Goal: Information Seeking & Learning: Learn about a topic

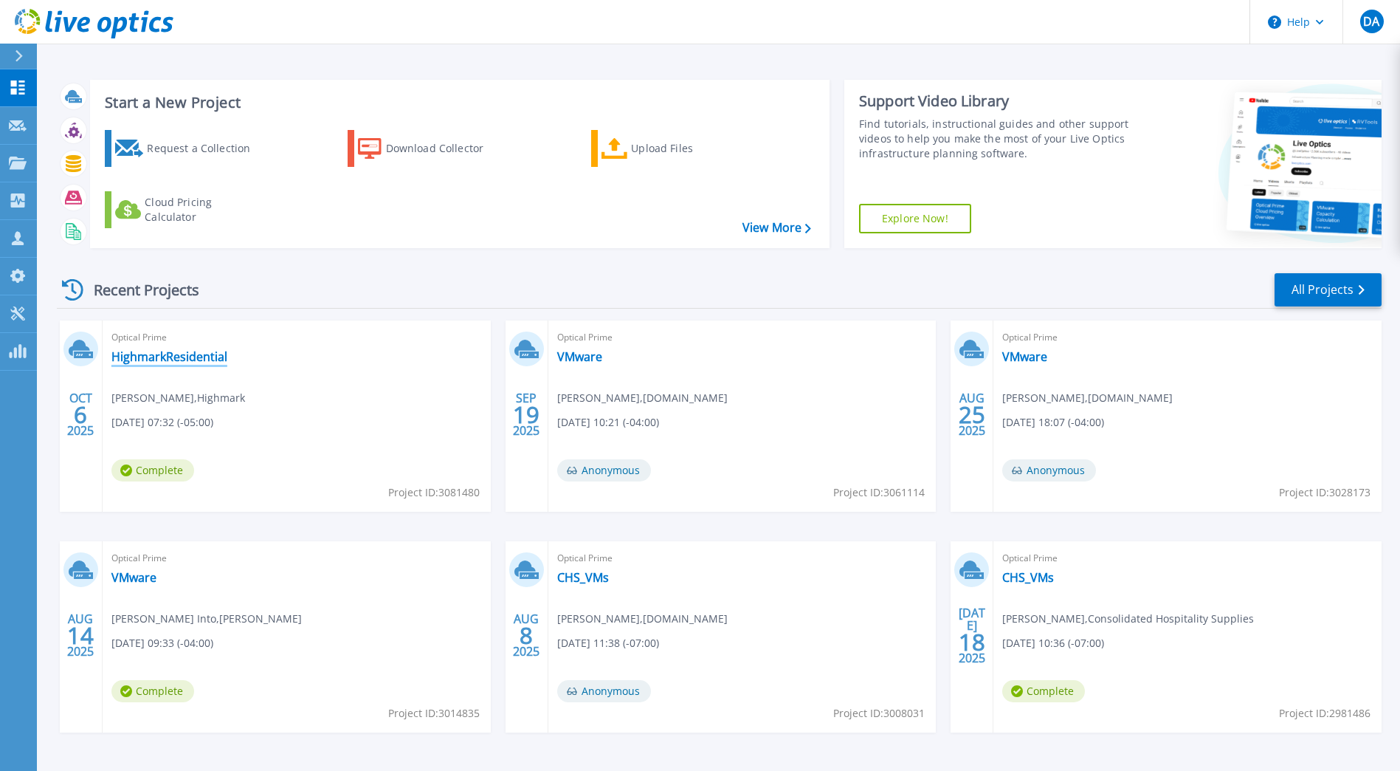
click at [186, 364] on link "HighmarkResidential" at bounding box center [169, 356] width 116 height 15
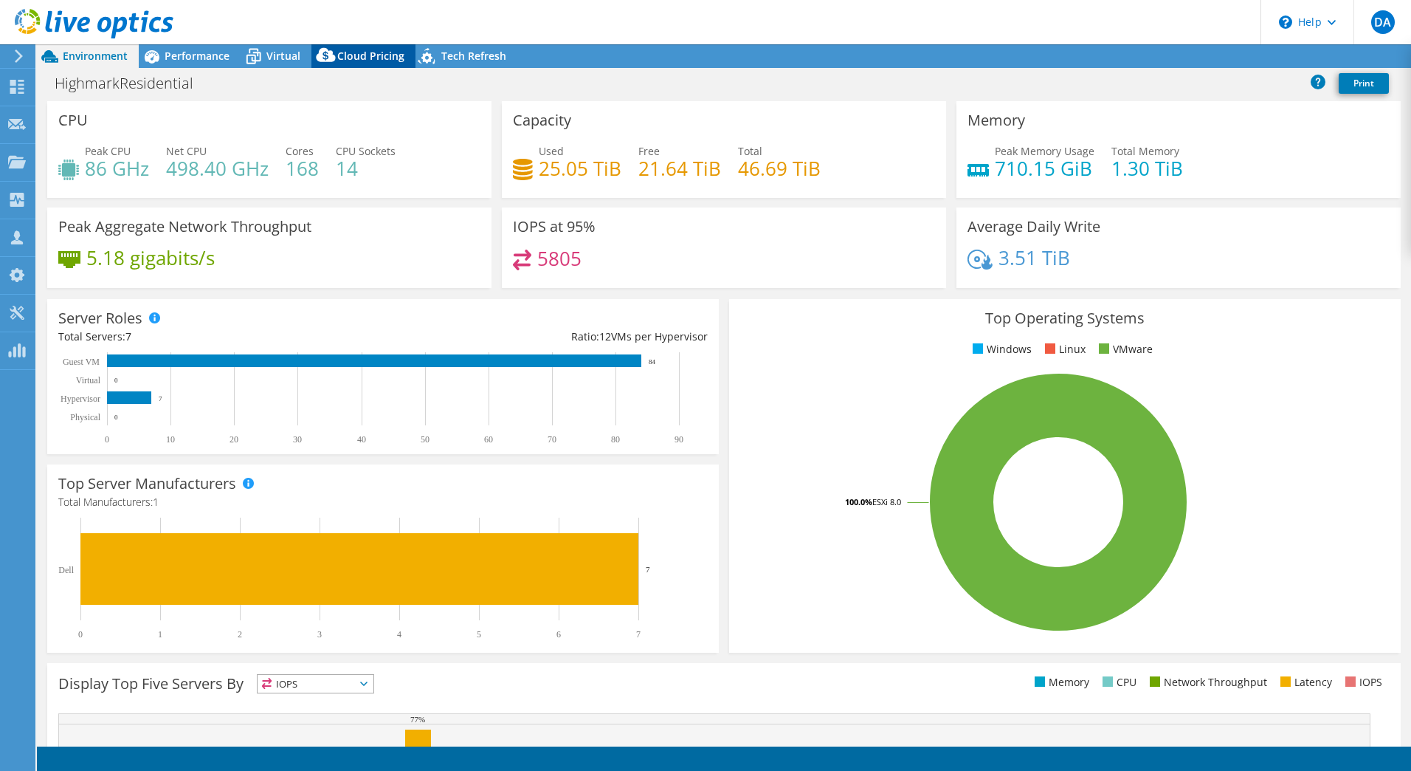
select select "USD"
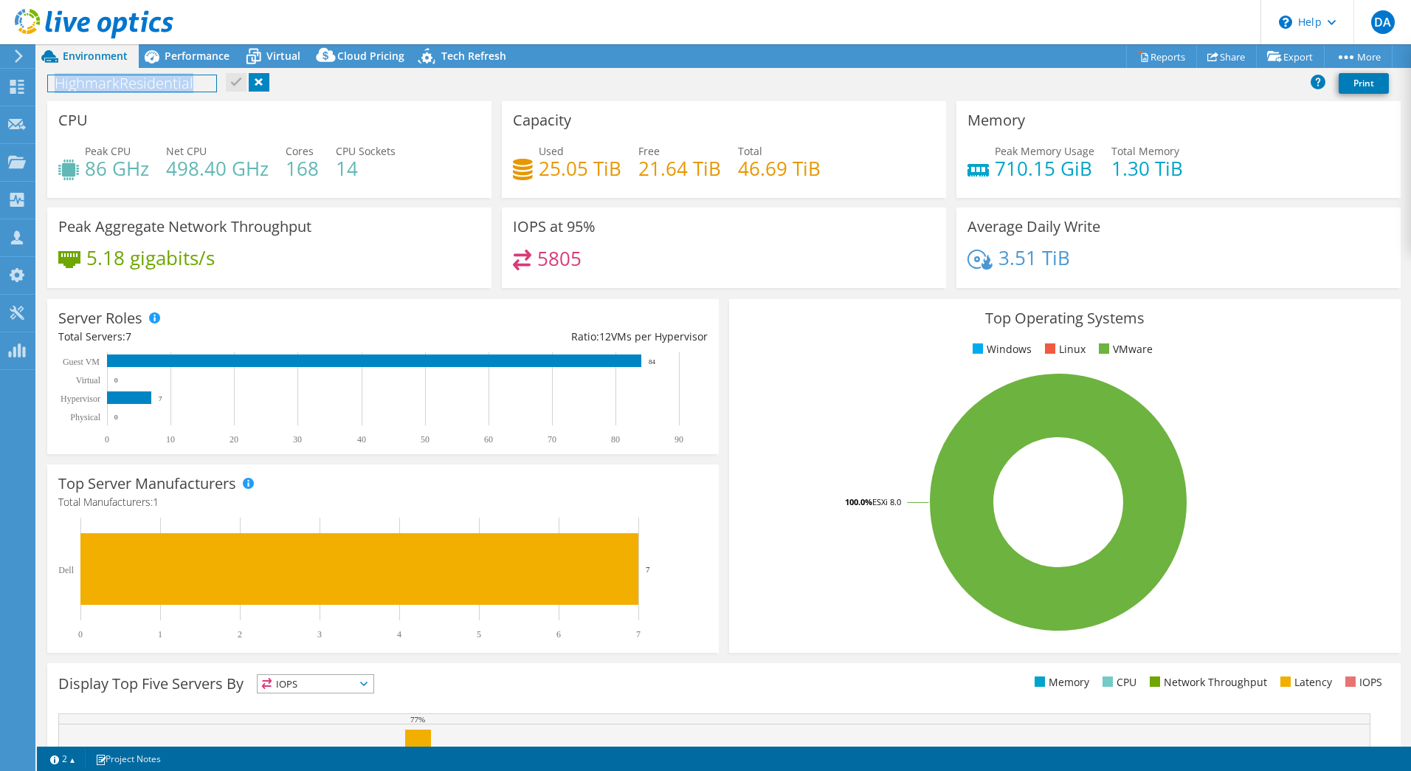
drag, startPoint x: 54, startPoint y: 86, endPoint x: 1066, endPoint y: 262, distance: 1027.2
click at [1067, 262] on div "Project Actions Project Actions Reports Share Export vSAN ReadyNode Sizer" at bounding box center [724, 407] width 1375 height 726
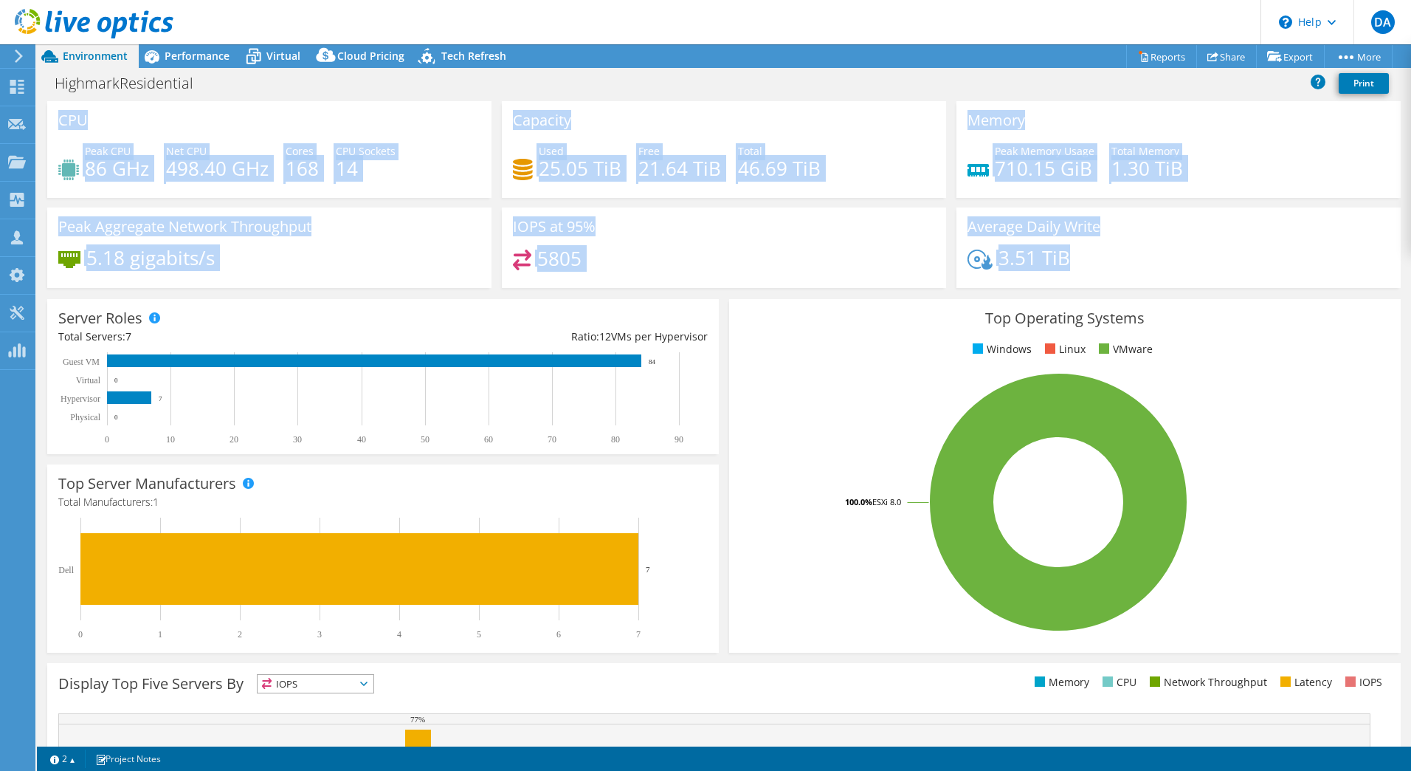
drag, startPoint x: 1065, startPoint y: 261, endPoint x: 44, endPoint y: 117, distance: 1031.8
click at [44, 117] on div "CPU Peak CPU 86 GHz Net CPU 498.40 GHz Cores 168 CPU Sockets 14 Capacity Used 2…" at bounding box center [724, 199] width 1364 height 196
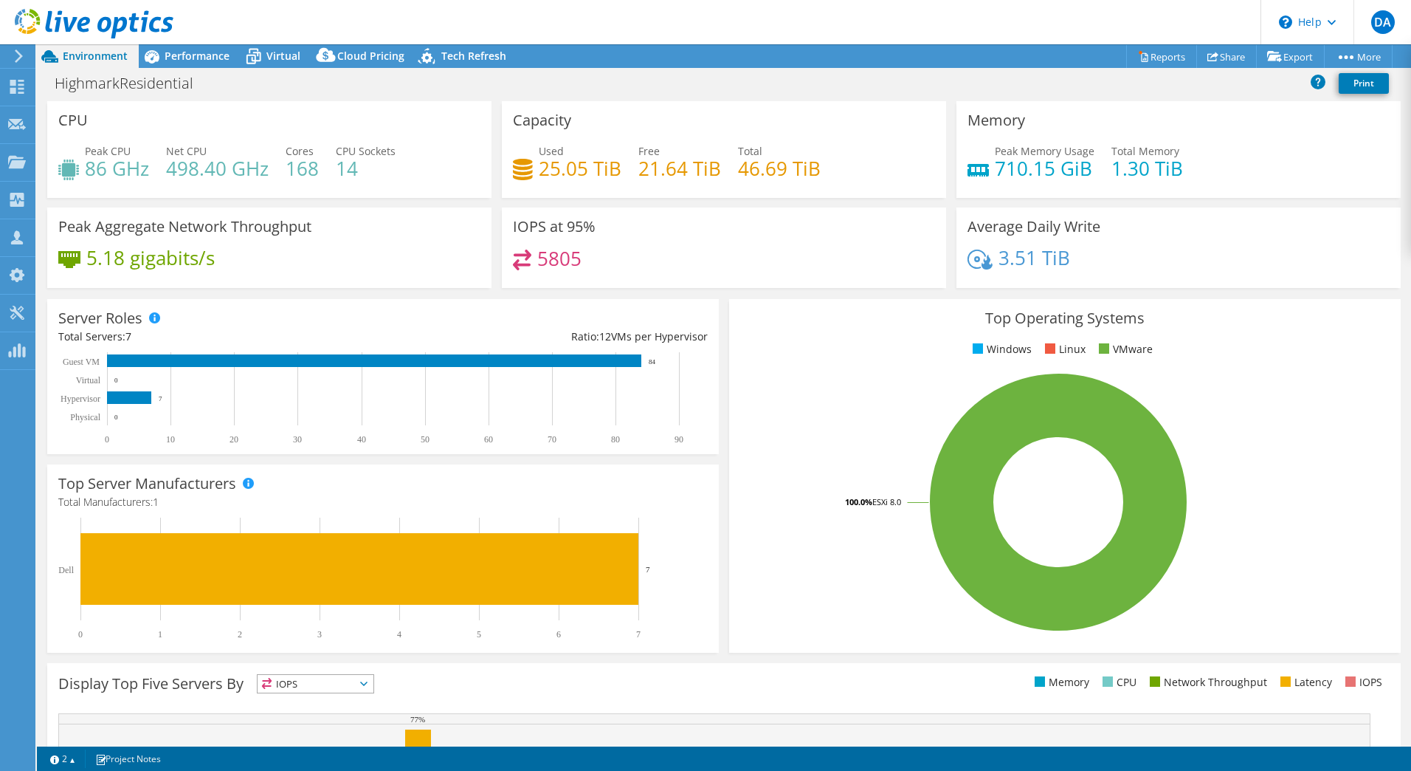
drag, startPoint x: 44, startPoint y: 117, endPoint x: 57, endPoint y: 116, distance: 13.3
drag, startPoint x: 57, startPoint y: 116, endPoint x: 47, endPoint y: 115, distance: 10.4
click at [47, 115] on div "CPU Peak CPU 86 GHz Net CPU 498.40 GHz Cores 168 CPU Sockets 14" at bounding box center [269, 149] width 455 height 97
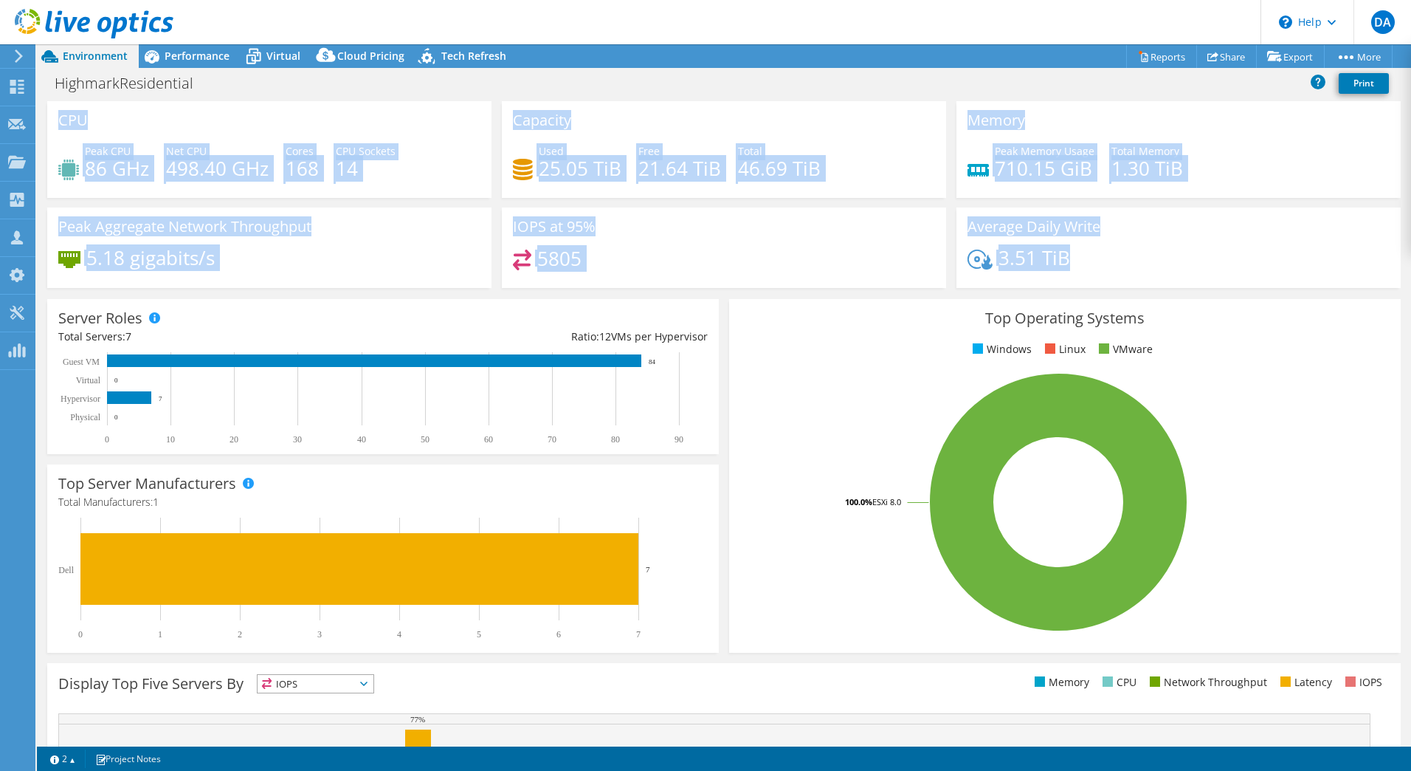
drag, startPoint x: 61, startPoint y: 118, endPoint x: 1072, endPoint y: 270, distance: 1022.7
click at [1072, 270] on div "CPU Peak CPU 86 GHz Net CPU 498.40 GHz Cores 168 CPU Sockets 14 Capacity Used 2…" at bounding box center [724, 199] width 1364 height 196
drag, startPoint x: 1072, startPoint y: 270, endPoint x: 1052, endPoint y: 180, distance: 92.2
copy div "CPU Peak CPU 86 GHz Net CPU 498.40 GHz Cores 168 CPU Sockets 14 Capacity Used 2…"
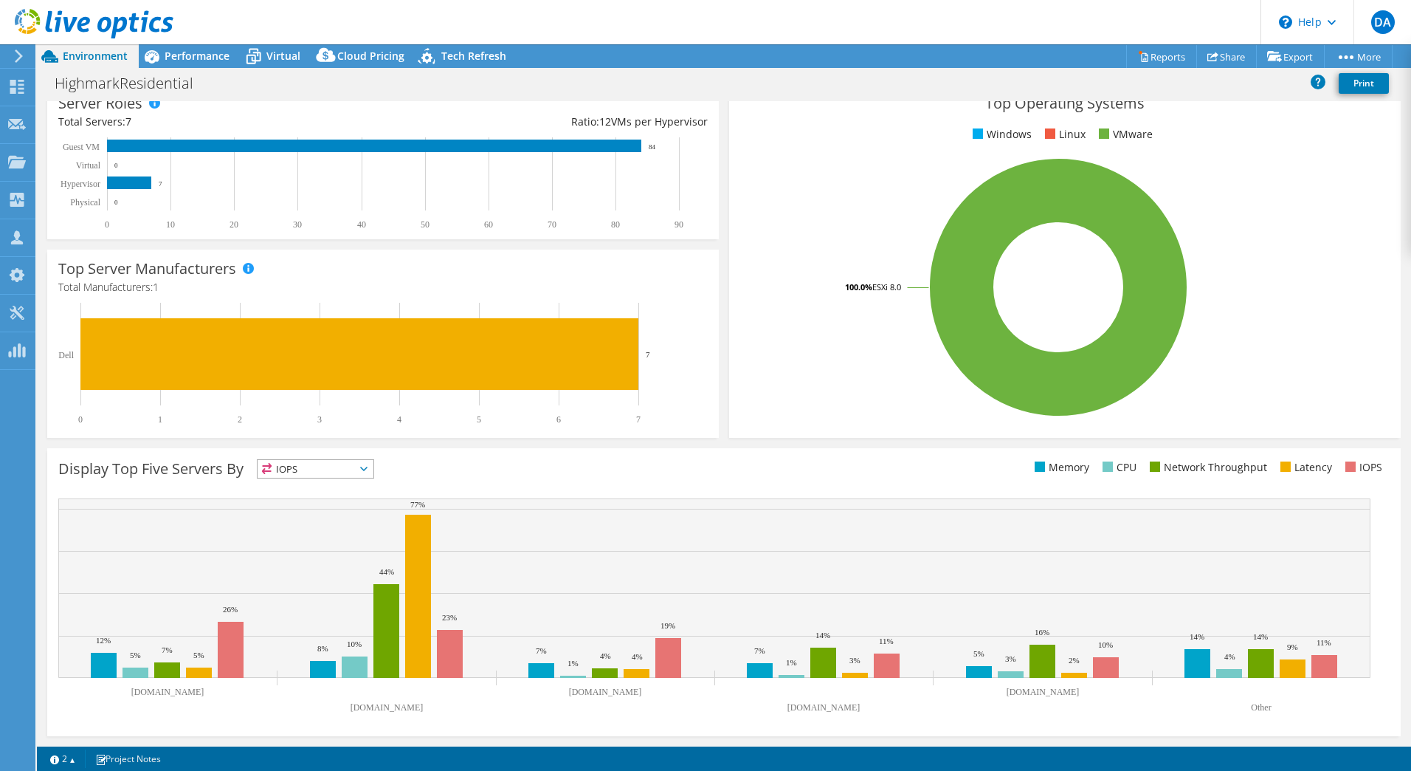
click at [817, 363] on rect at bounding box center [1058, 287] width 636 height 258
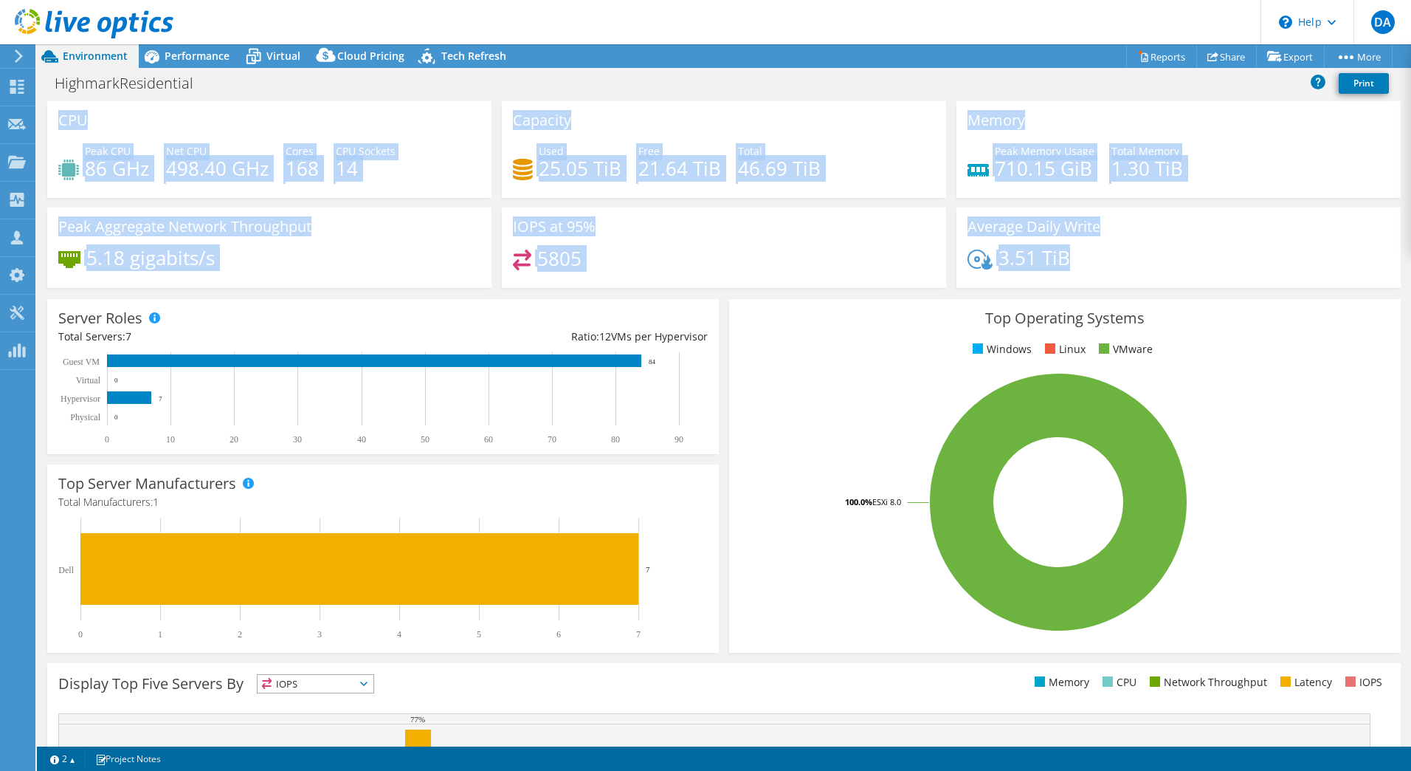
click at [852, 233] on div "IOPS at 95% 5805" at bounding box center [724, 247] width 444 height 80
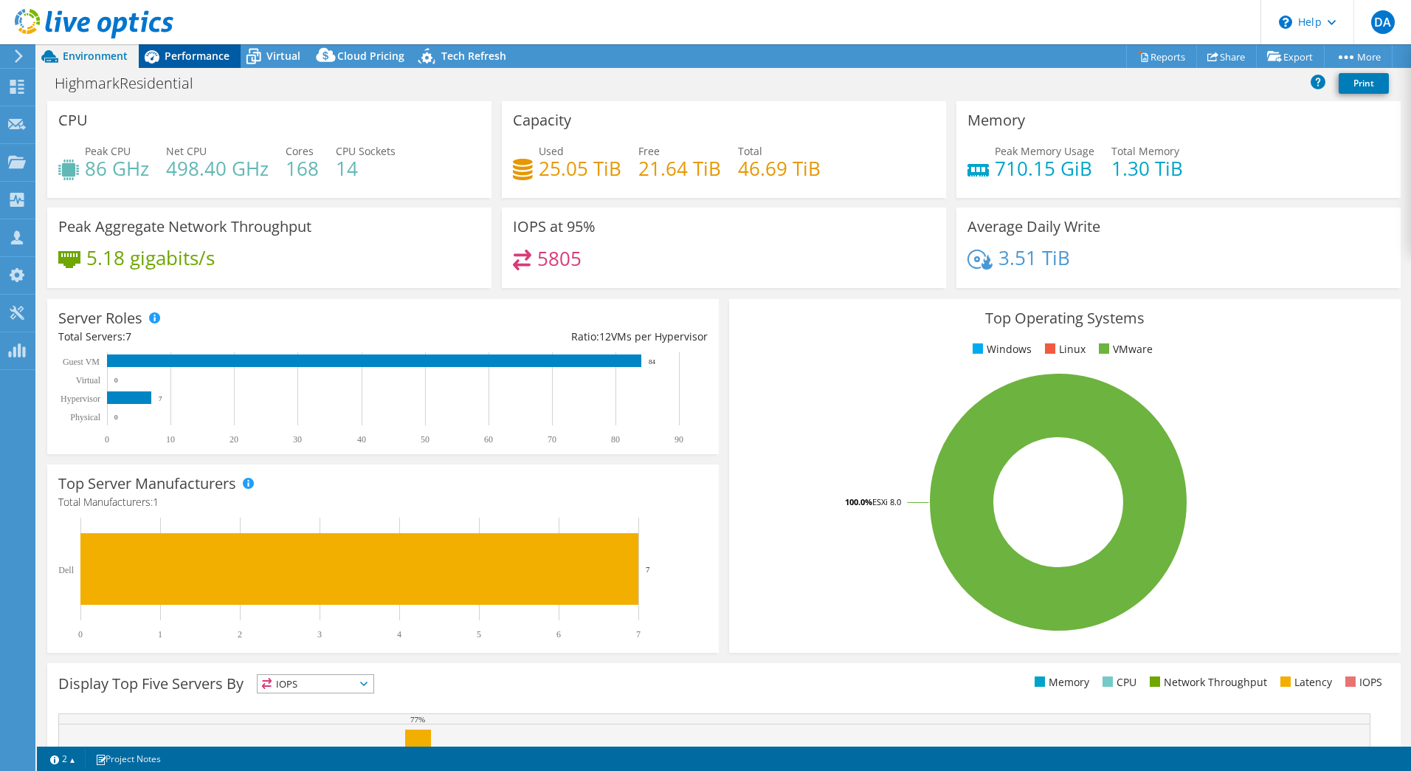
click at [189, 58] on span "Performance" at bounding box center [197, 56] width 65 height 14
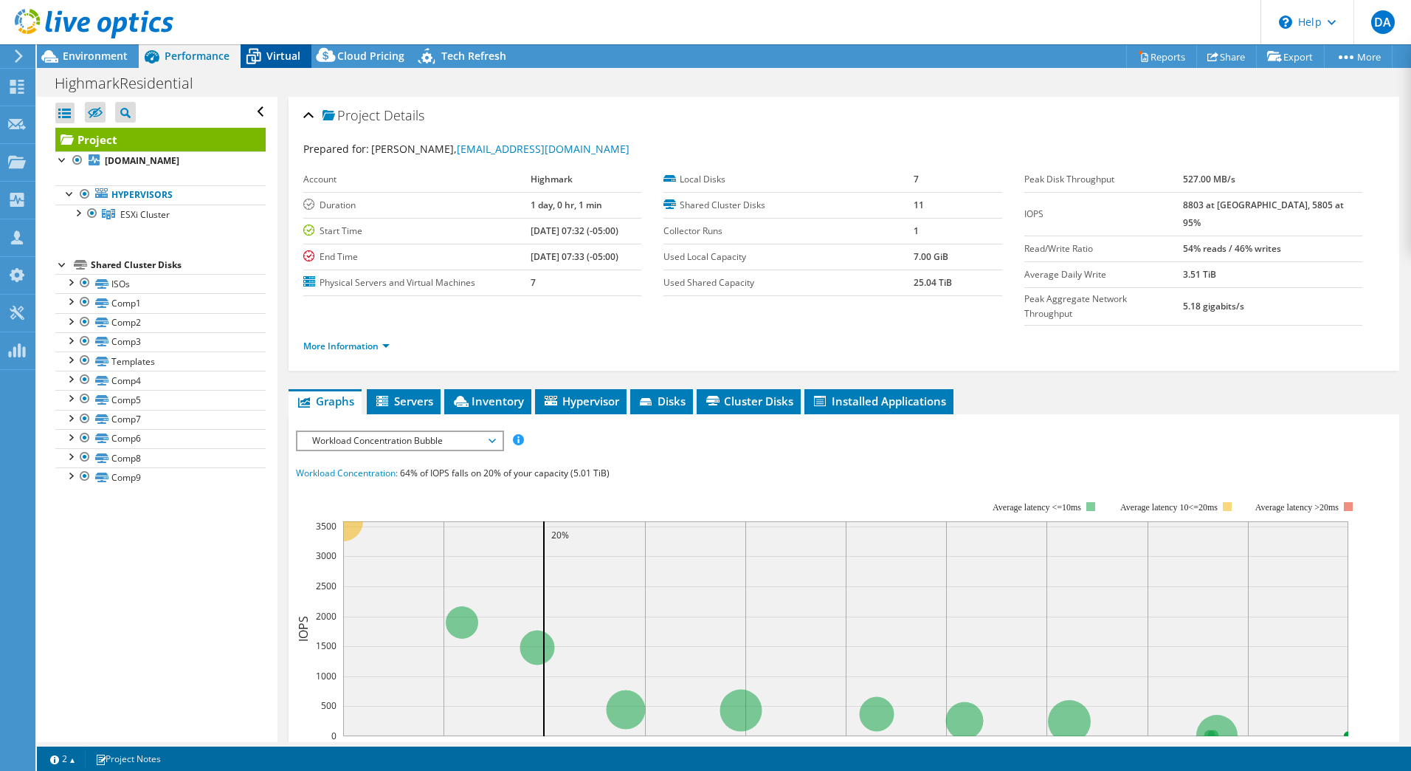
click at [298, 55] on span "Virtual" at bounding box center [283, 56] width 34 height 14
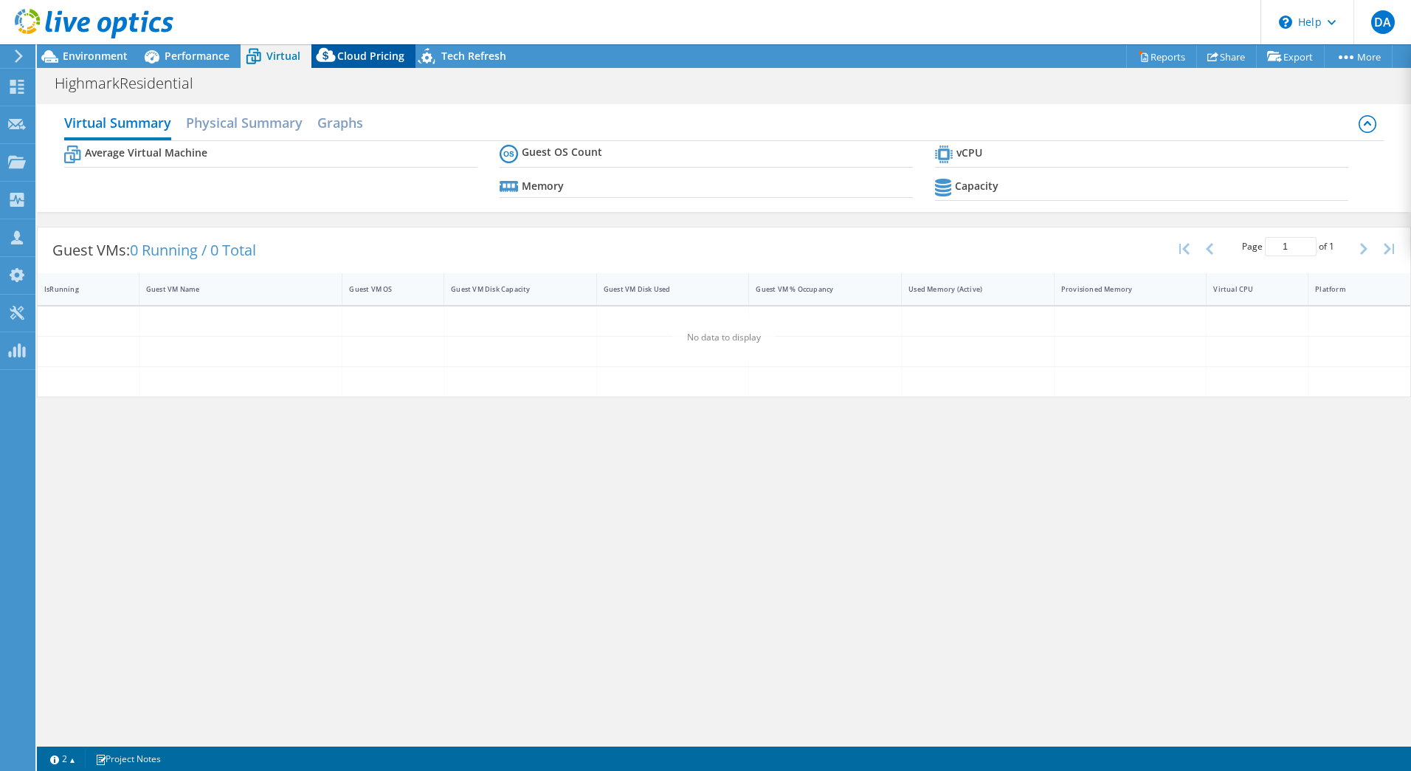
click at [366, 54] on span "Cloud Pricing" at bounding box center [370, 56] width 67 height 14
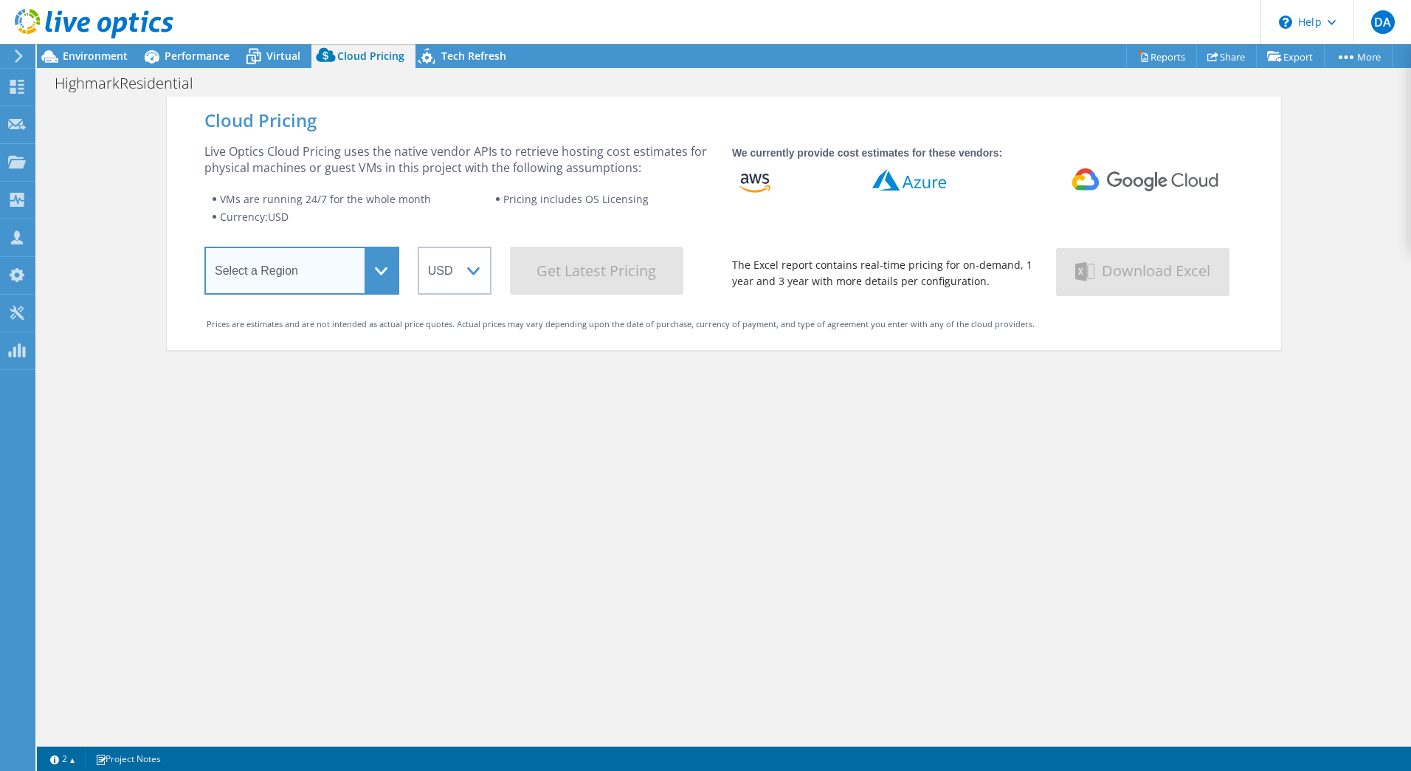
click at [299, 281] on select "Select a Region [GEOGRAPHIC_DATA] ([GEOGRAPHIC_DATA]) [GEOGRAPHIC_DATA] ([GEOGR…" at bounding box center [301, 271] width 195 height 48
select select "USEast"
click at [204, 250] on select "Select a Region [GEOGRAPHIC_DATA] ([GEOGRAPHIC_DATA]) [GEOGRAPHIC_DATA] ([GEOGR…" at bounding box center [301, 271] width 195 height 48
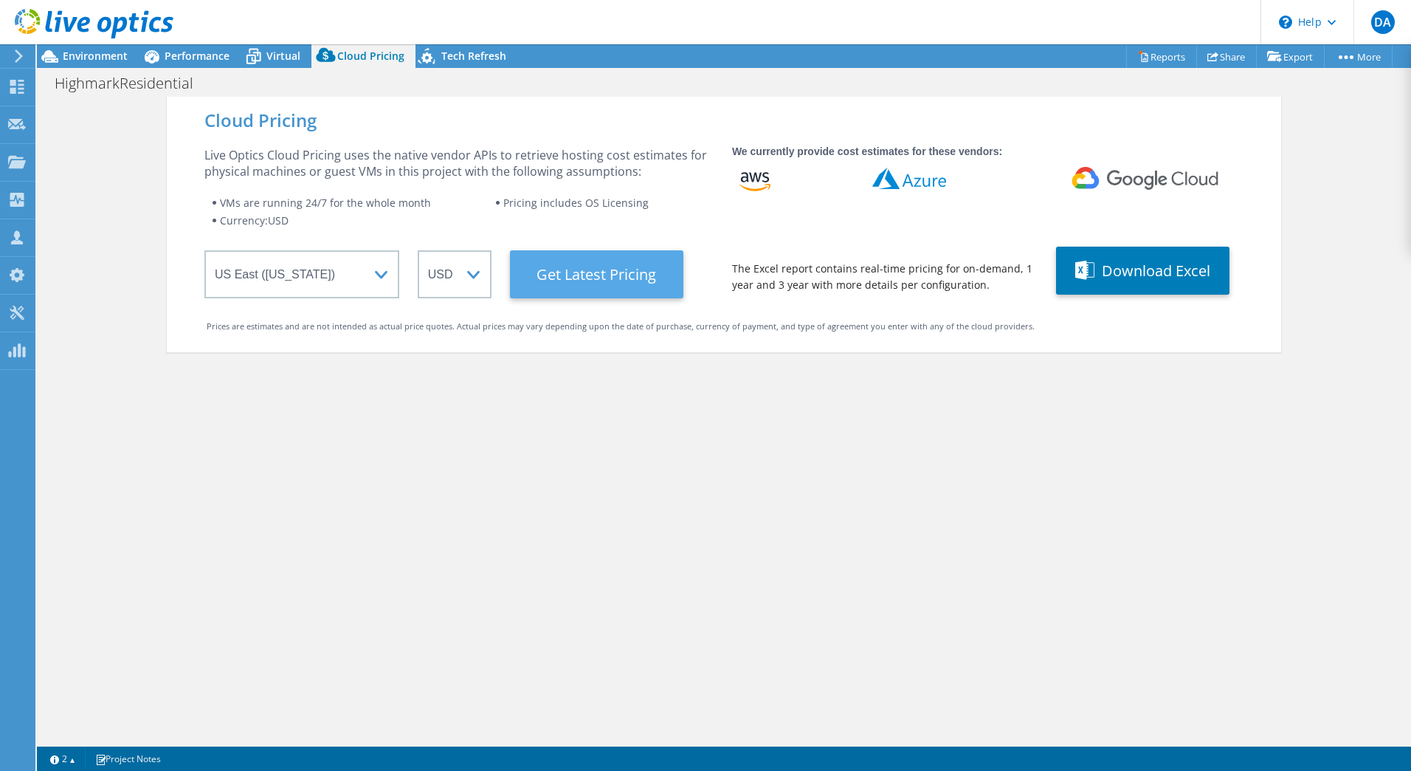
click at [541, 286] on Latest "Get Latest Pricing" at bounding box center [596, 274] width 173 height 48
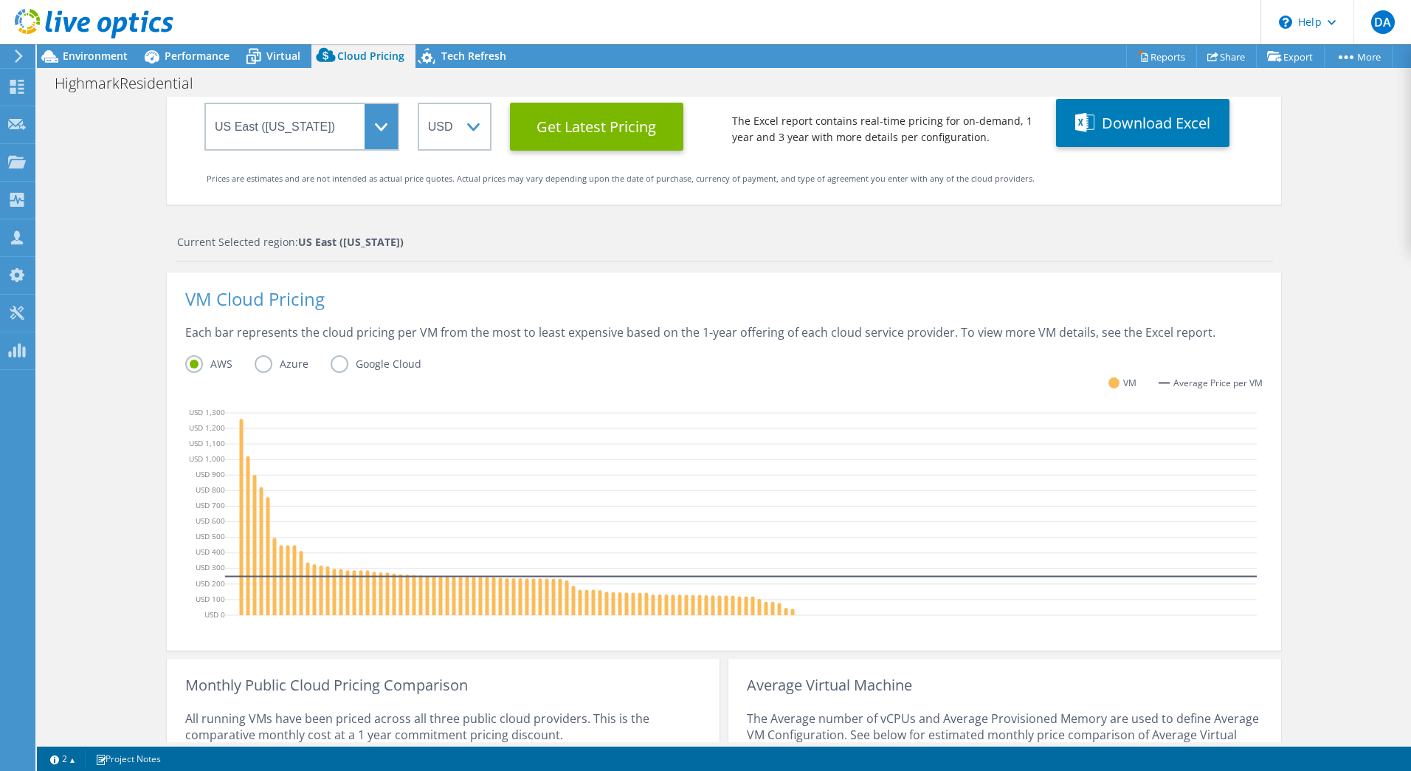
scroll to position [148, 0]
click at [106, 56] on span "Environment" at bounding box center [95, 56] width 65 height 14
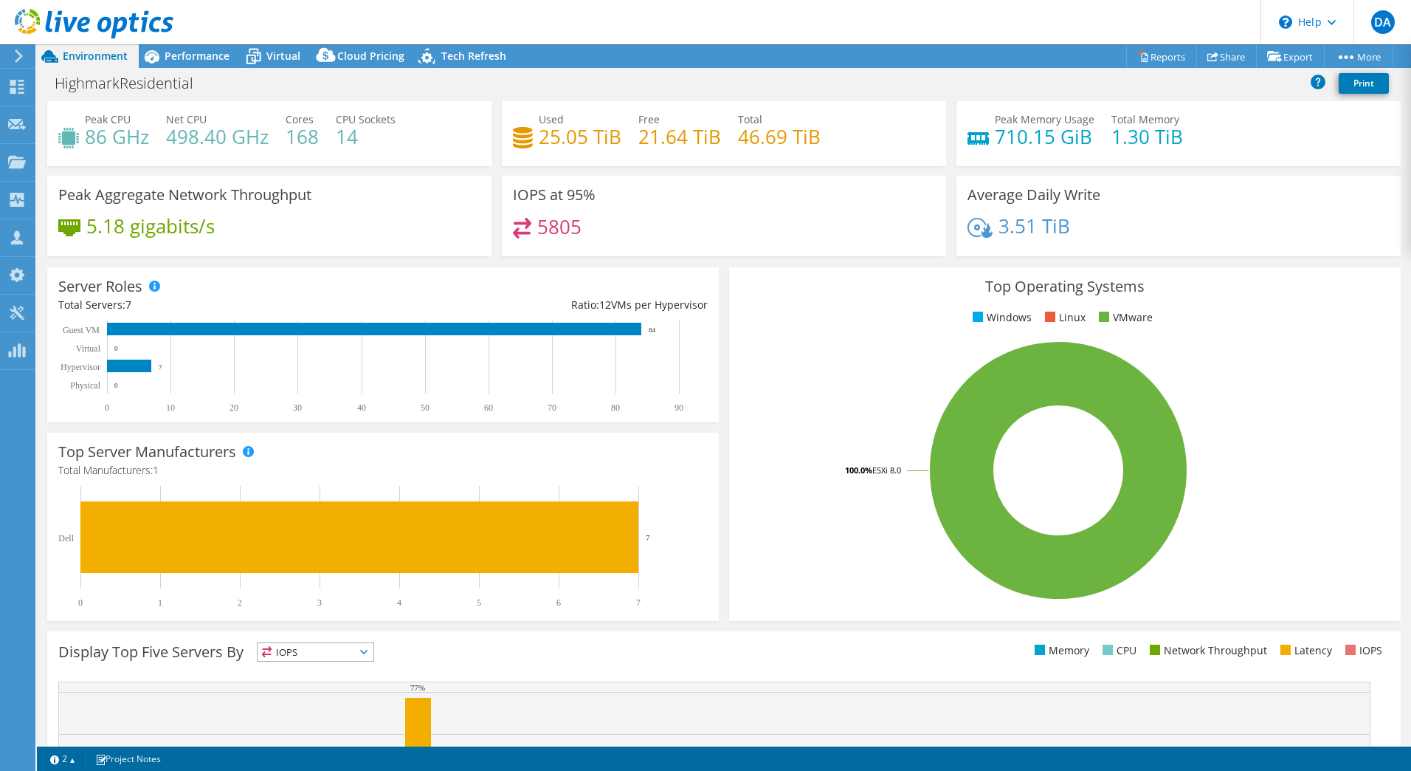
scroll to position [0, 0]
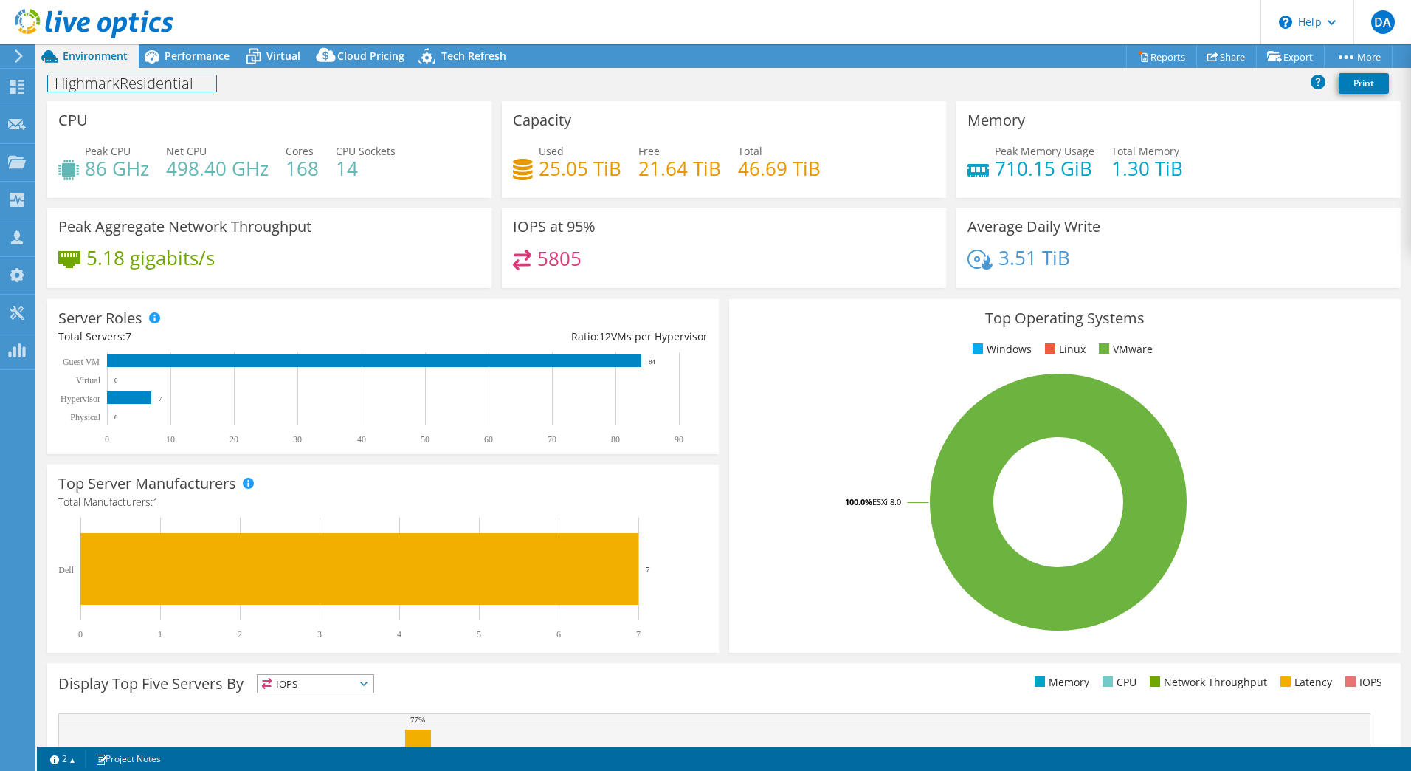
click at [49, 95] on div "HighmarkResidential Print" at bounding box center [724, 82] width 1375 height 27
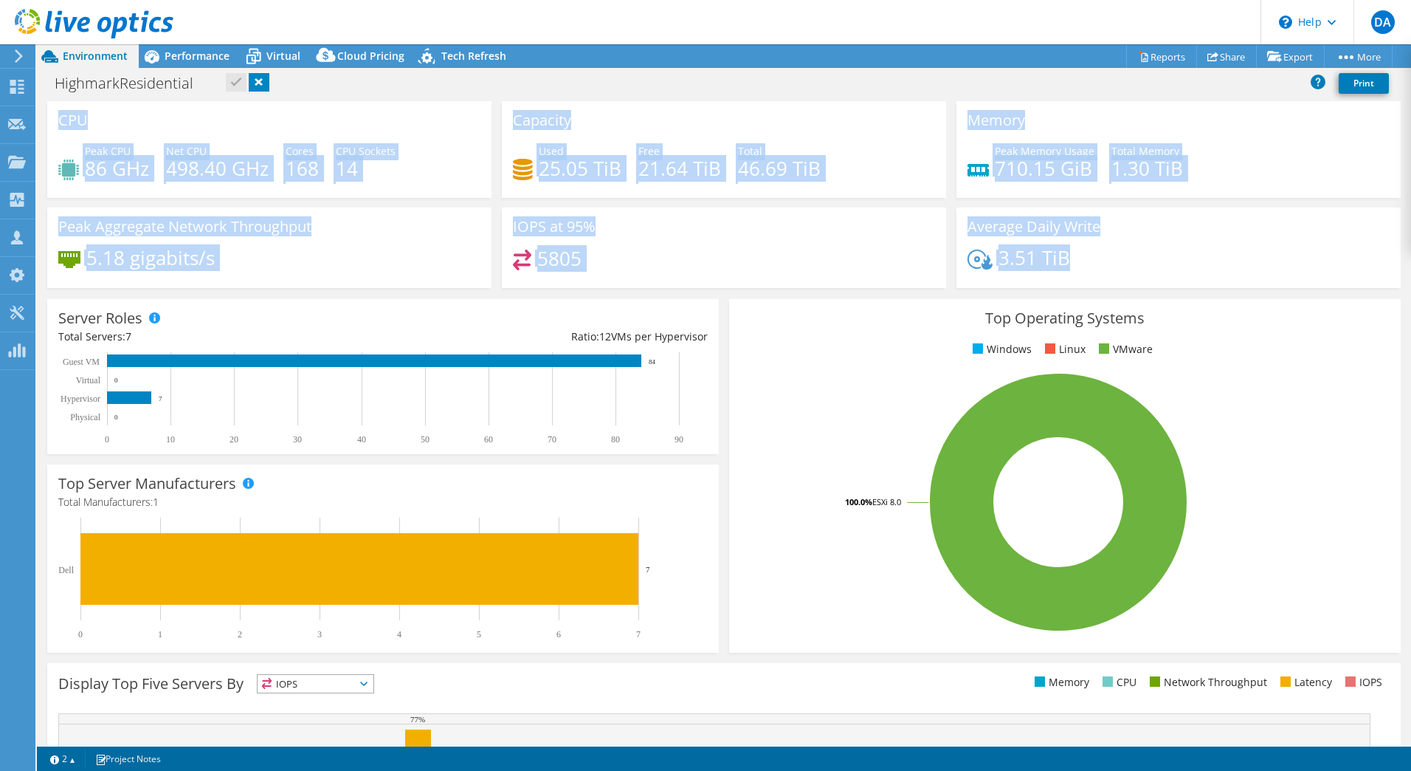
drag, startPoint x: 60, startPoint y: 115, endPoint x: 1094, endPoint y: 261, distance: 1044.4
click at [1094, 261] on div "CPU Peak CPU 86 GHz Net CPU 498.40 GHz Cores 168 CPU Sockets 14 Capacity Used 2…" at bounding box center [724, 199] width 1364 height 196
copy div "CPU Peak CPU 86 GHz Net CPU 498.40 GHz Cores 168 CPU Sockets 14 Capacity Used 2…"
drag, startPoint x: 58, startPoint y: 320, endPoint x: 704, endPoint y: 343, distance: 647.1
click at [704, 343] on div "Server Roles Physical Servers represent bare metal servers that were targets of…" at bounding box center [383, 376] width 672 height 155
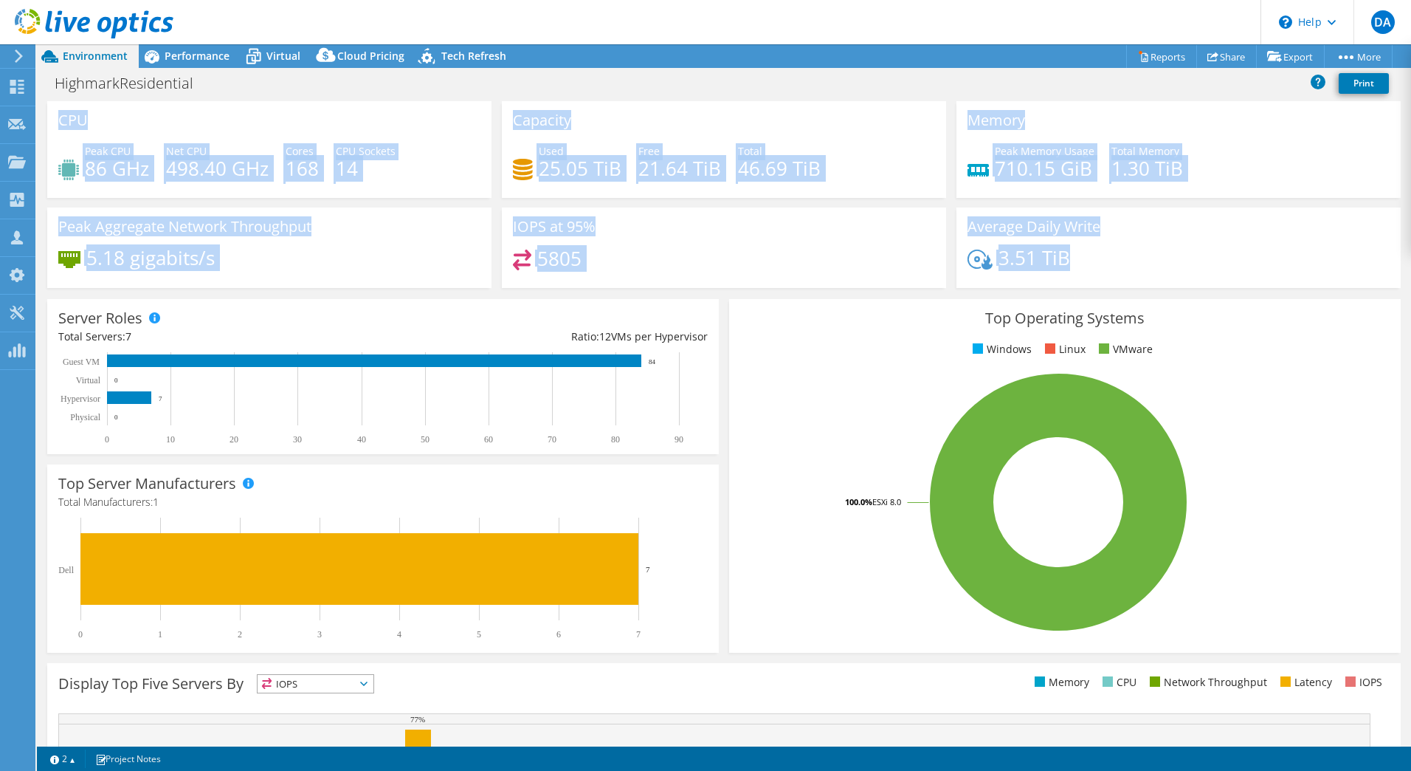
copy div "Server Roles Physical Servers represent bare metal servers that were targets of…"
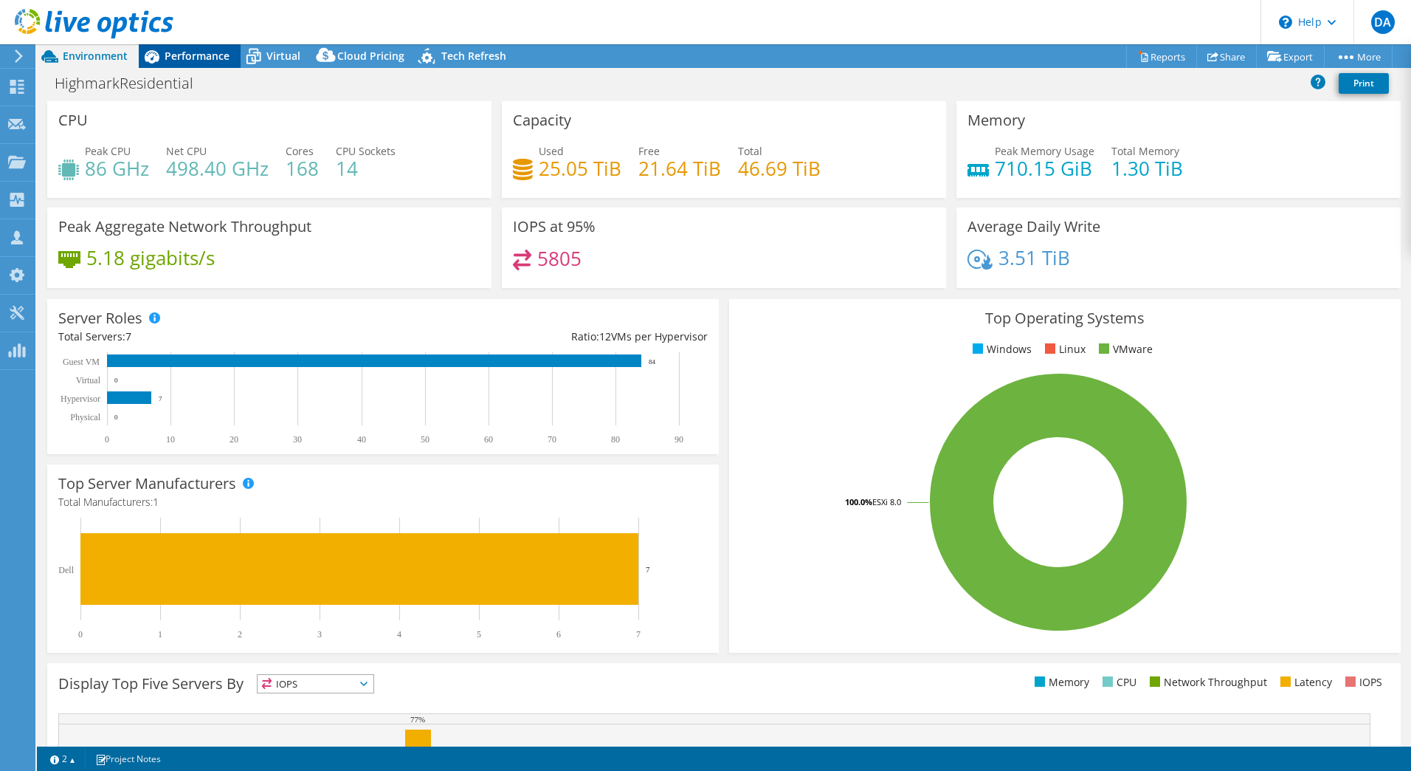
click at [208, 56] on span "Performance" at bounding box center [197, 56] width 65 height 14
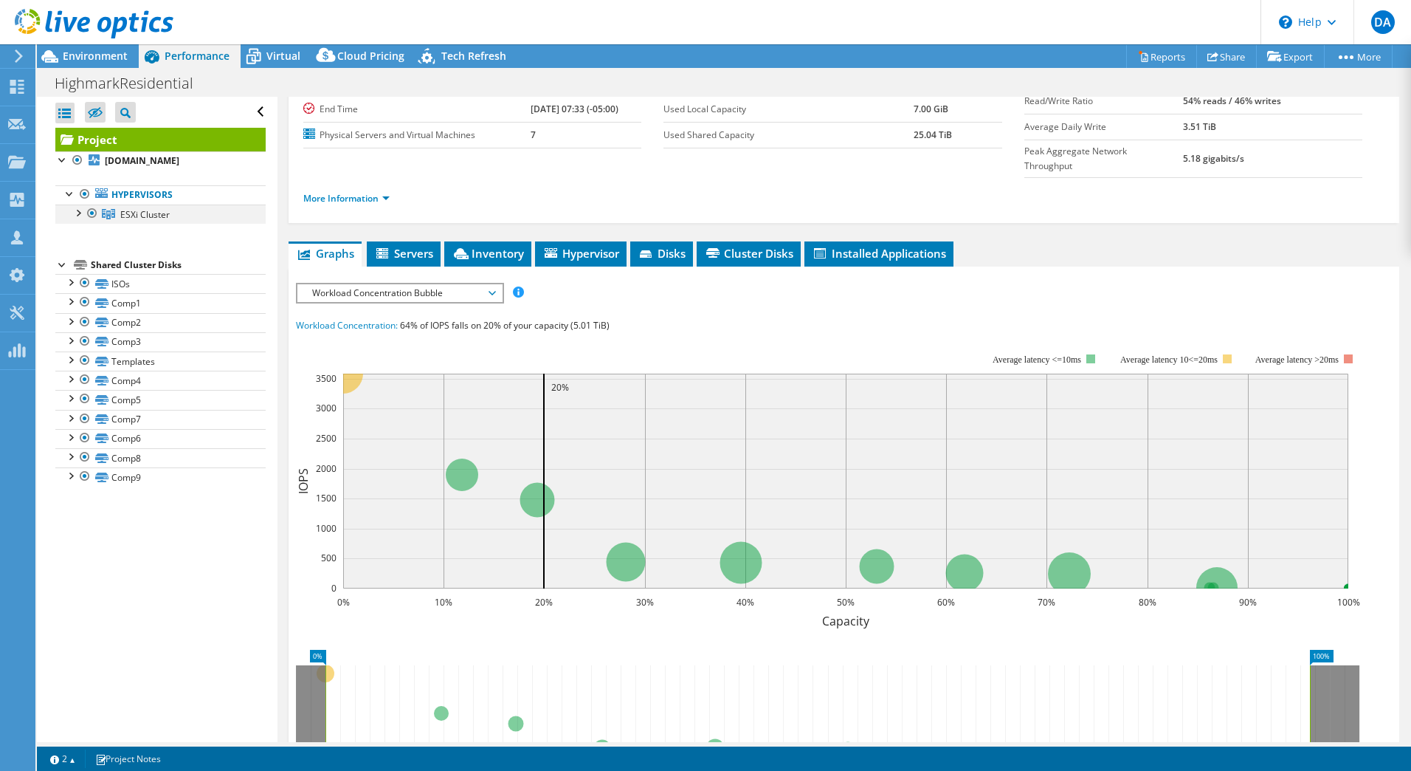
click at [77, 209] on div at bounding box center [77, 211] width 15 height 15
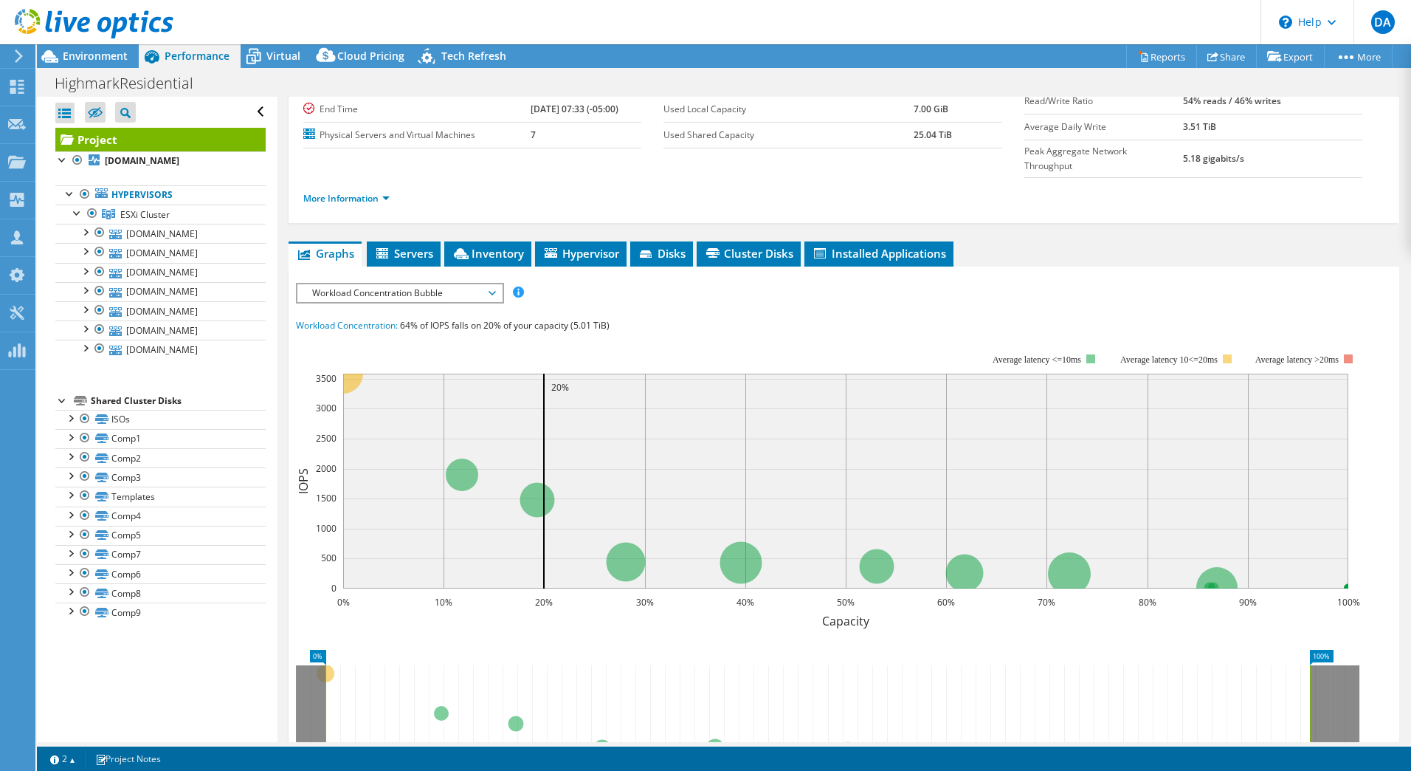
drag, startPoint x: 47, startPoint y: 179, endPoint x: 258, endPoint y: 367, distance: 282.3
click at [258, 367] on div "Open All Close All Hide Excluded Nodes Project Tree Filter" at bounding box center [157, 419] width 240 height 645
copy li "Hypervisors ESXi Cluster [DOMAIN_NAME] ISOs Comp1 Comp2 Comp3 Templates Comp4 C…"
drag, startPoint x: 52, startPoint y: 402, endPoint x: 154, endPoint y: 625, distance: 244.8
click at [154, 625] on div "Open All Close All Hide Excluded Nodes Project Tree Filter" at bounding box center [157, 419] width 240 height 645
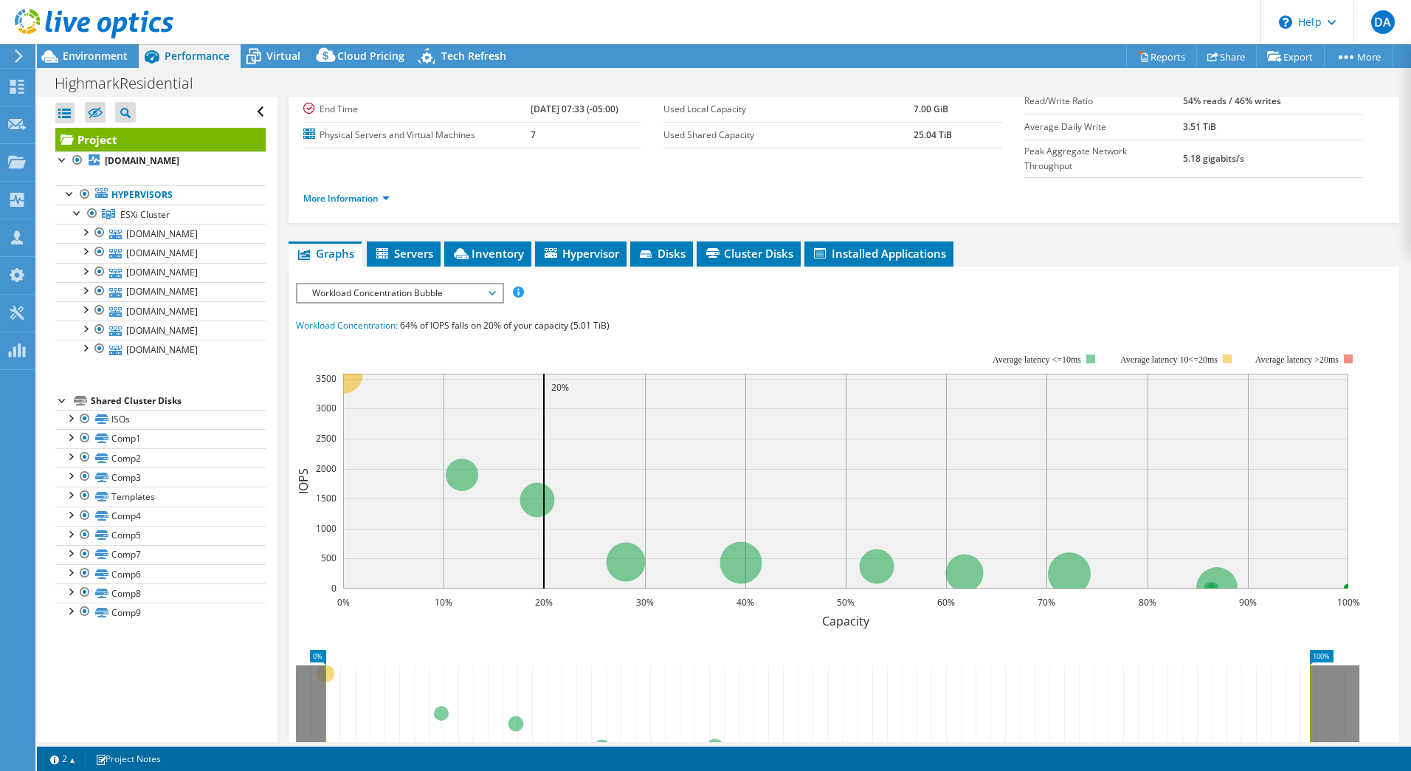
copy li "Shared Cluster Disks ISOs ISOs | [DOMAIN_NAME] ISOs | [DOMAIN_NAME] ISOs | [DOM…"
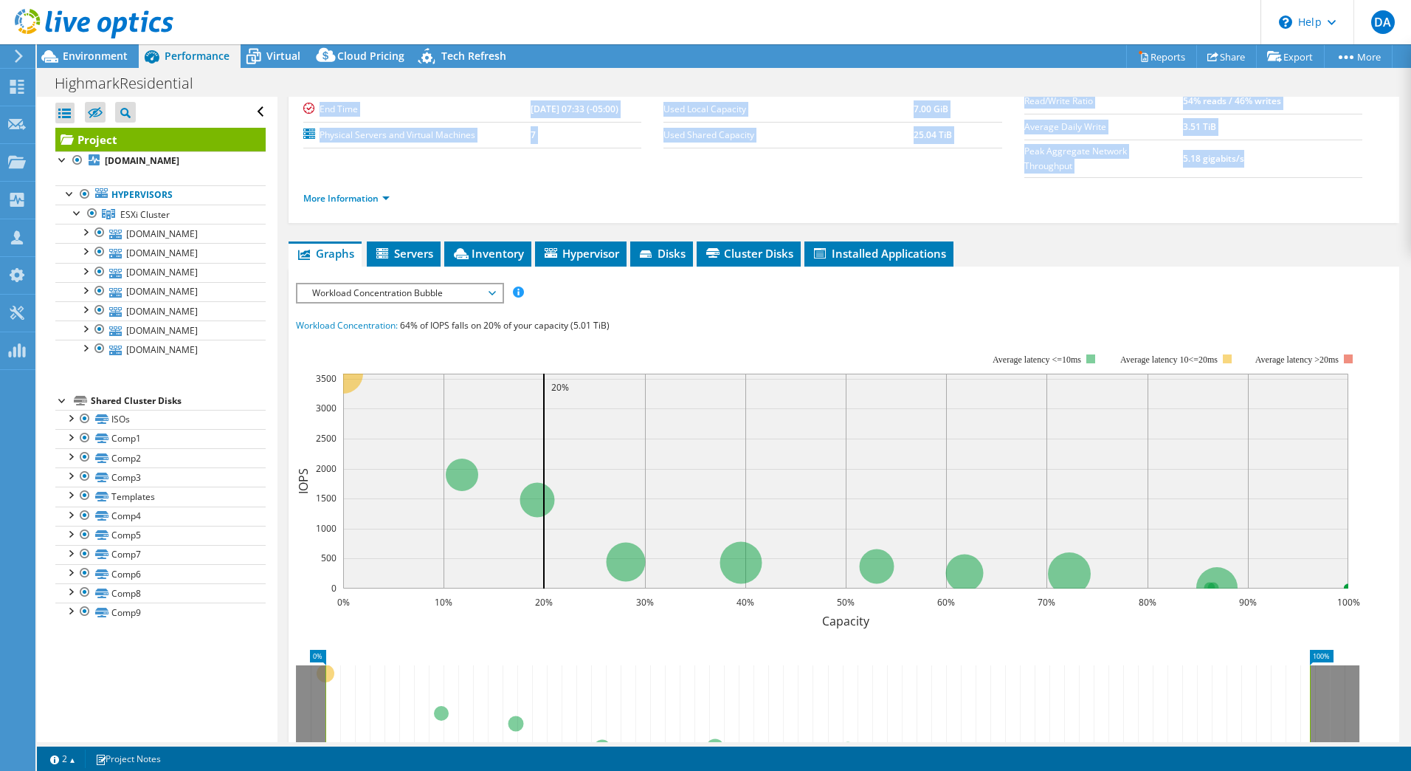
drag, startPoint x: 306, startPoint y: 105, endPoint x: 1326, endPoint y: 138, distance: 1020.0
click at [1326, 138] on section "Prepared for: [PERSON_NAME], [EMAIL_ADDRESS][DOMAIN_NAME] Account Highmark Dura…" at bounding box center [843, 106] width 1081 height 226
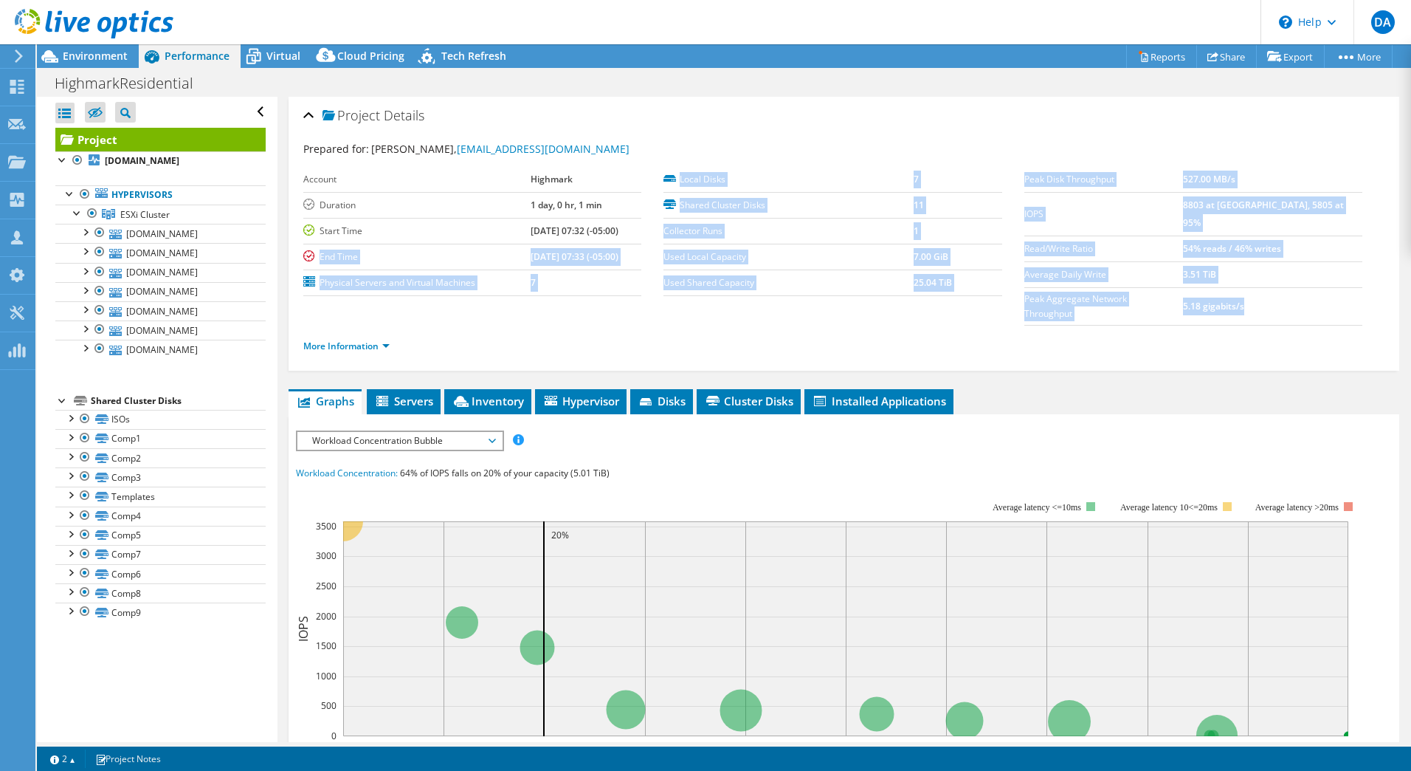
click at [686, 250] on label "Used Local Capacity" at bounding box center [789, 257] width 250 height 15
drag, startPoint x: 660, startPoint y: 177, endPoint x: 1296, endPoint y: 294, distance: 646.9
click at [1296, 294] on section "Prepared for: [PERSON_NAME], [EMAIL_ADDRESS][DOMAIN_NAME] Account Highmark Dura…" at bounding box center [843, 254] width 1081 height 226
copy section "Local Disks 7 Shared Cluster Disks 11 Collector Runs 1 Used Local Capacity 7.00…"
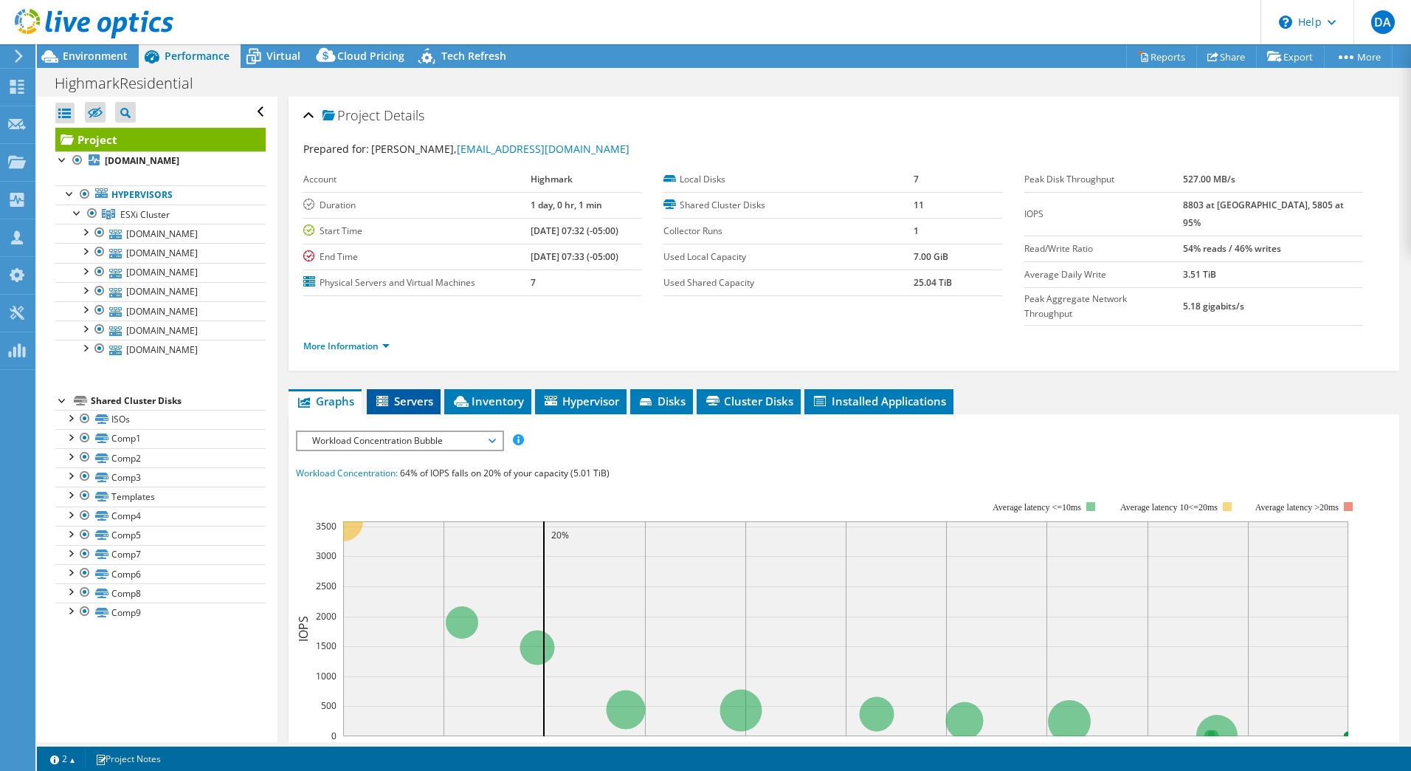
click at [425, 393] on span "Servers" at bounding box center [403, 400] width 59 height 15
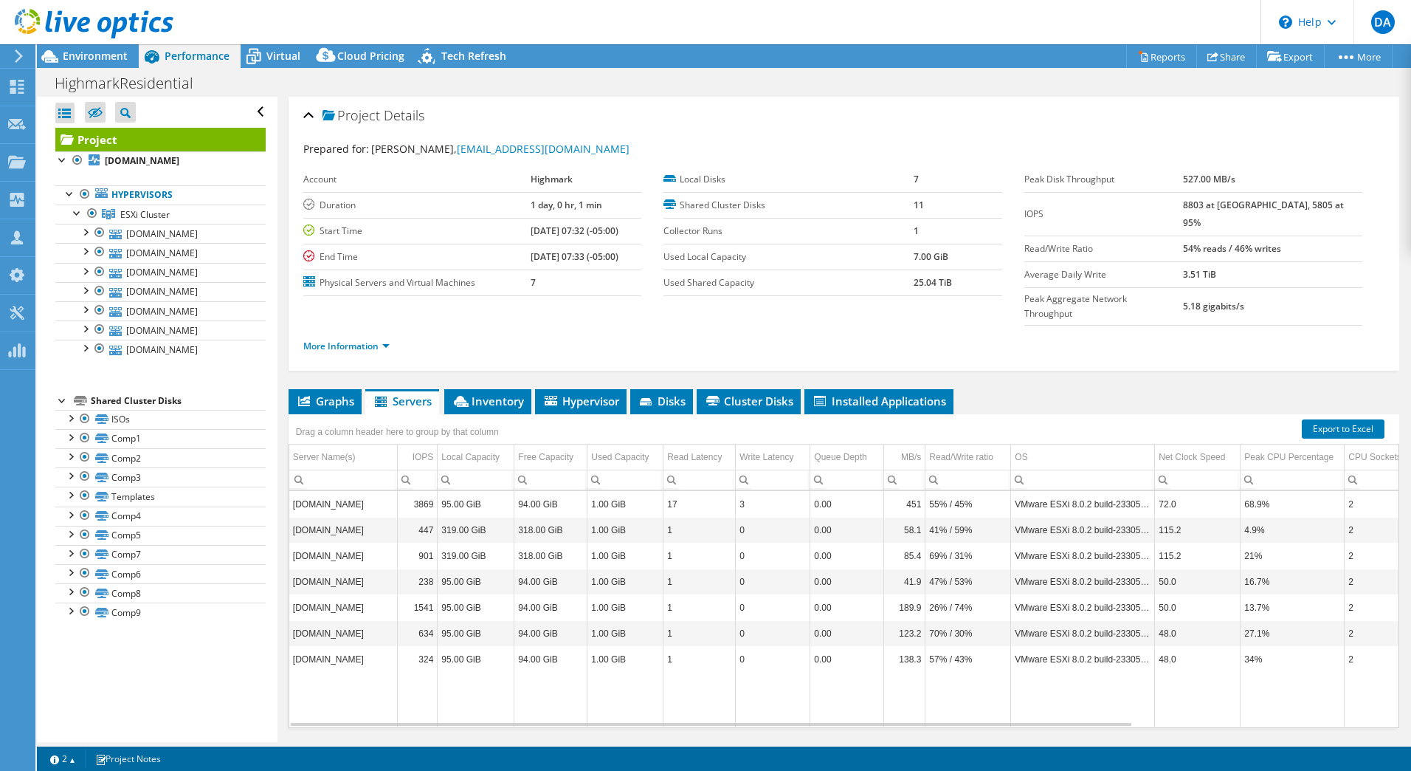
drag, startPoint x: 289, startPoint y: 429, endPoint x: 371, endPoint y: 548, distance: 145.4
click at [371, 548] on div "Drag a column header here to group by that column Server Name(s) IOPS Local Cap…" at bounding box center [844, 571] width 1111 height 314
click at [1189, 414] on div "Drag a column header here to group by that column" at bounding box center [844, 423] width 1111 height 19
click at [1321, 419] on link "Export to Excel" at bounding box center [1343, 428] width 83 height 19
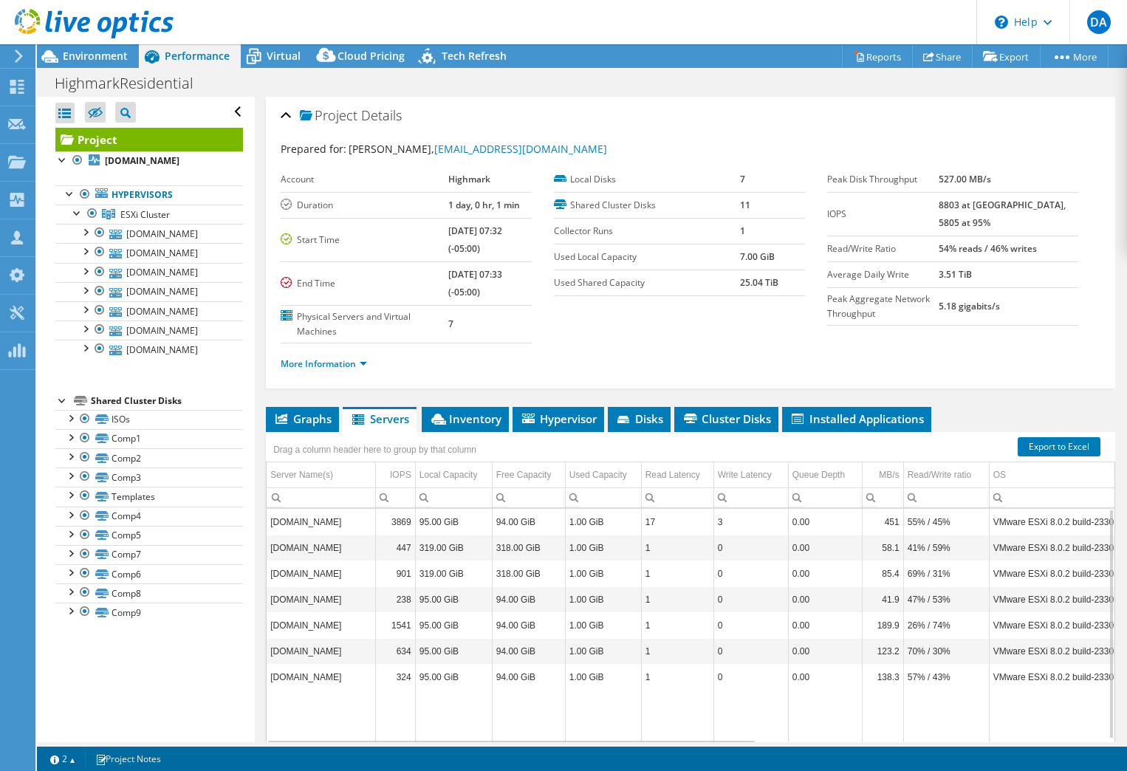
click at [836, 712] on td "Data grid" at bounding box center [825, 716] width 74 height 55
drag, startPoint x: 267, startPoint y: 475, endPoint x: 340, endPoint y: 538, distance: 96.3
click at [404, 698] on td "Data grid" at bounding box center [395, 716] width 40 height 55
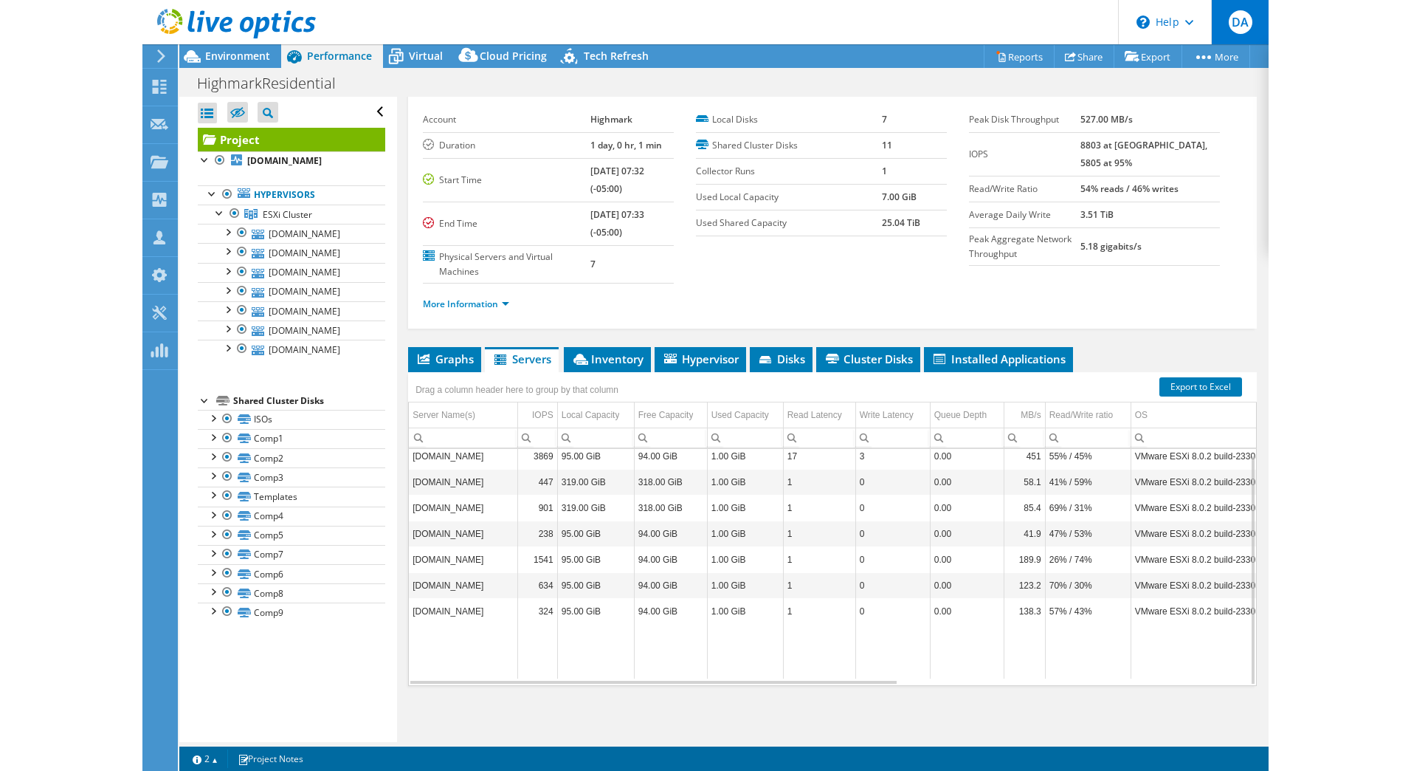
scroll to position [13, 0]
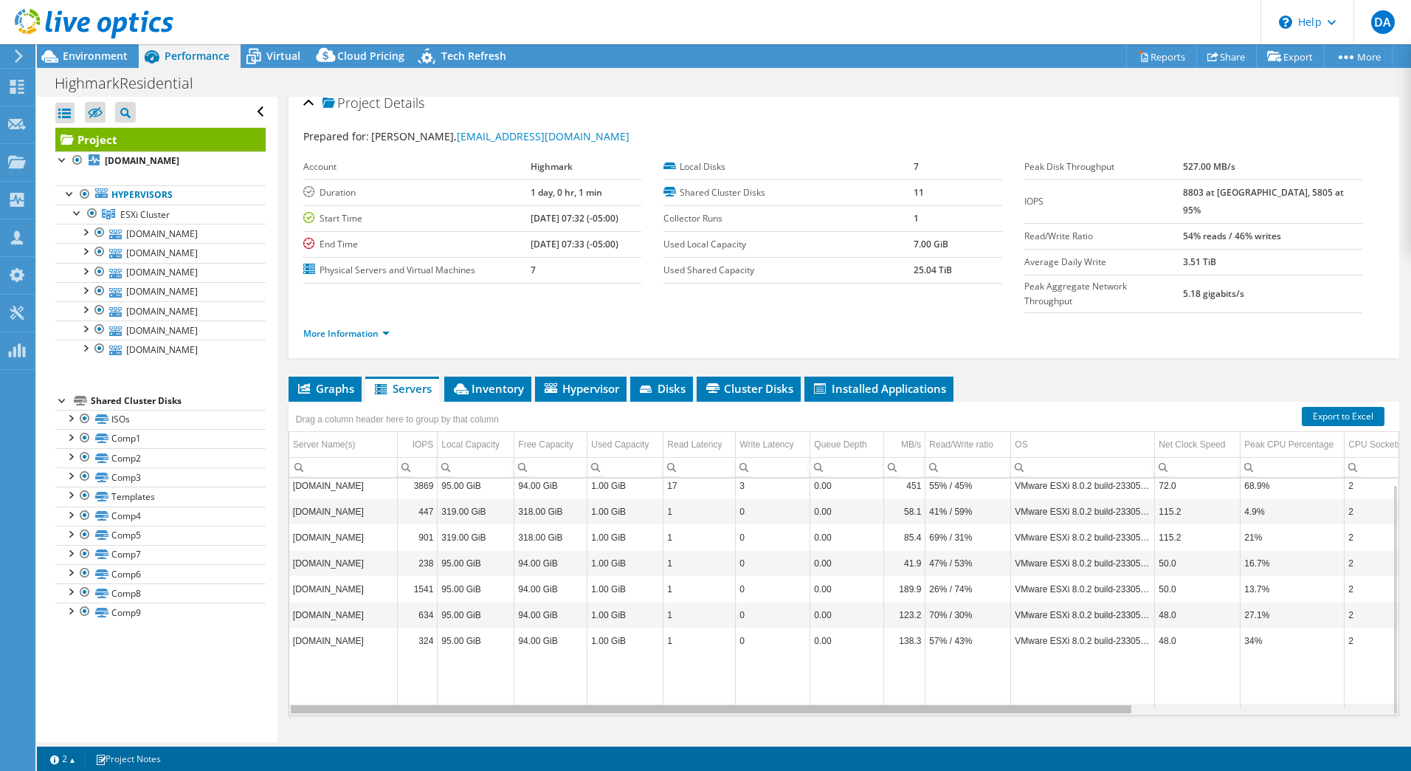
drag, startPoint x: 1044, startPoint y: 683, endPoint x: 566, endPoint y: 698, distance: 477.9
click at [647, 720] on body "DA Partner Team Member [PERSON_NAME] [PERSON_NAME][EMAIL_ADDRESS][DOMAIN_NAME] …" at bounding box center [705, 385] width 1411 height 771
click at [314, 524] on td "[DOMAIN_NAME]" at bounding box center [343, 537] width 109 height 26
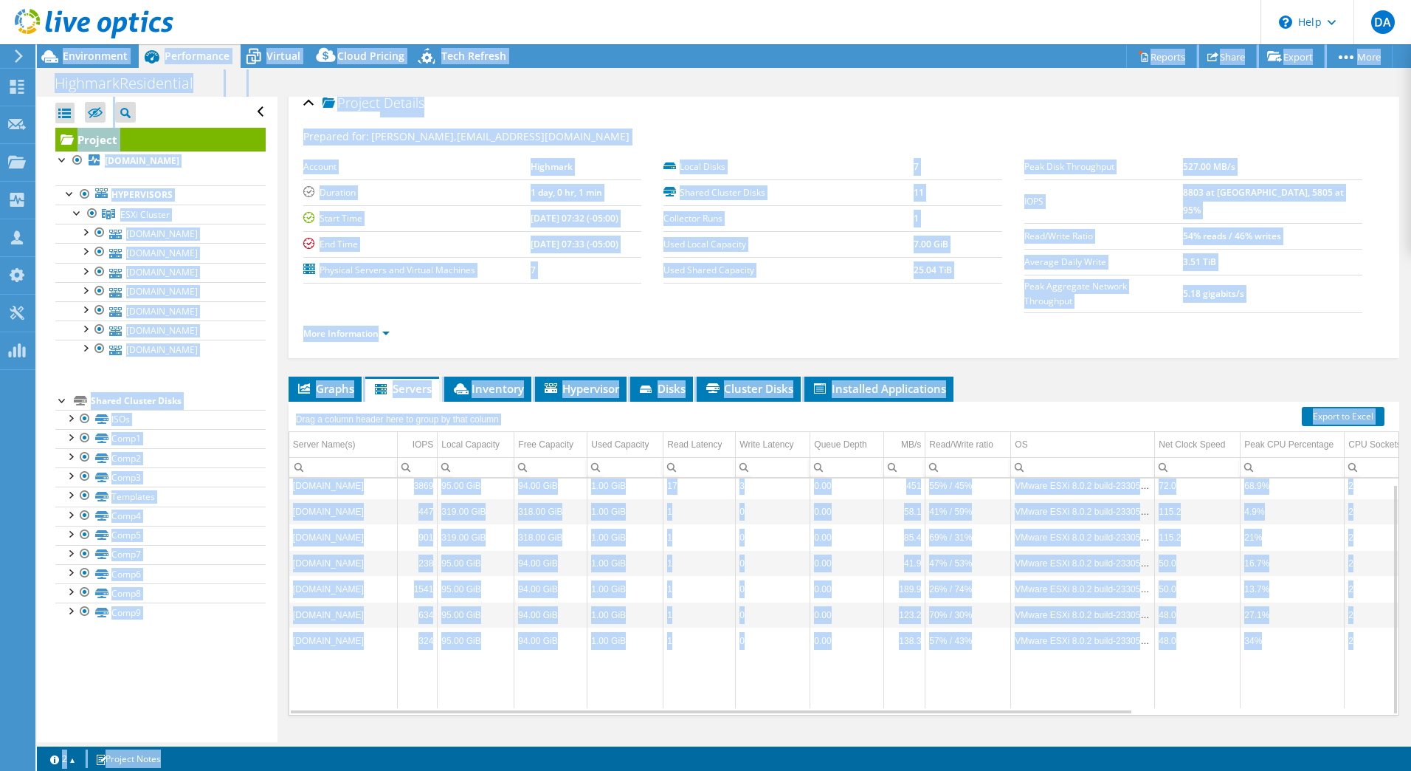
click at [427, 550] on td "238" at bounding box center [418, 563] width 40 height 26
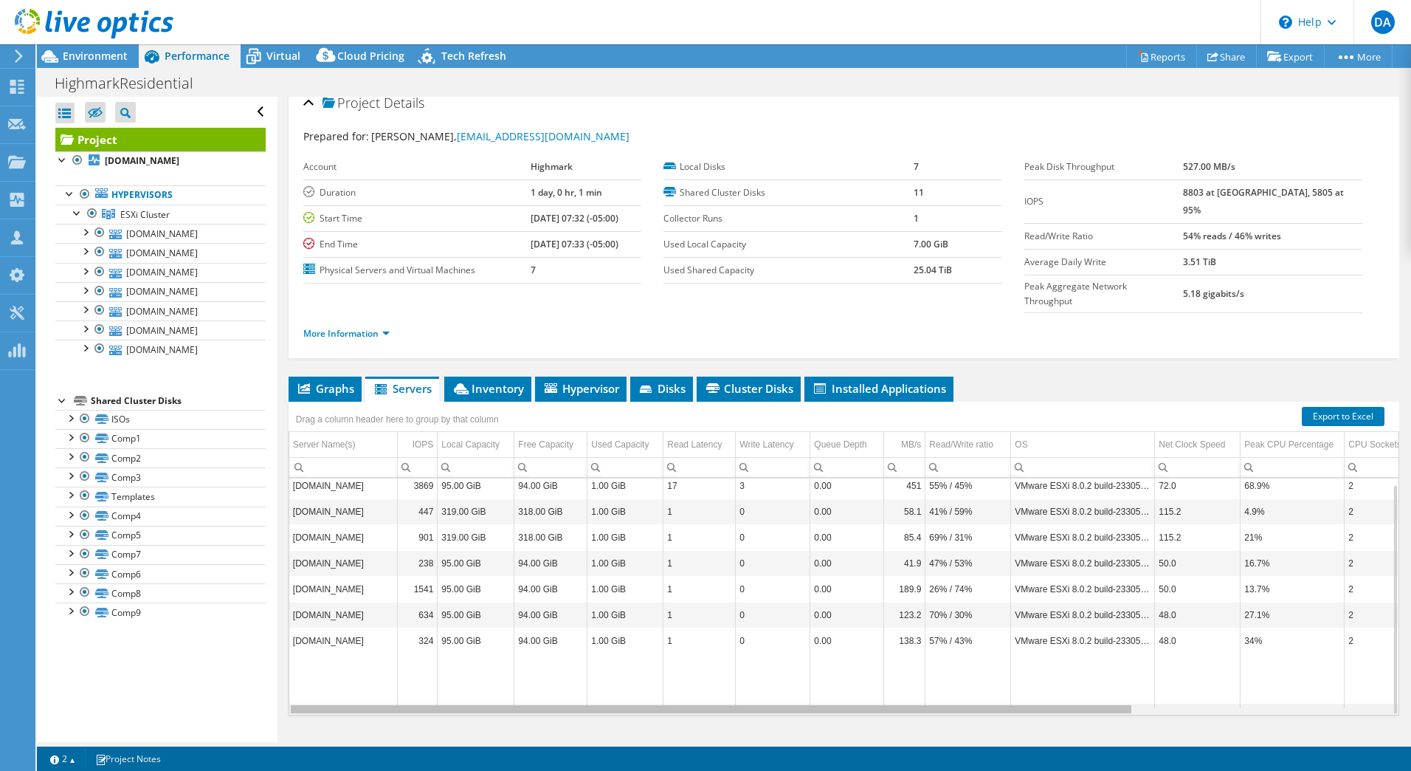
scroll to position [0, 331]
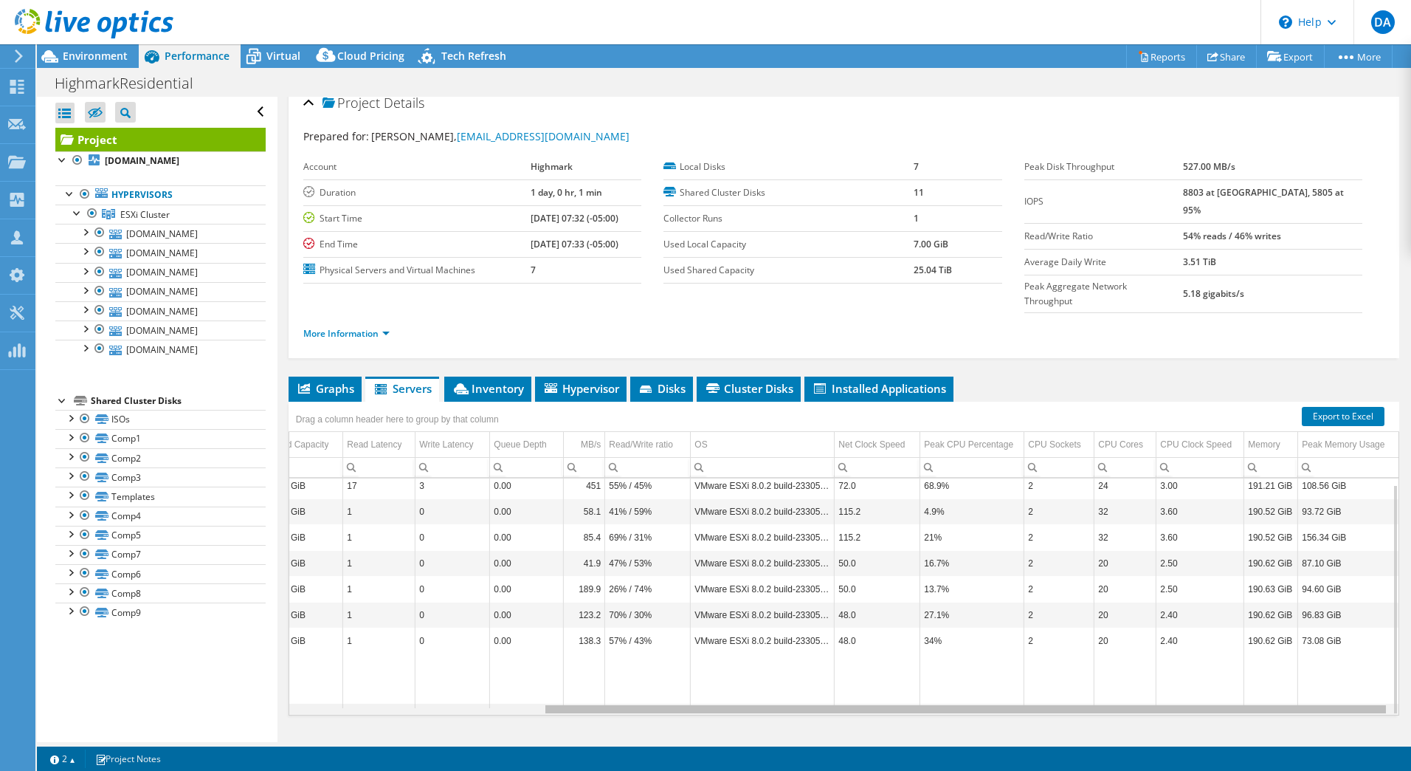
drag, startPoint x: 1050, startPoint y: 682, endPoint x: 1344, endPoint y: 681, distance: 293.8
click at [1344, 681] on body "DA Partner Team Member [PERSON_NAME] [PERSON_NAME][EMAIL_ADDRESS][DOMAIN_NAME] …" at bounding box center [705, 385] width 1411 height 771
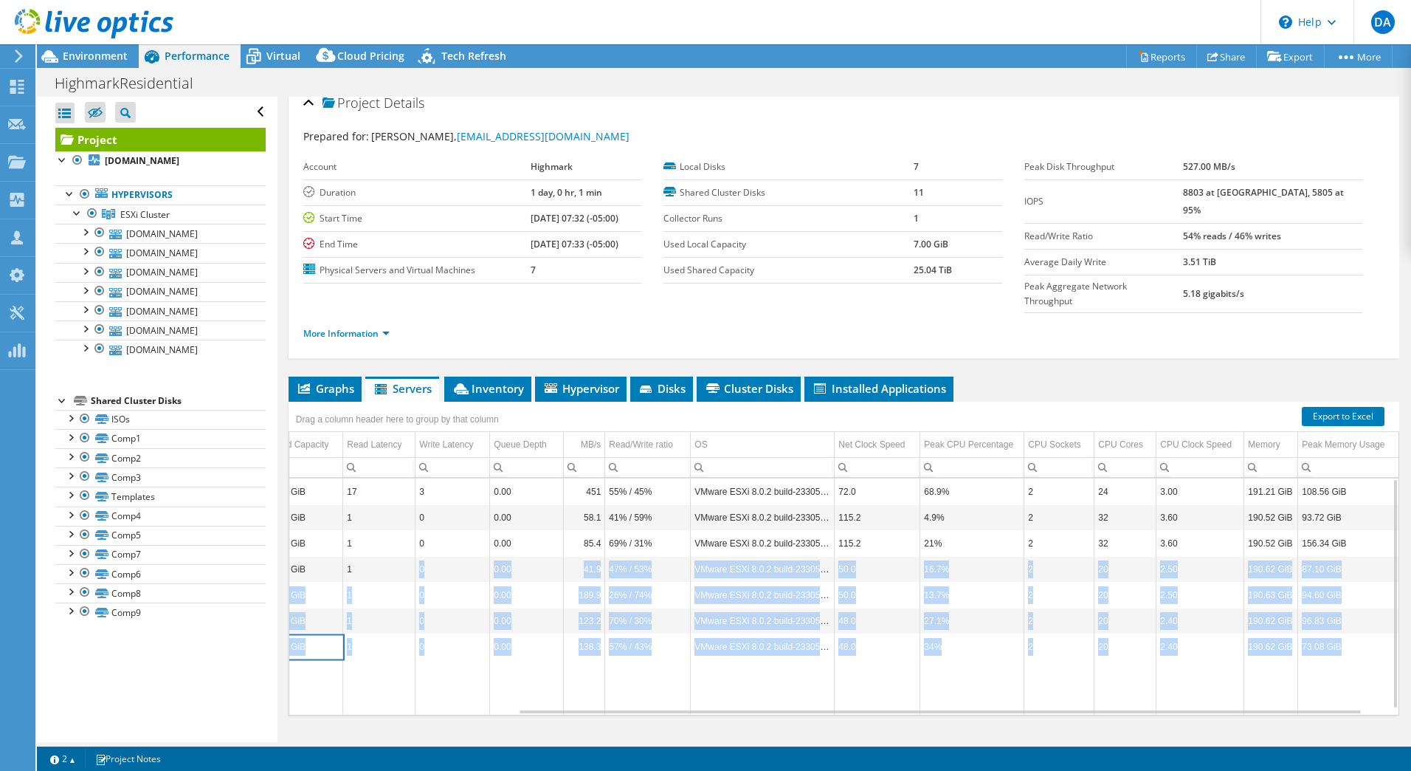
scroll to position [0, 298]
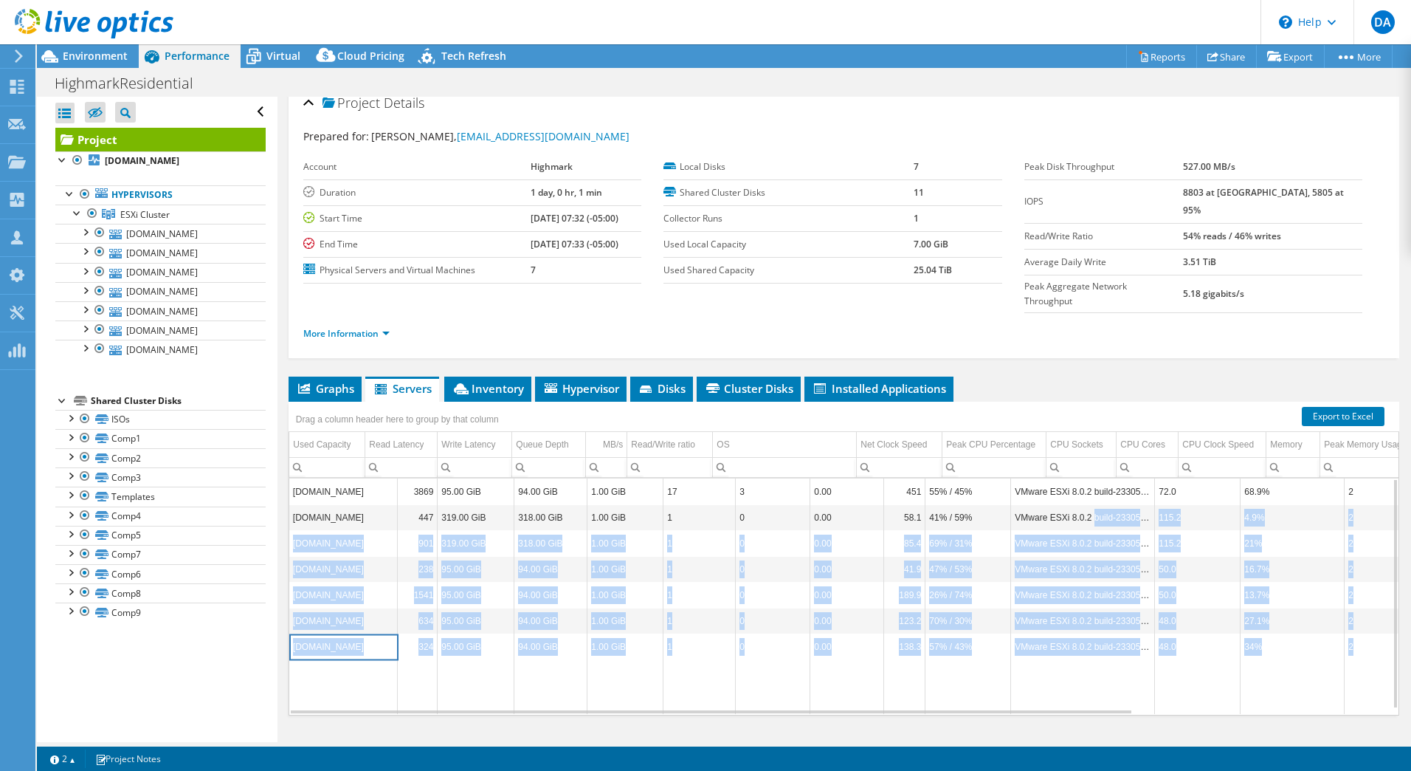
drag, startPoint x: 1367, startPoint y: 613, endPoint x: 1090, endPoint y: 481, distance: 307.4
click at [1091, 484] on tbody "[DOMAIN_NAME] 3869 95.00 GiB 94.00 GiB 1.00 GiB 17 3 0.00 451 55% / 45% VMware …" at bounding box center [1004, 595] width 1430 height 235
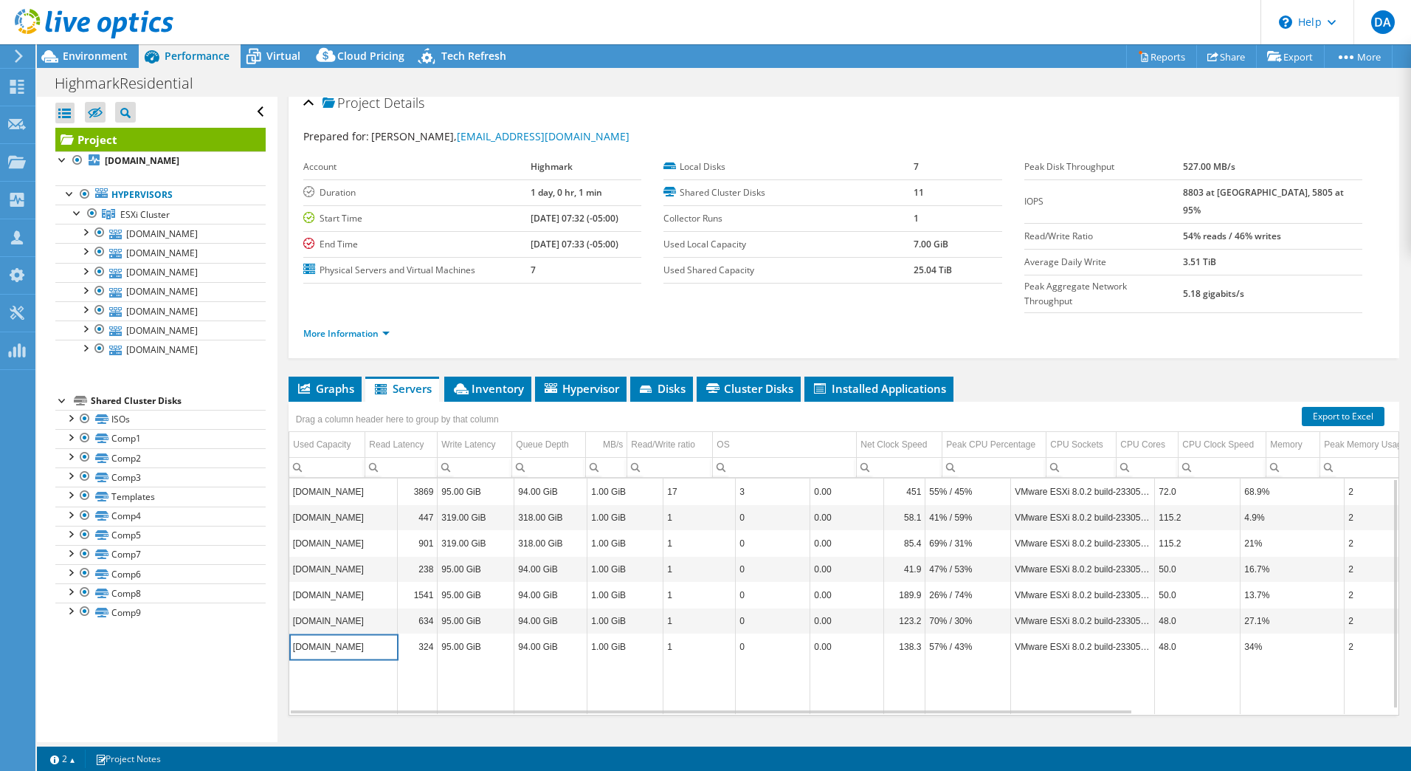
drag, startPoint x: 1090, startPoint y: 481, endPoint x: 1081, endPoint y: 472, distance: 12.0
click at [1084, 478] on tbody "[DOMAIN_NAME] 3869 95.00 GiB 94.00 GiB 1.00 GiB 17 3 0.00 451 55% / 45% VMware …" at bounding box center [1004, 595] width 1430 height 235
drag, startPoint x: 1081, startPoint y: 472, endPoint x: 1070, endPoint y: 464, distance: 13.7
click at [1070, 478] on td "VMware ESXi 8.0.2 build-23305546" at bounding box center [1083, 491] width 144 height 26
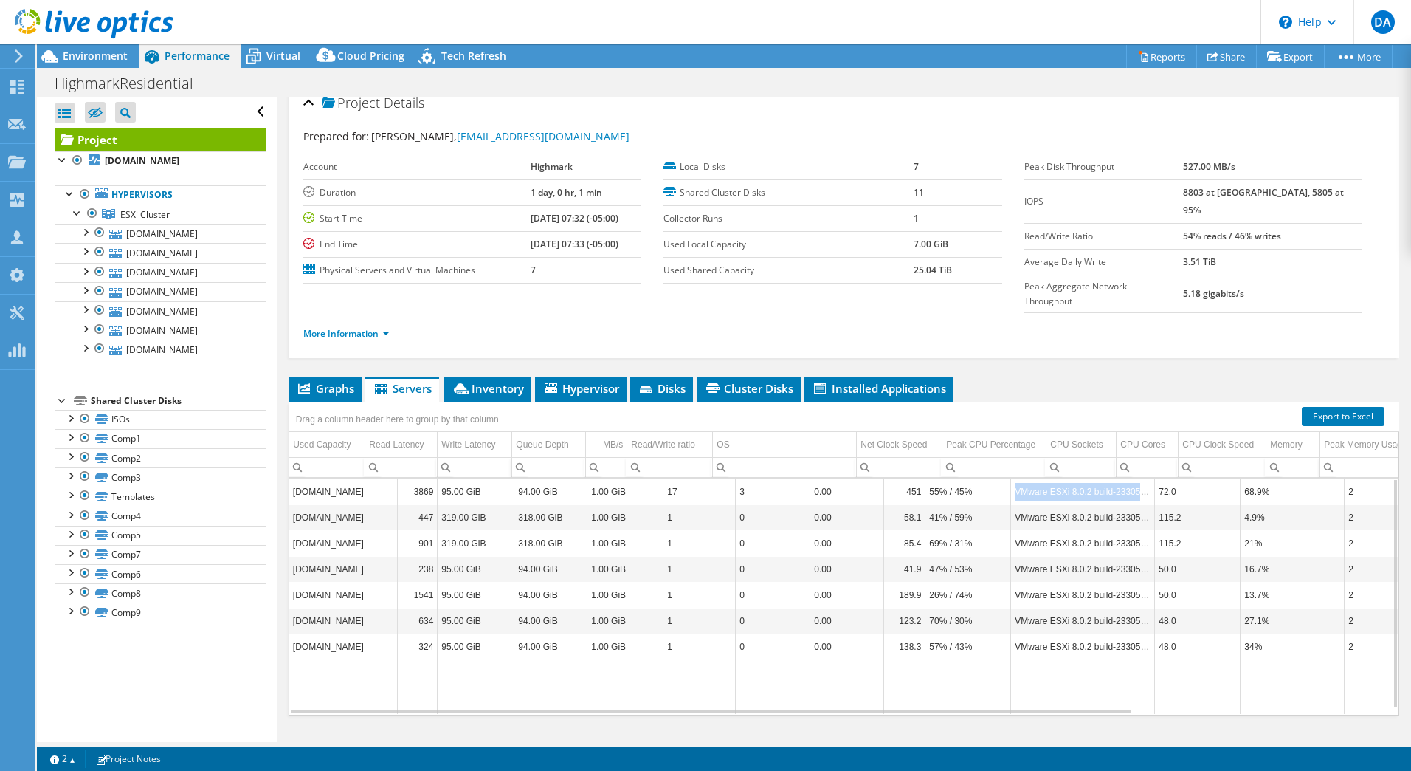
click at [1070, 478] on td "VMware ESXi 8.0.2 build-23305546" at bounding box center [1083, 491] width 144 height 26
copy td "VMware ESXi 8.0.2 build-23305546"
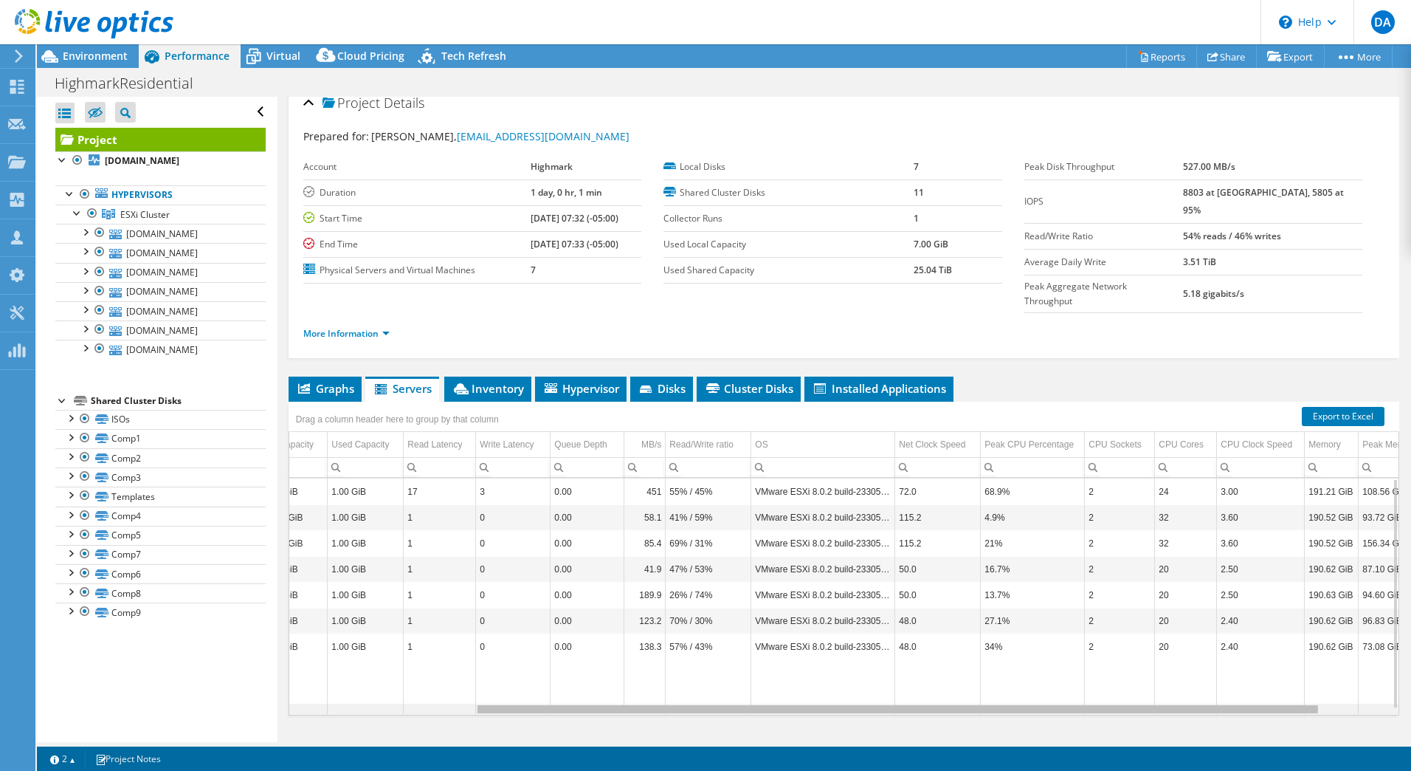
scroll to position [0, 0]
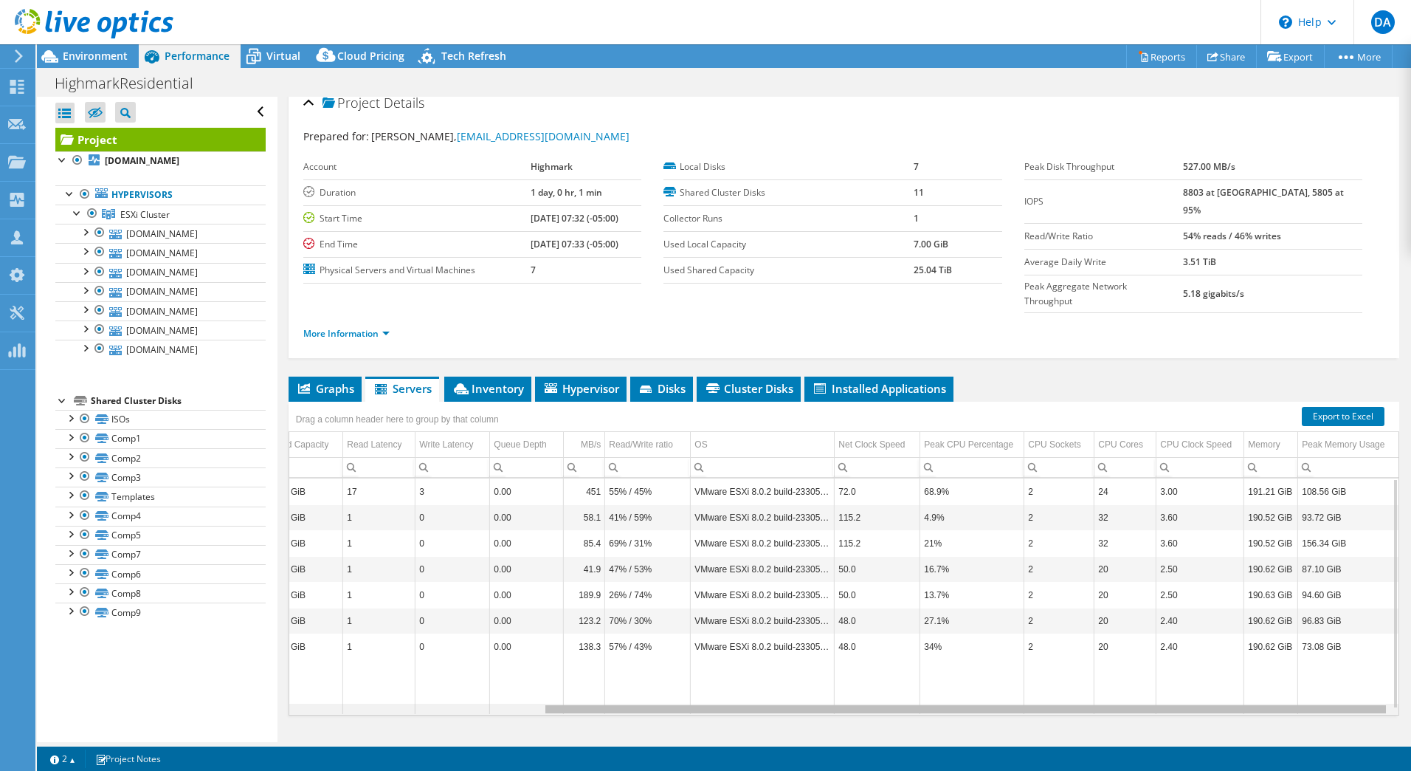
drag, startPoint x: 421, startPoint y: 684, endPoint x: 706, endPoint y: 661, distance: 285.9
click at [706, 661] on body "DA Partner Team Member [PERSON_NAME] [PERSON_NAME][EMAIL_ADDRESS][DOMAIN_NAME] …" at bounding box center [705, 385] width 1411 height 771
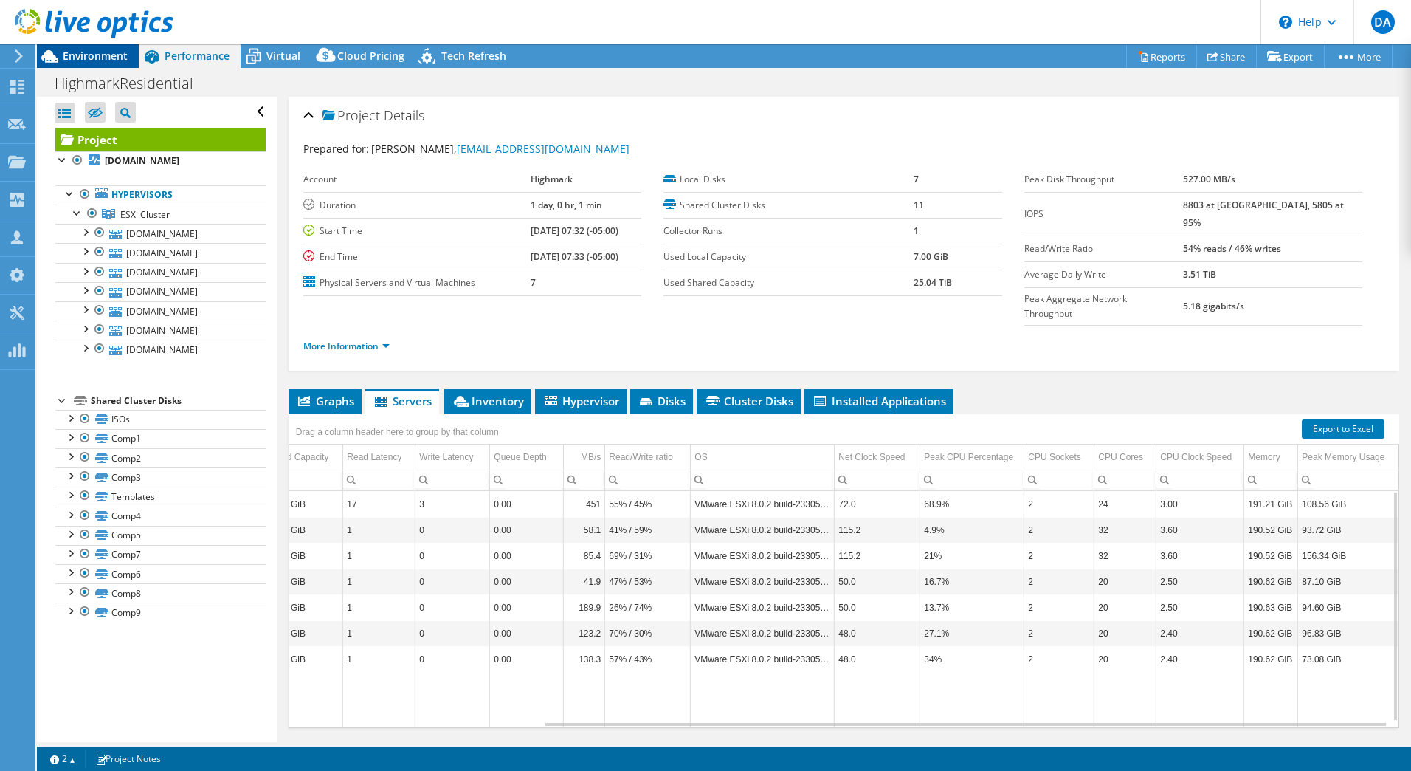
click at [101, 51] on span "Environment" at bounding box center [95, 56] width 65 height 14
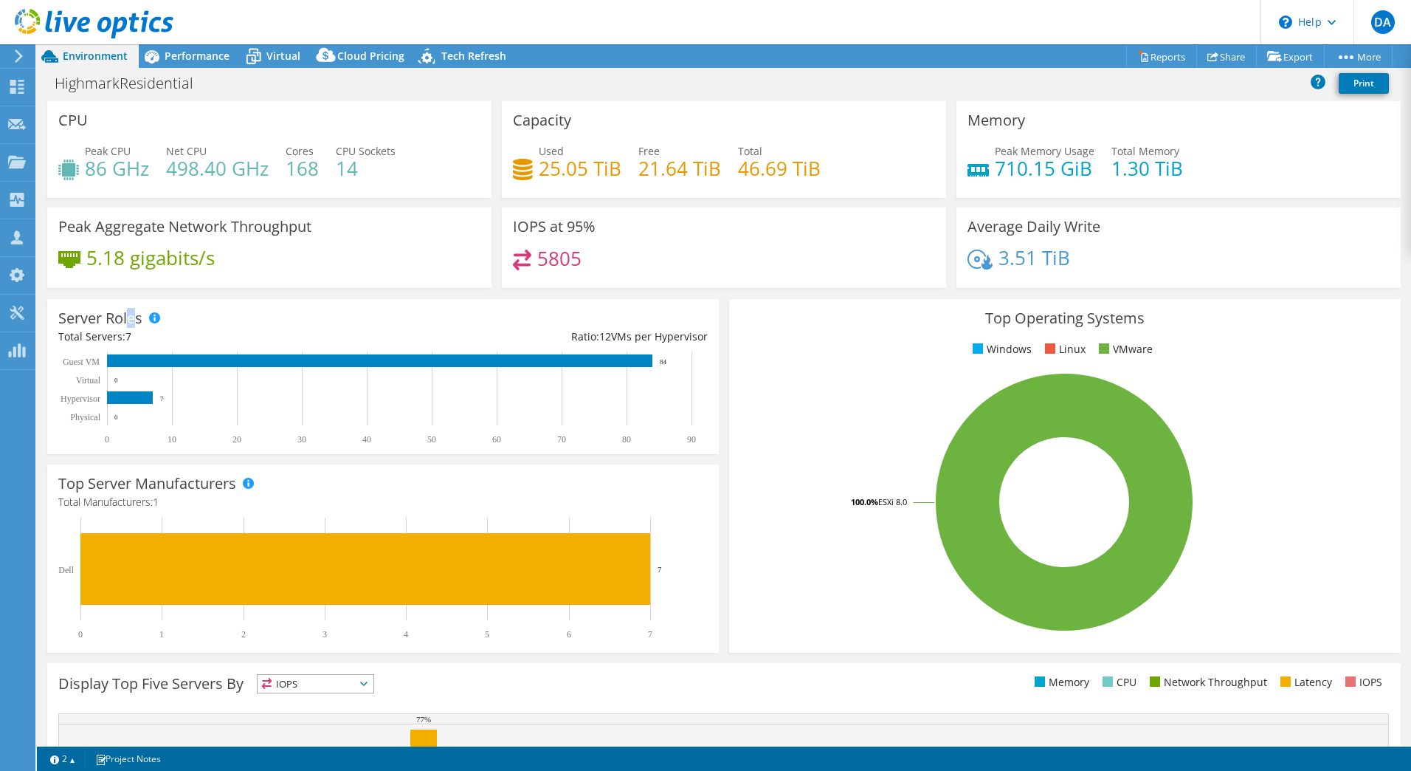
drag, startPoint x: 134, startPoint y: 324, endPoint x: 128, endPoint y: 329, distance: 7.8
click at [128, 328] on div "Server Roles Physical Servers represent bare metal servers that were targets of…" at bounding box center [383, 376] width 672 height 155
drag, startPoint x: 128, startPoint y: 329, endPoint x: 132, endPoint y: 337, distance: 8.6
click at [132, 337] on div "Total Servers: 7" at bounding box center [220, 337] width 325 height 16
drag, startPoint x: 139, startPoint y: 337, endPoint x: 59, endPoint y: 343, distance: 80.0
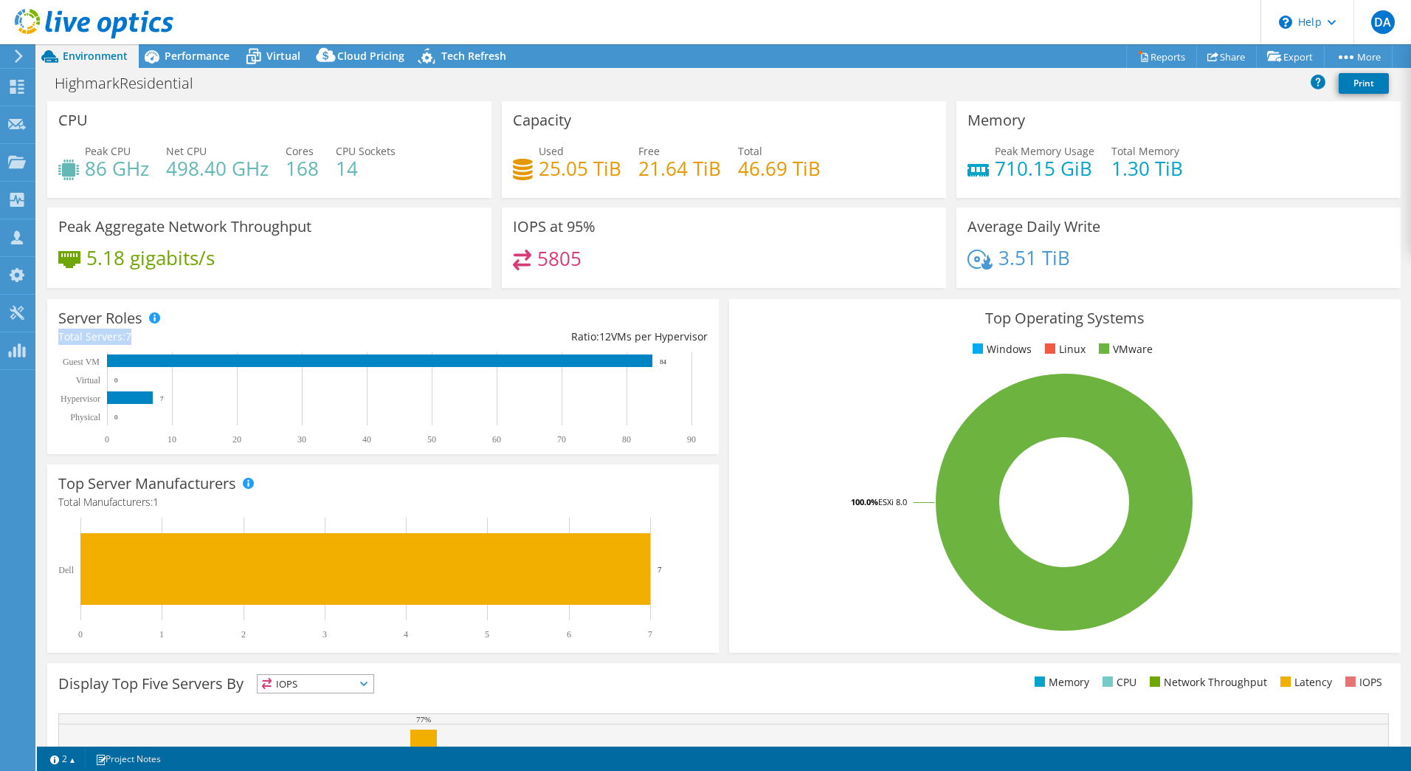
click at [59, 343] on div "Total Servers: 7" at bounding box center [220, 337] width 325 height 16
drag, startPoint x: 291, startPoint y: 148, endPoint x: 316, endPoint y: 166, distance: 30.7
click at [316, 166] on div "Cores 168" at bounding box center [302, 159] width 33 height 33
drag, startPoint x: 706, startPoint y: 333, endPoint x: 586, endPoint y: 334, distance: 119.6
click at [586, 334] on div "Server Roles Physical Servers represent bare metal servers that were targets of…" at bounding box center [383, 376] width 672 height 155
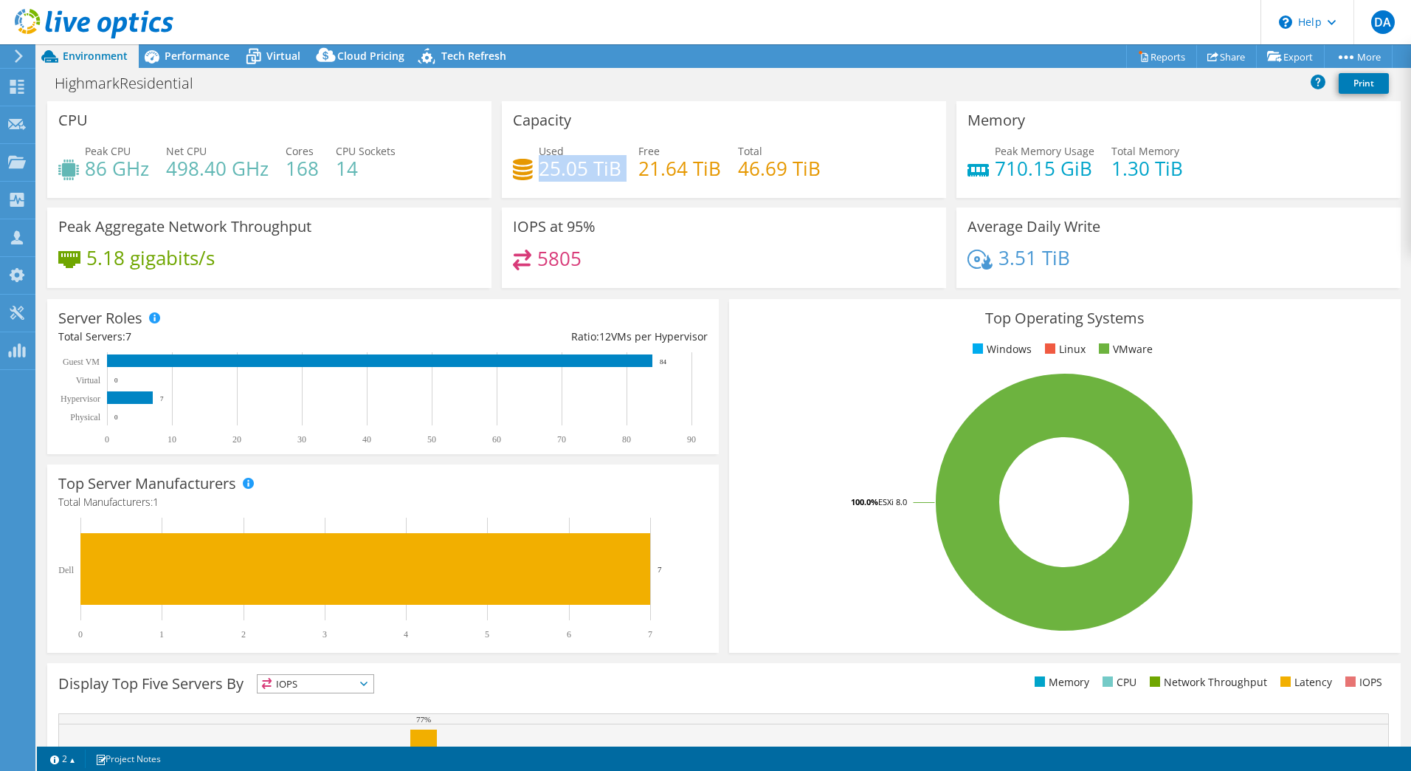
drag, startPoint x: 535, startPoint y: 164, endPoint x: 624, endPoint y: 171, distance: 88.8
click at [624, 171] on div "Used 25.05 TiB Free 21.64 TiB Total 46.69 TiB" at bounding box center [724, 167] width 422 height 48
click at [181, 64] on div "Performance" at bounding box center [190, 56] width 102 height 24
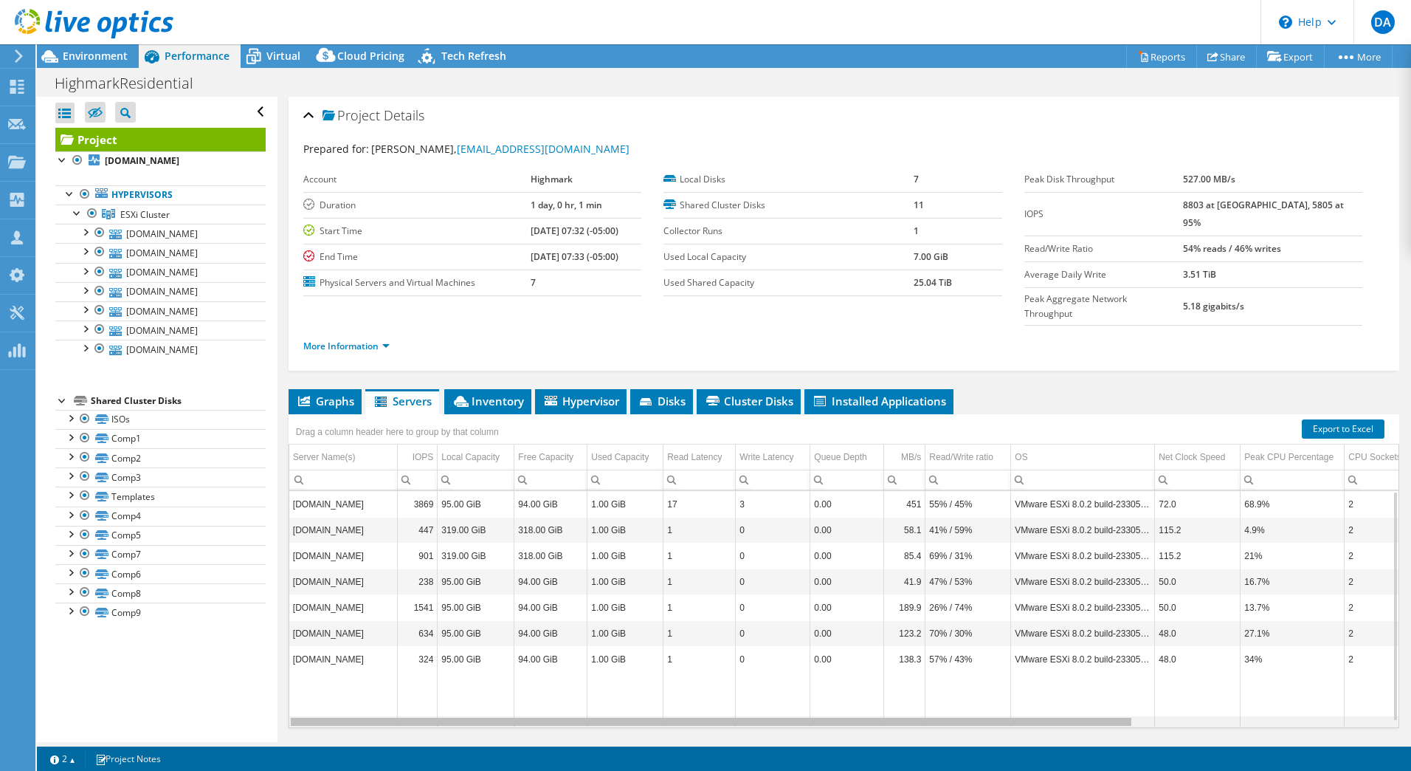
drag, startPoint x: 607, startPoint y: 692, endPoint x: 326, endPoint y: 694, distance: 280.5
click at [326, 694] on body "DA Partner Team Member [PERSON_NAME] [PERSON_NAME][EMAIL_ADDRESS][DOMAIN_NAME] …" at bounding box center [705, 385] width 1411 height 771
click at [110, 47] on div at bounding box center [86, 24] width 173 height 49
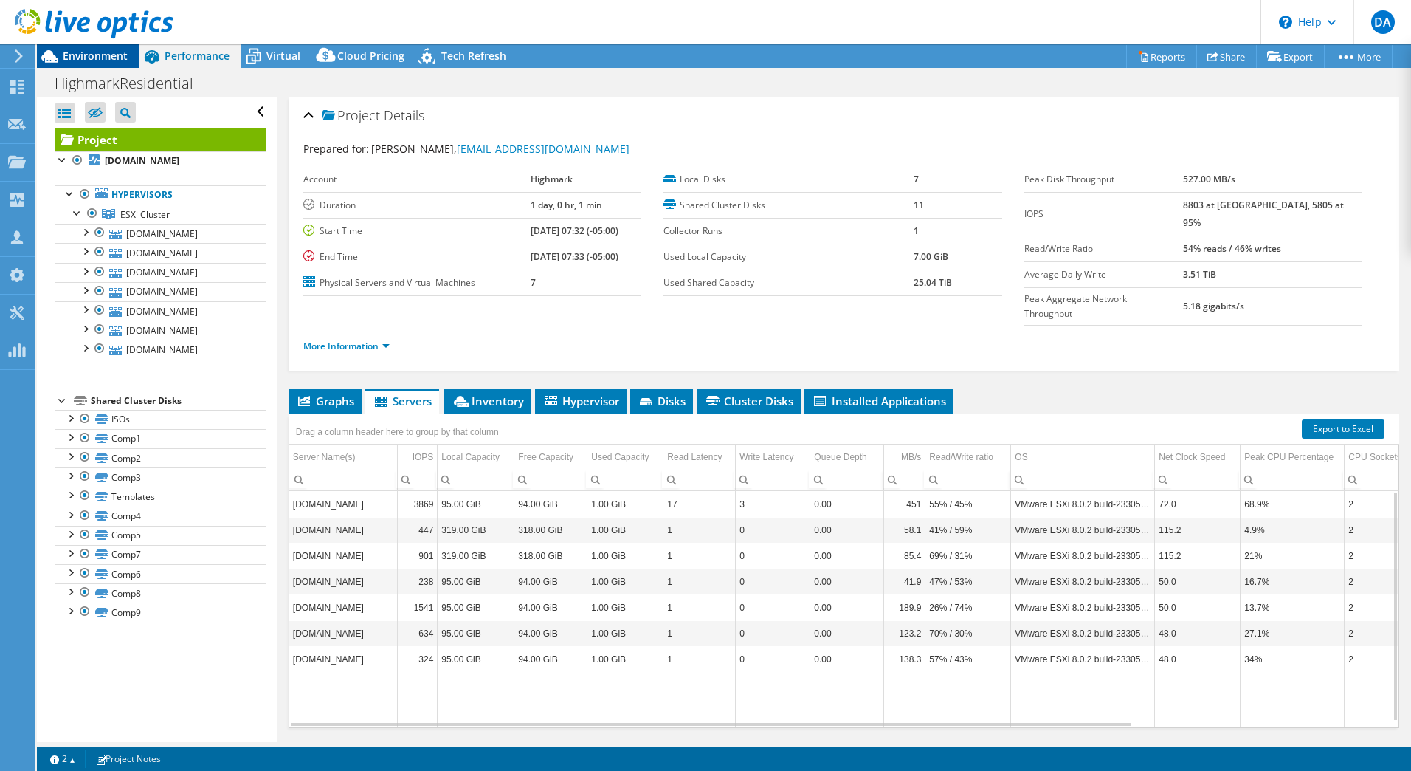
click at [105, 56] on span "Environment" at bounding box center [95, 56] width 65 height 14
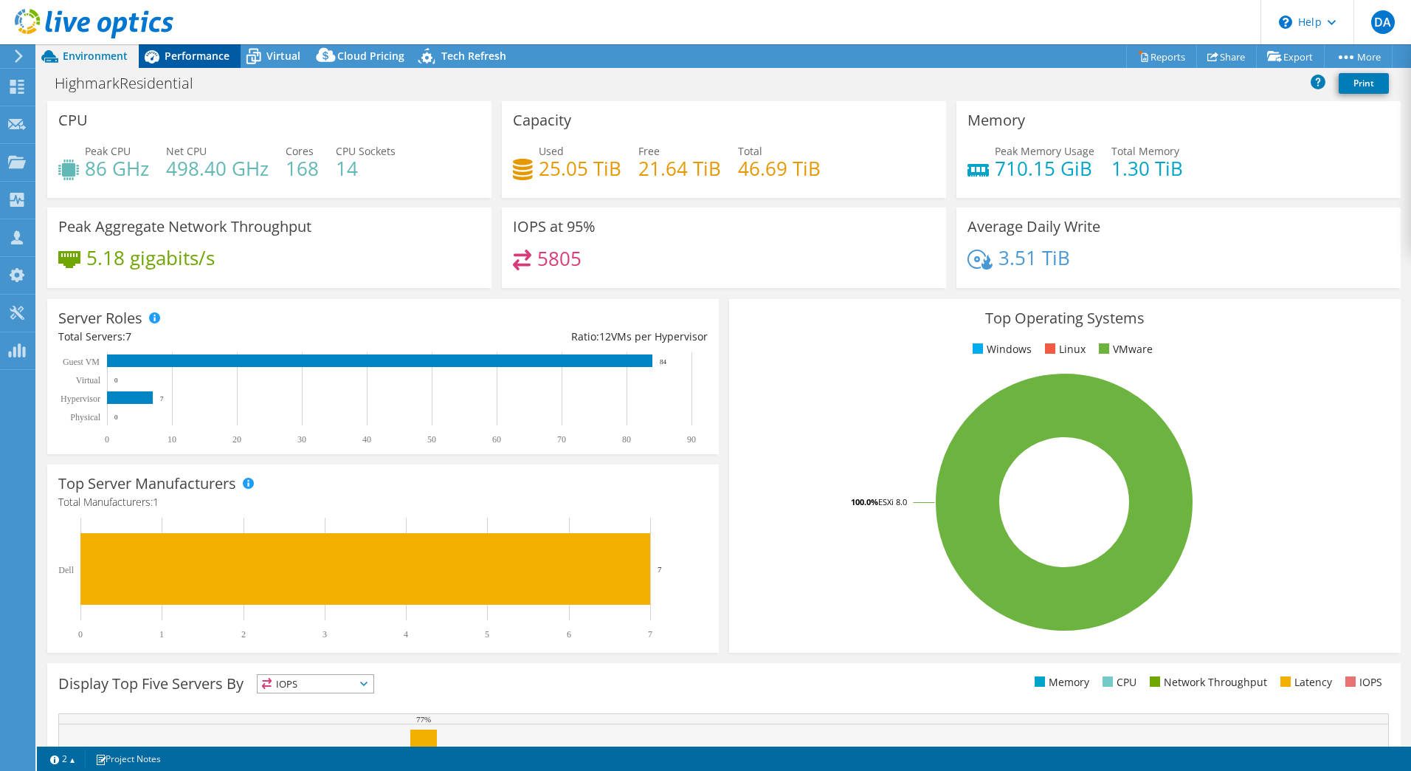
click at [207, 55] on span "Performance" at bounding box center [197, 56] width 65 height 14
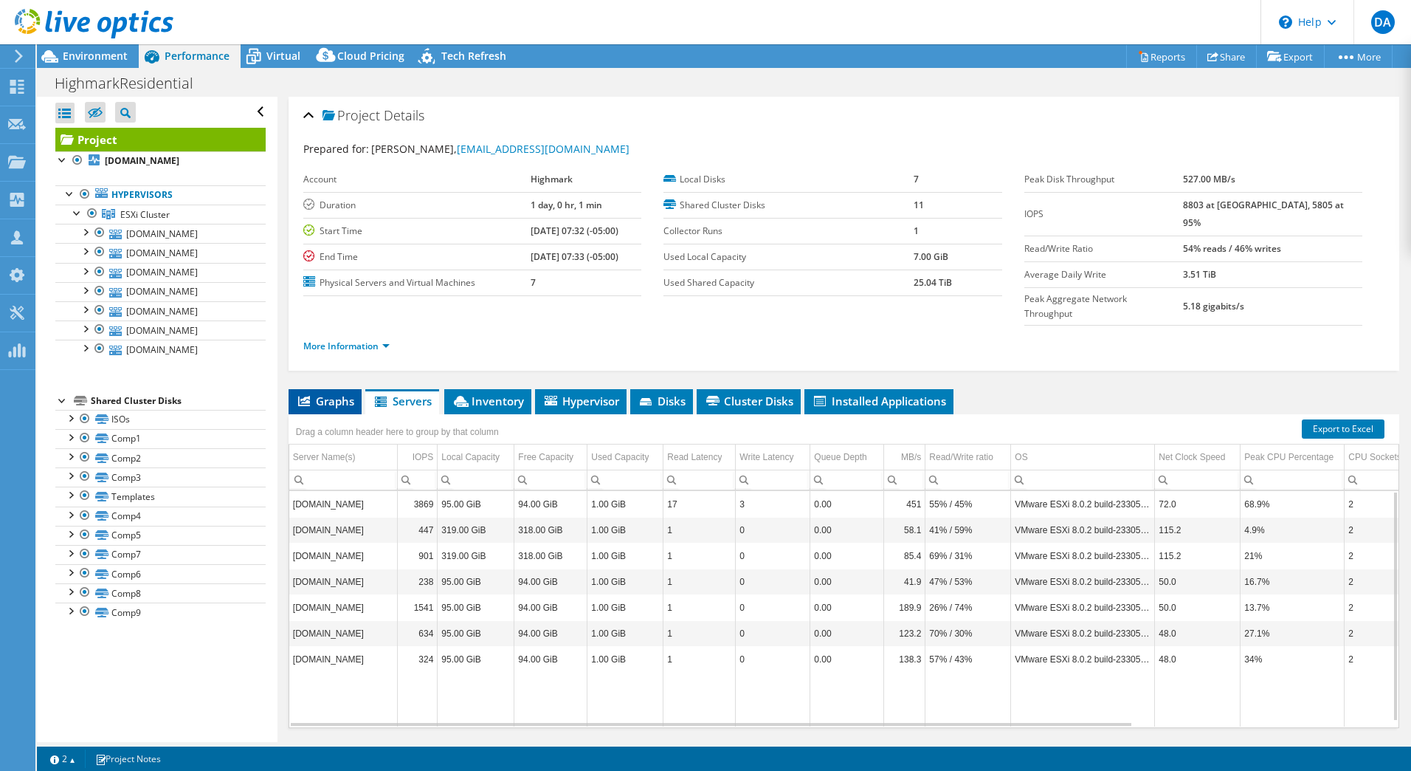
click at [305, 396] on icon at bounding box center [304, 401] width 12 height 10
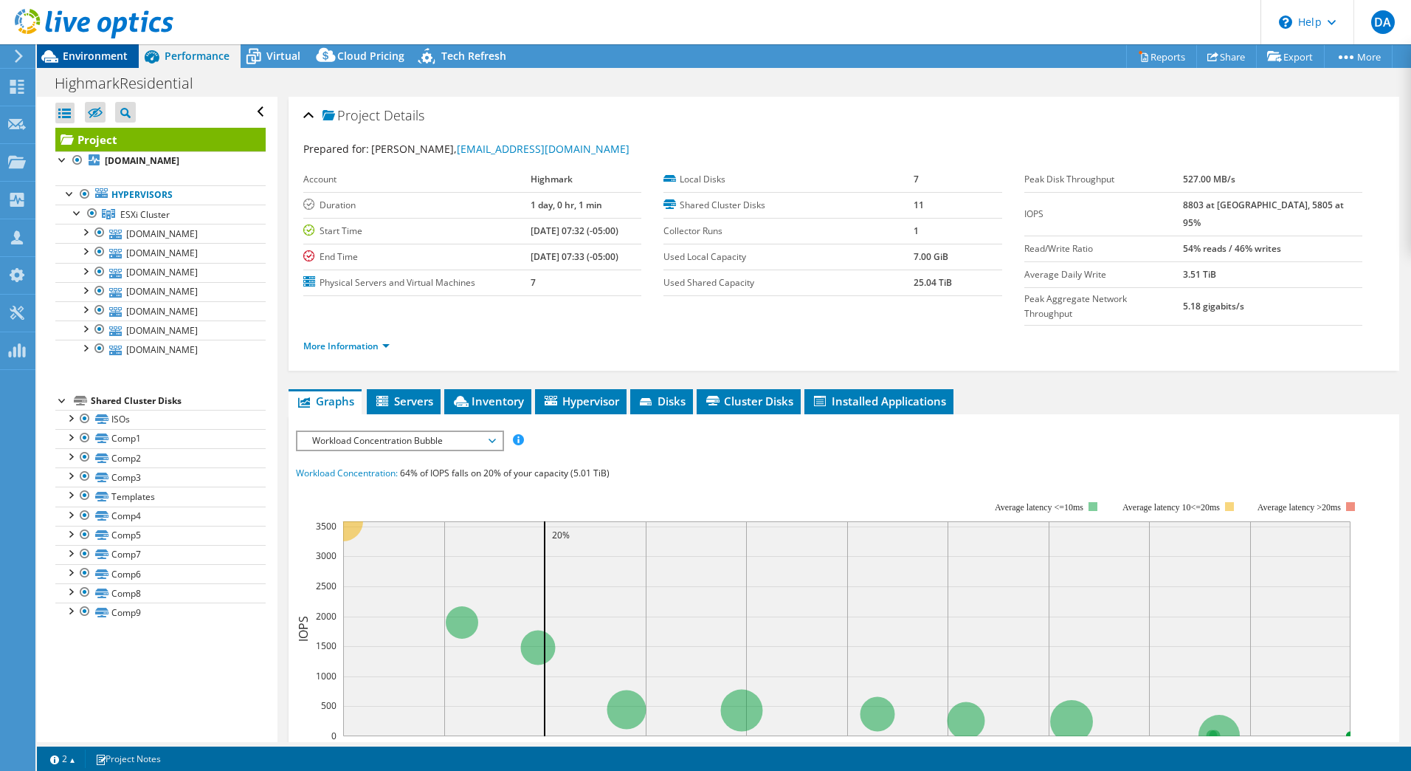
click at [109, 66] on div "Environment" at bounding box center [88, 56] width 102 height 24
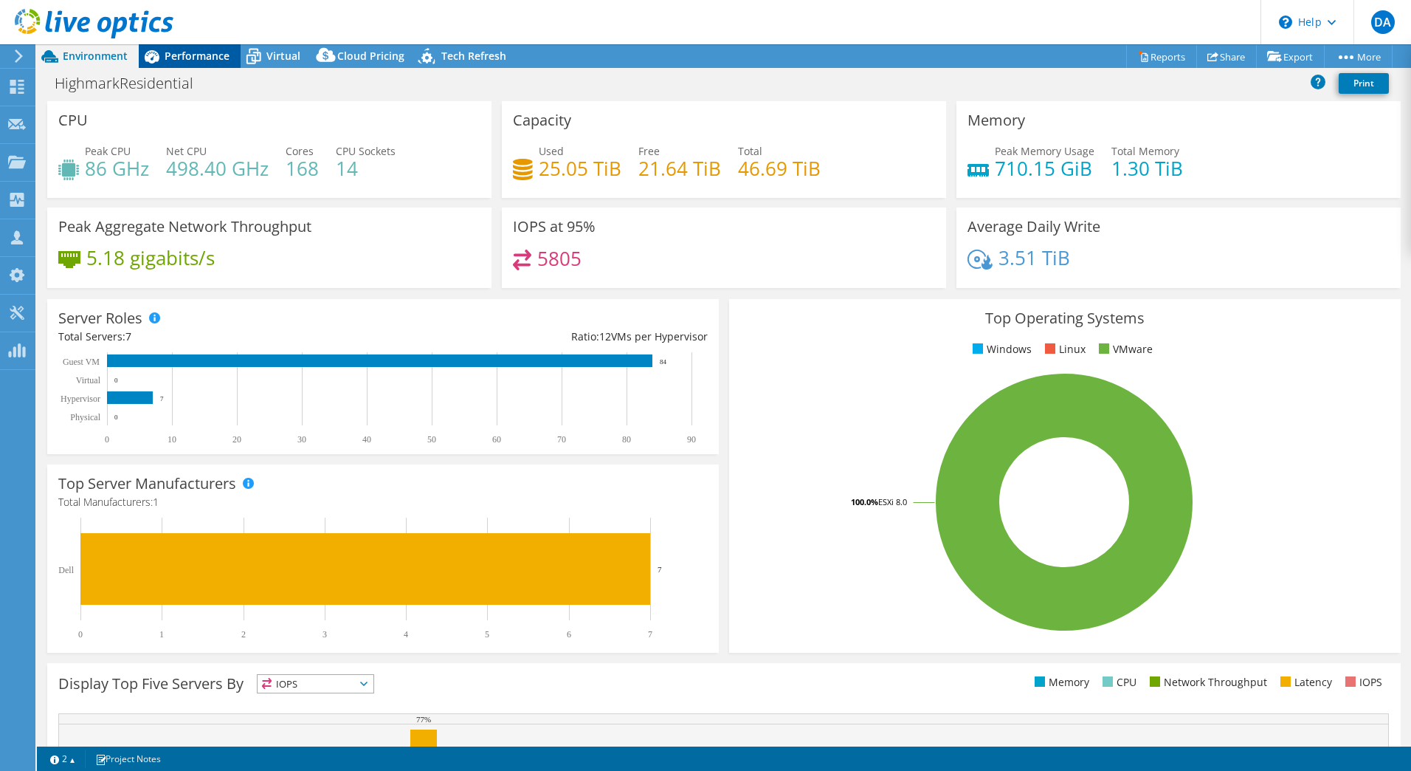
click at [220, 61] on span "Performance" at bounding box center [197, 56] width 65 height 14
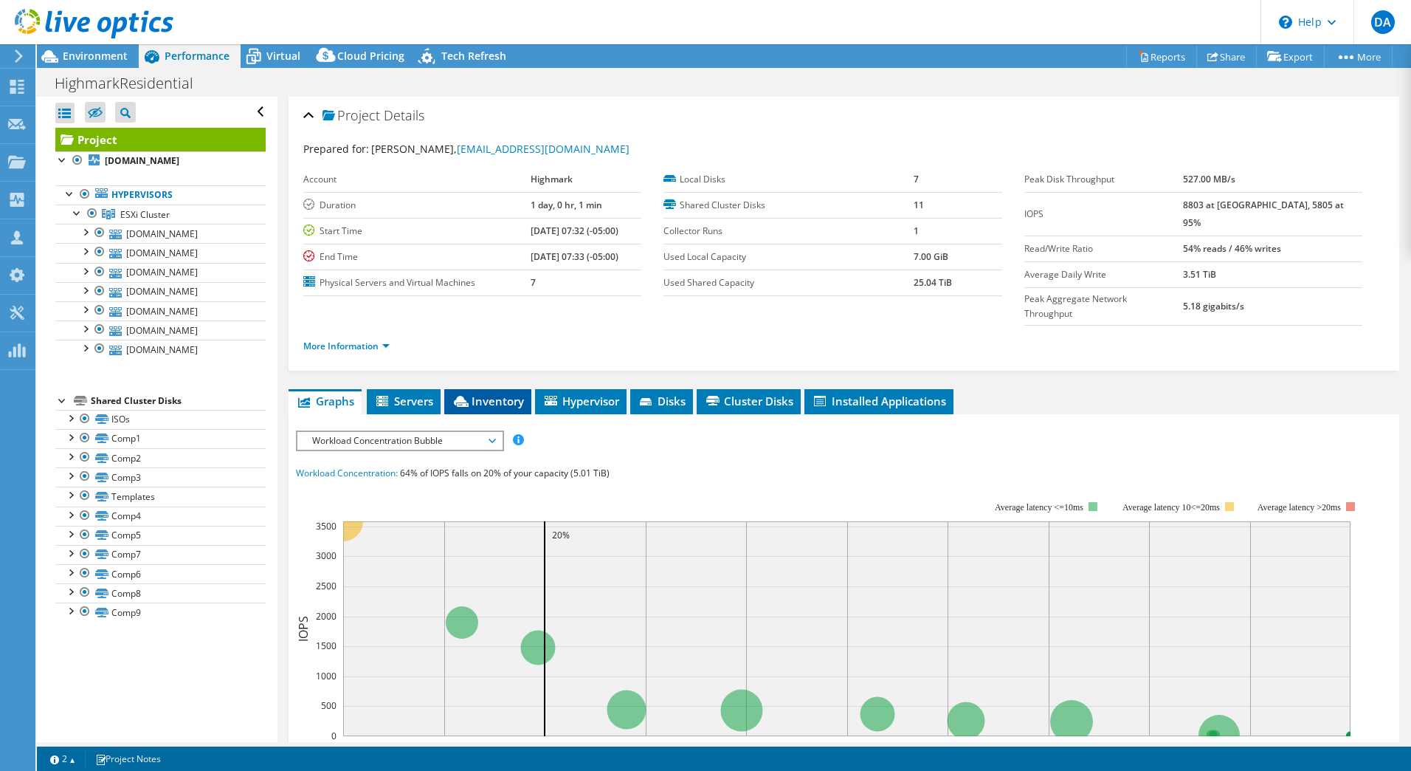
click at [491, 393] on span "Inventory" at bounding box center [488, 400] width 72 height 15
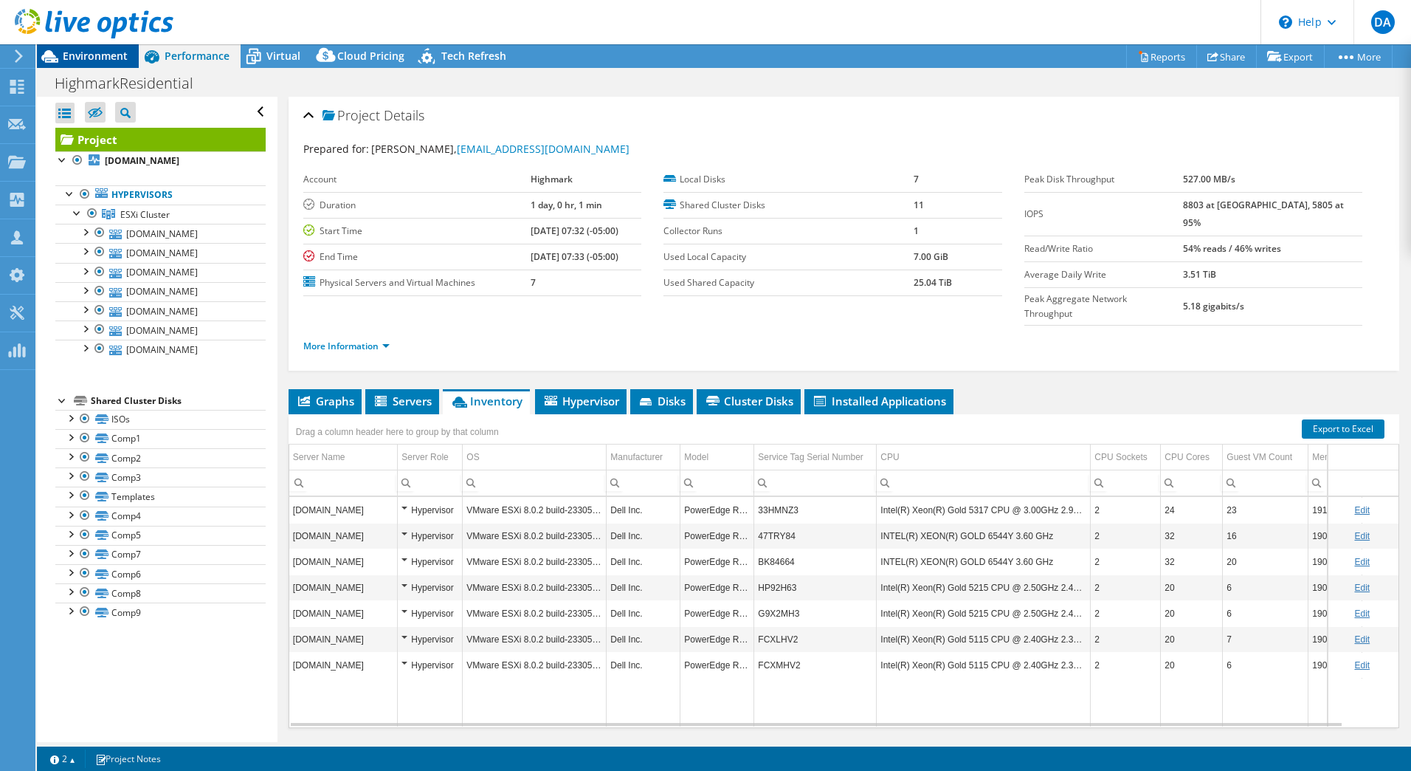
click at [102, 61] on span "Environment" at bounding box center [95, 56] width 65 height 14
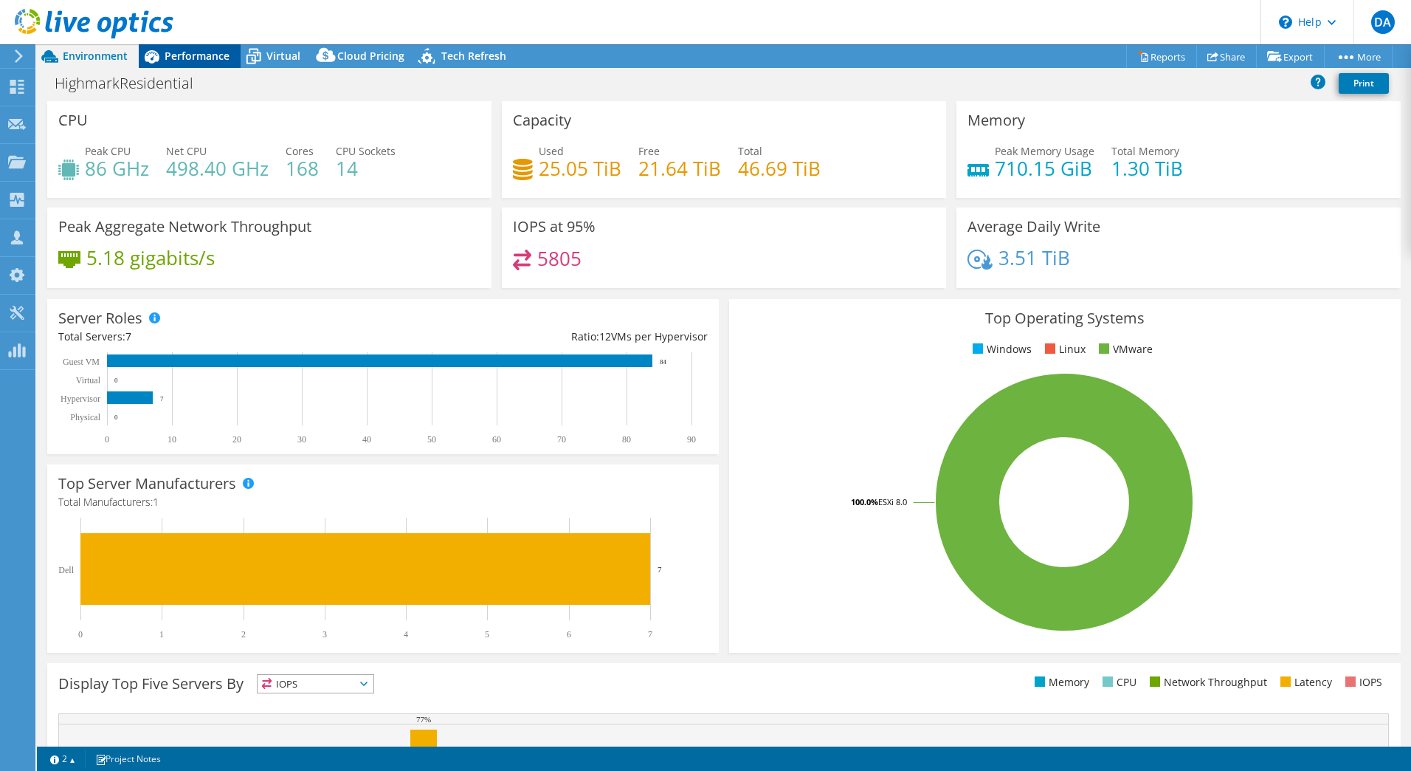
click at [216, 61] on span "Performance" at bounding box center [197, 56] width 65 height 14
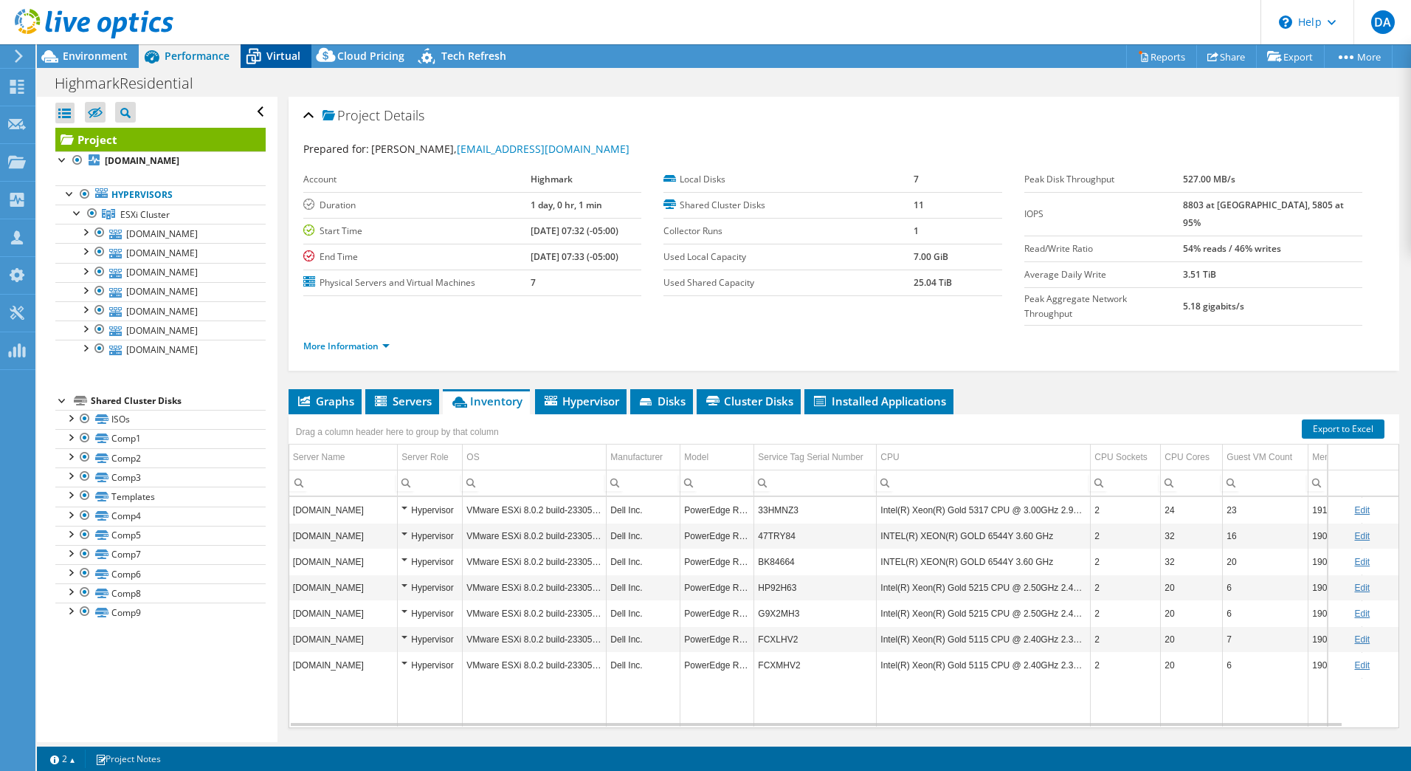
click at [282, 57] on span "Virtual" at bounding box center [283, 56] width 34 height 14
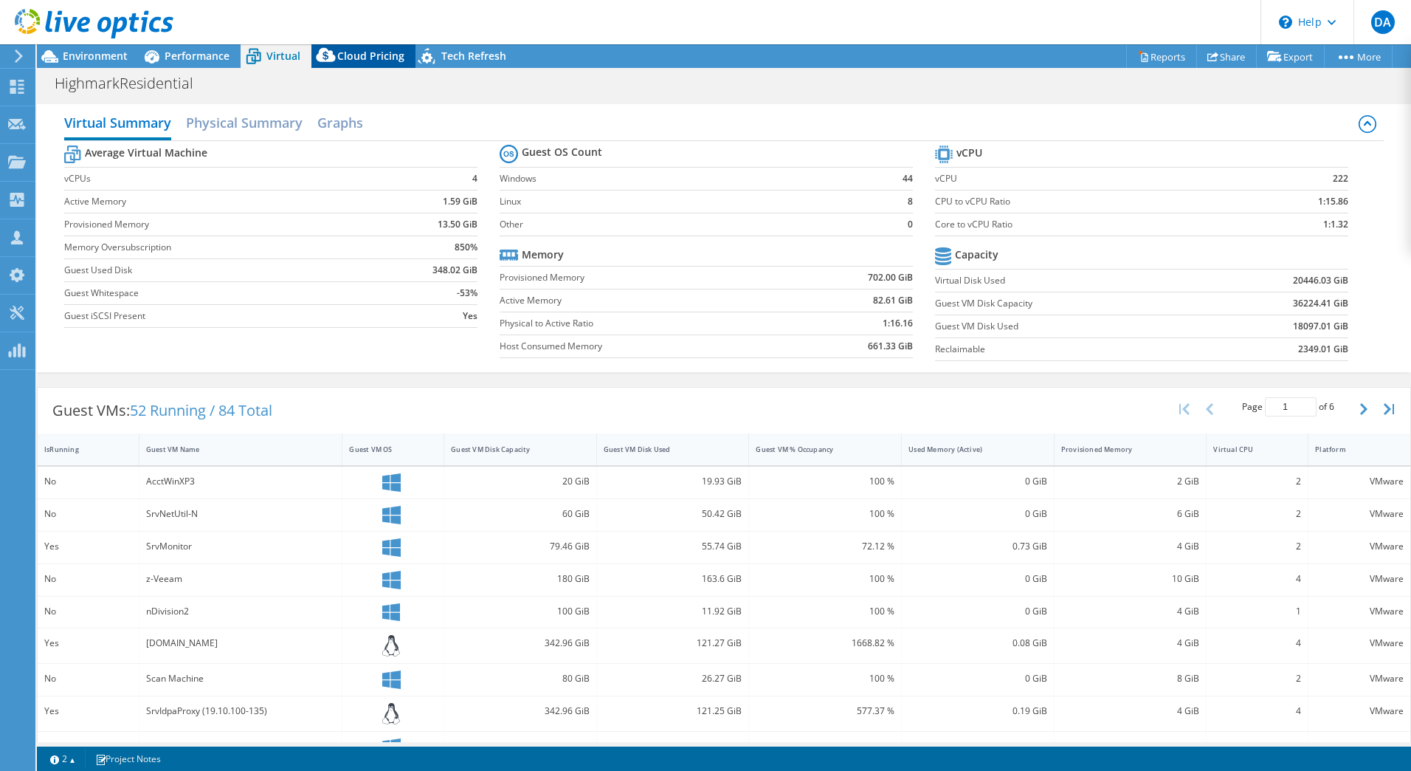
click at [329, 49] on icon at bounding box center [327, 59] width 30 height 30
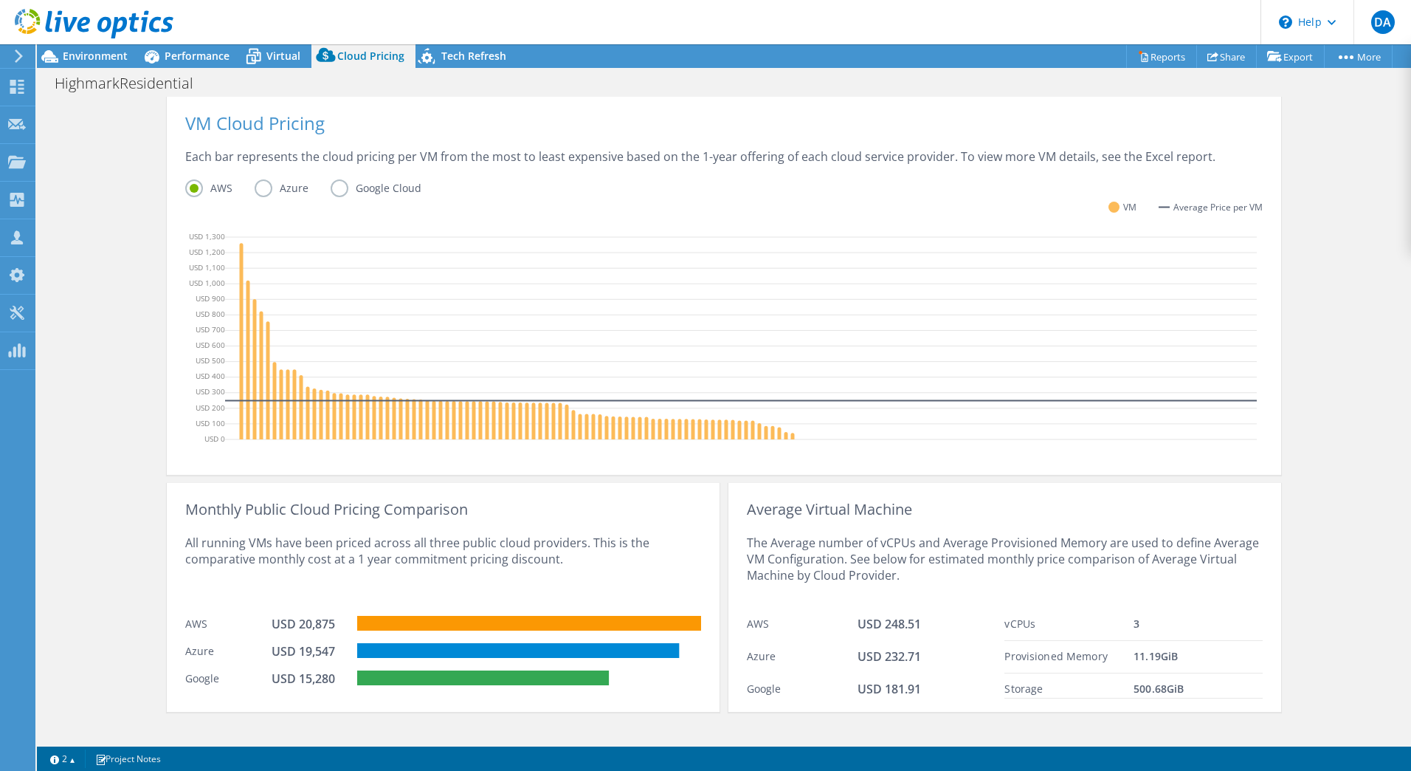
scroll to position [325, 0]
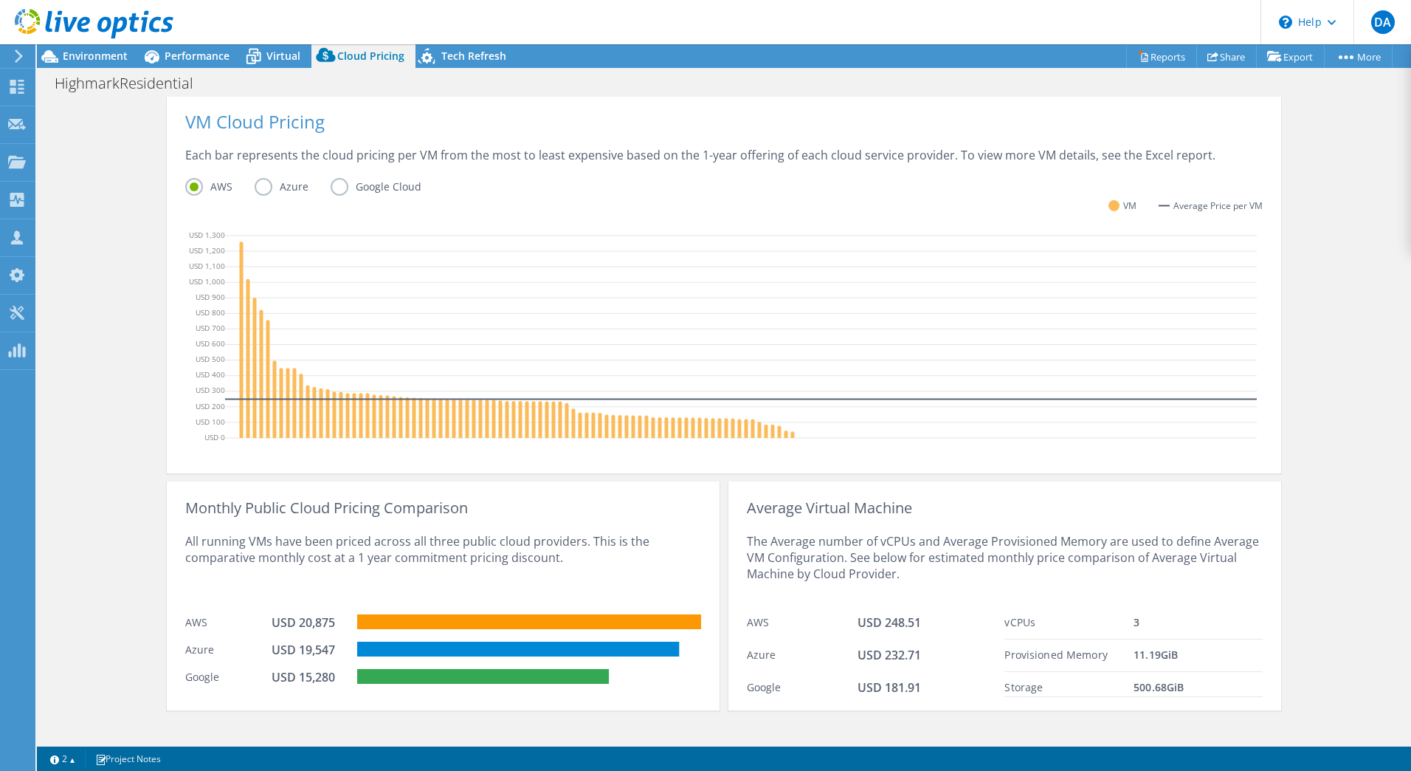
click at [255, 182] on label "Azure" at bounding box center [293, 187] width 76 height 18
click at [0, 0] on input "Azure" at bounding box center [0, 0] width 0 height 0
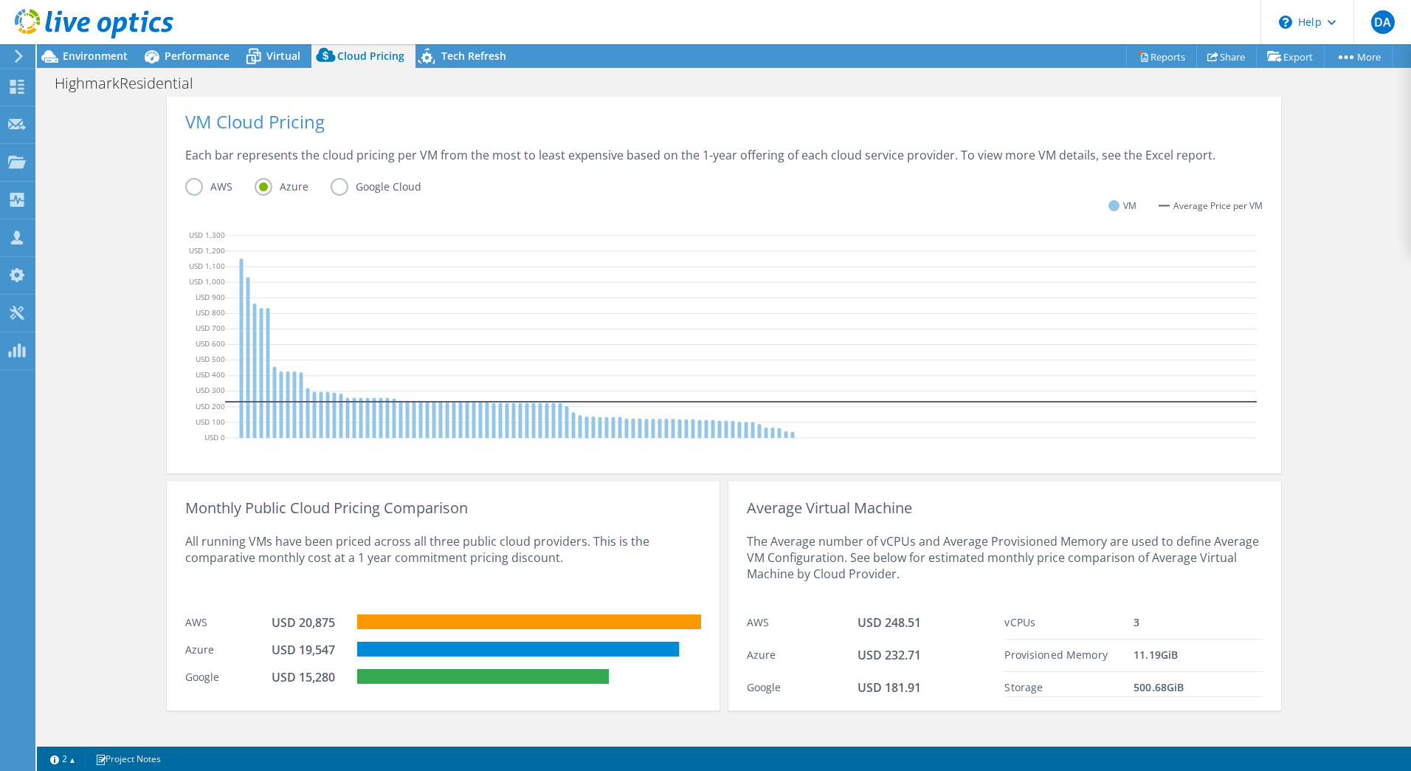
click at [332, 188] on label "Google Cloud" at bounding box center [387, 187] width 113 height 18
click at [0, 0] on input "Google Cloud" at bounding box center [0, 0] width 0 height 0
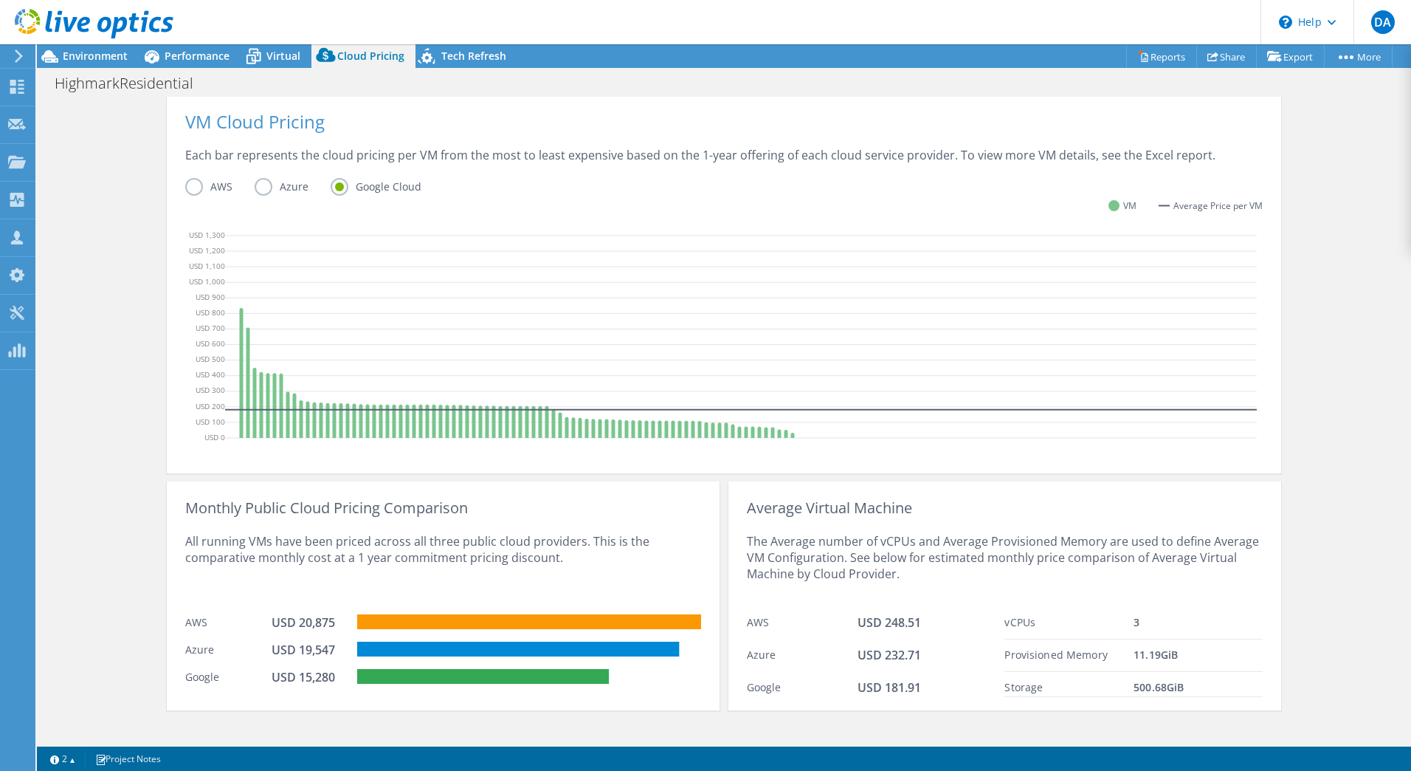
click at [192, 184] on label "AWS" at bounding box center [219, 187] width 69 height 18
click at [0, 0] on input "AWS" at bounding box center [0, 0] width 0 height 0
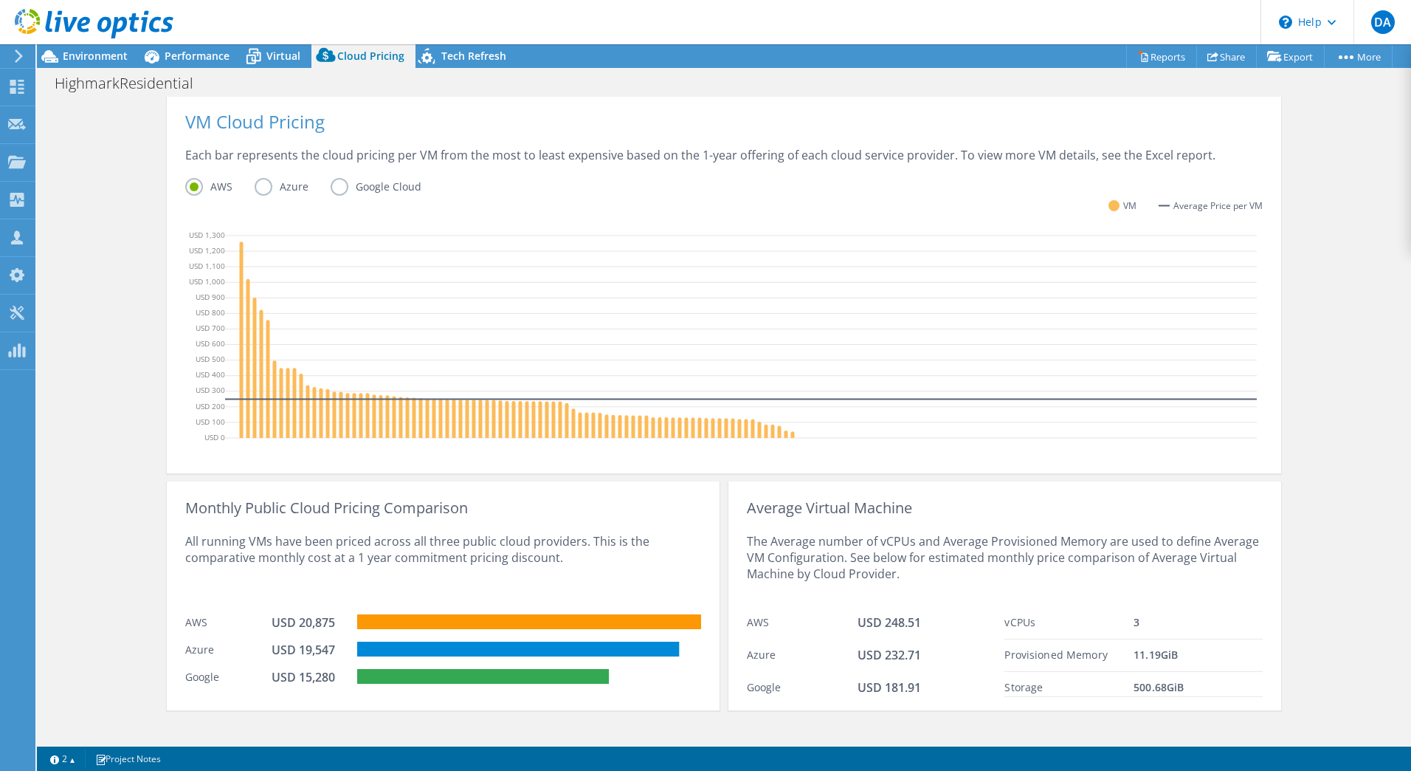
click at [255, 188] on label "Azure" at bounding box center [293, 187] width 76 height 18
click at [0, 0] on input "Azure" at bounding box center [0, 0] width 0 height 0
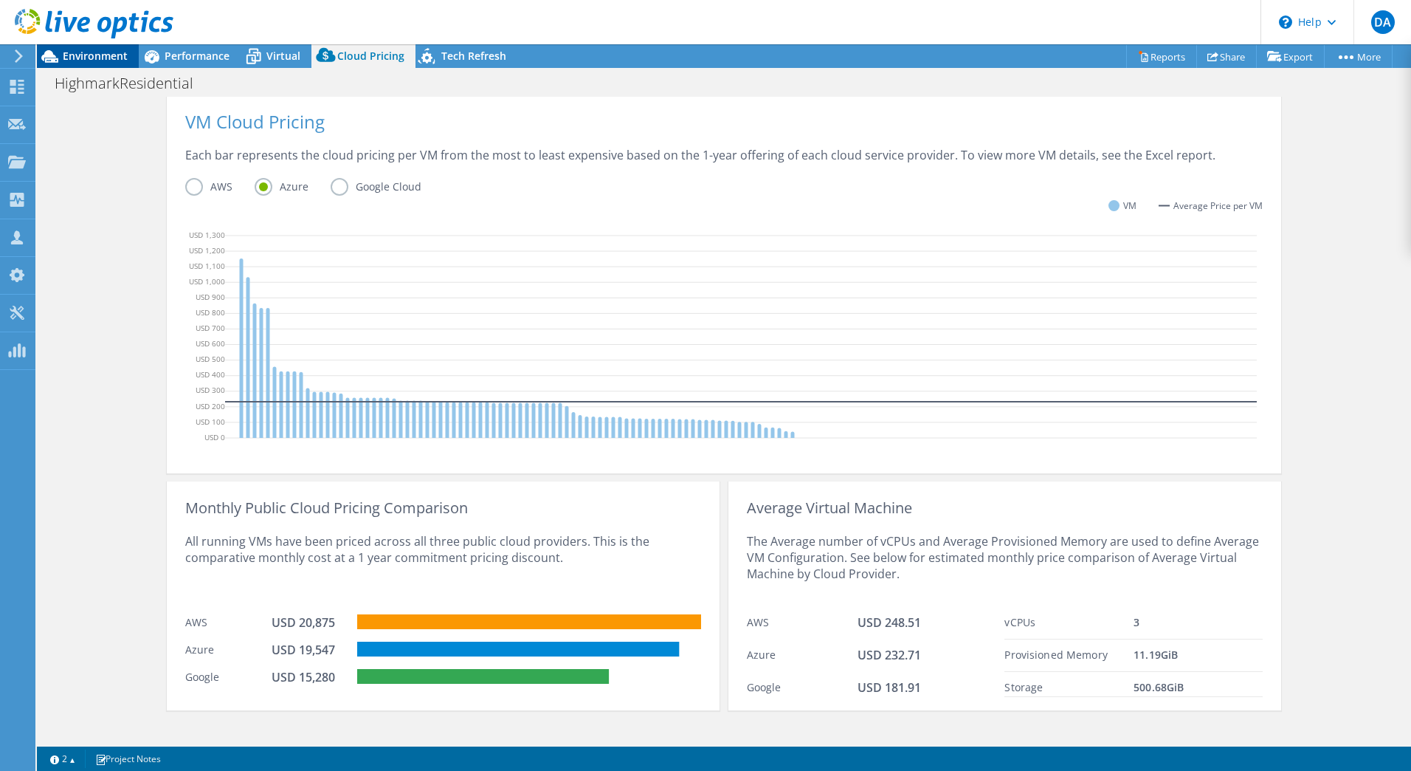
click at [102, 58] on span "Environment" at bounding box center [95, 56] width 65 height 14
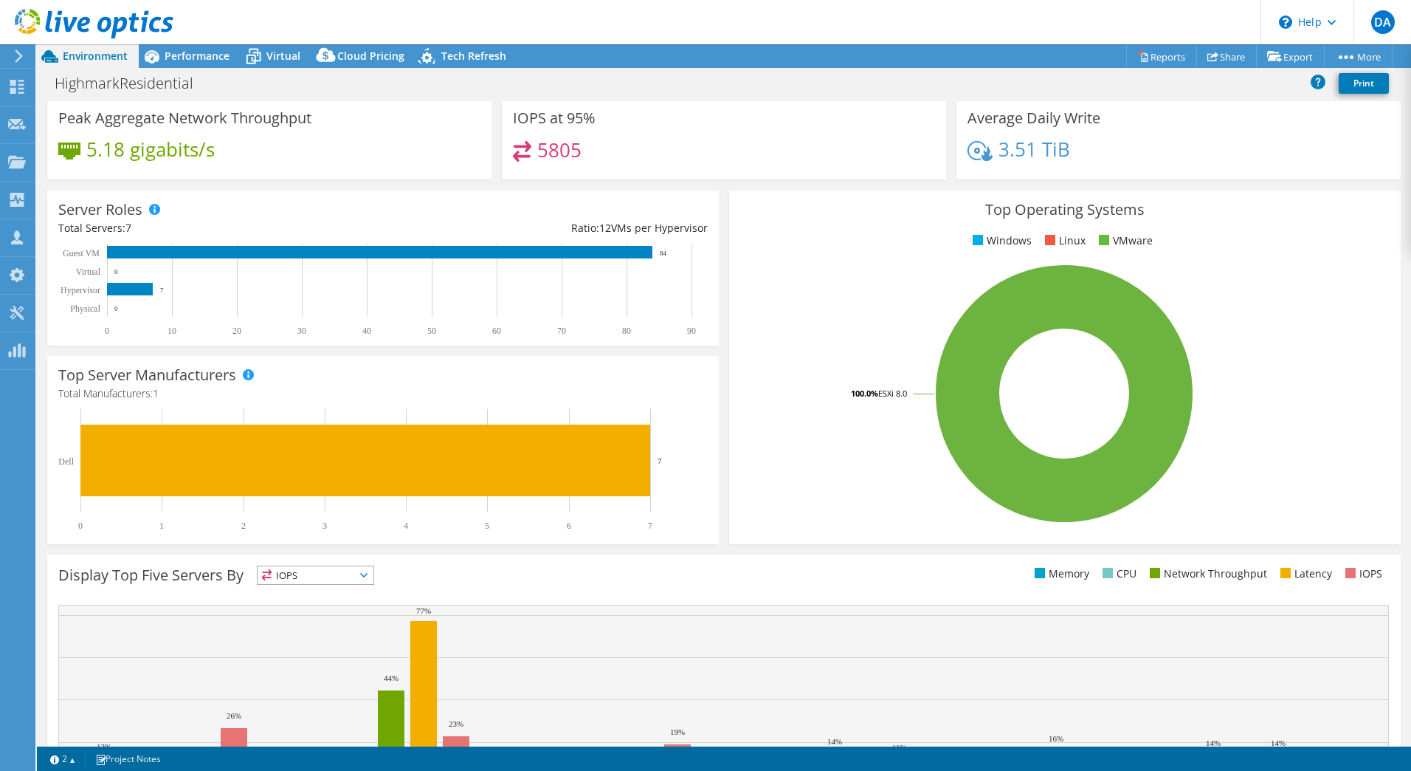
scroll to position [215, 0]
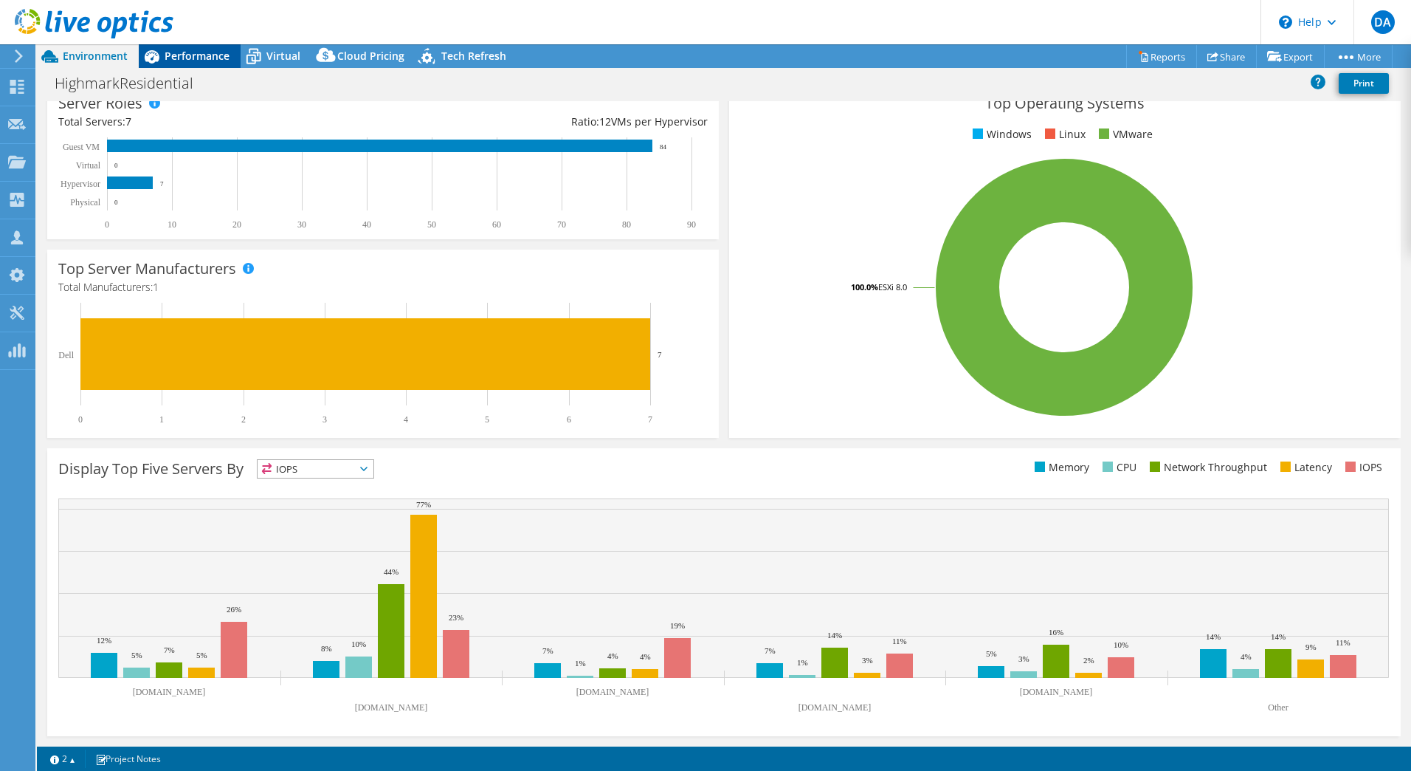
click at [188, 46] on div "Performance" at bounding box center [190, 56] width 102 height 24
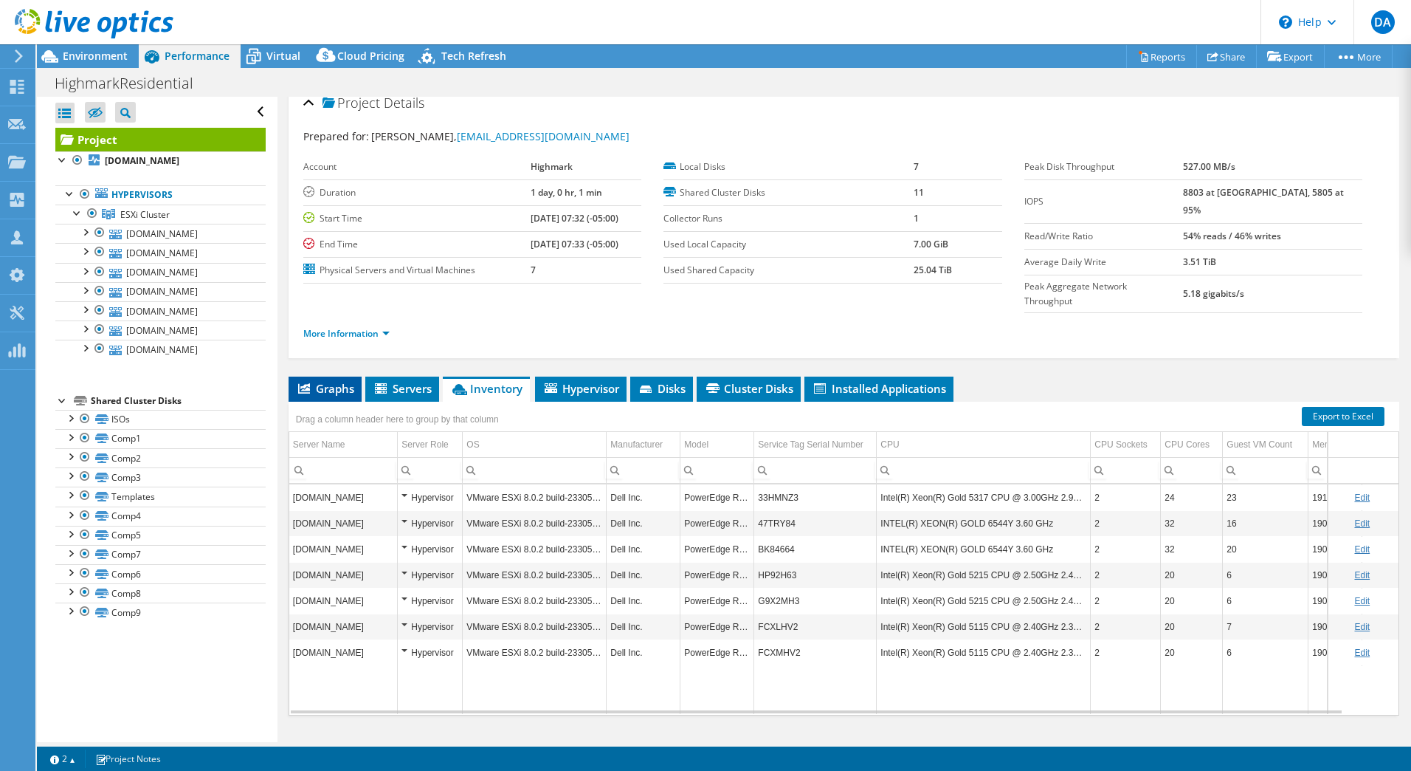
click at [326, 381] on span "Graphs" at bounding box center [325, 388] width 58 height 15
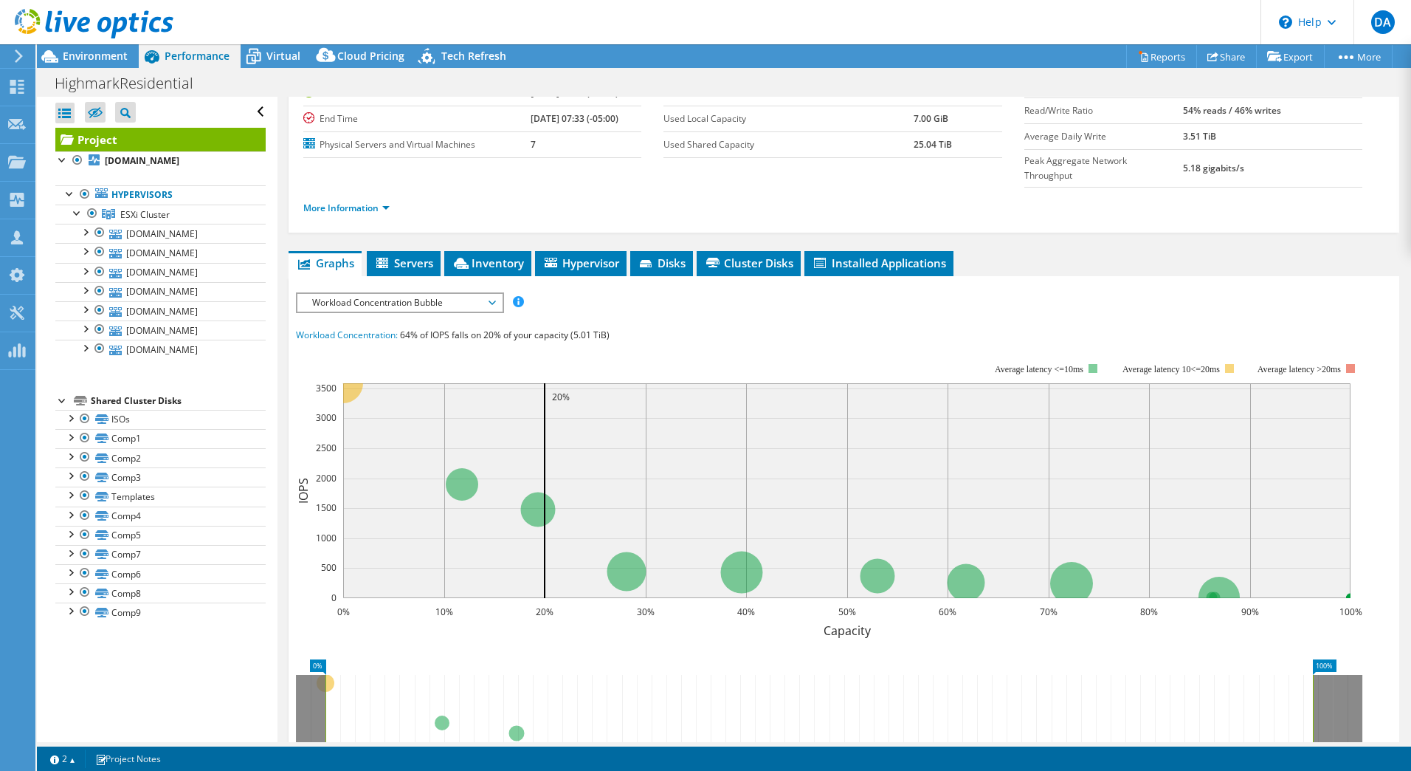
scroll to position [160, 0]
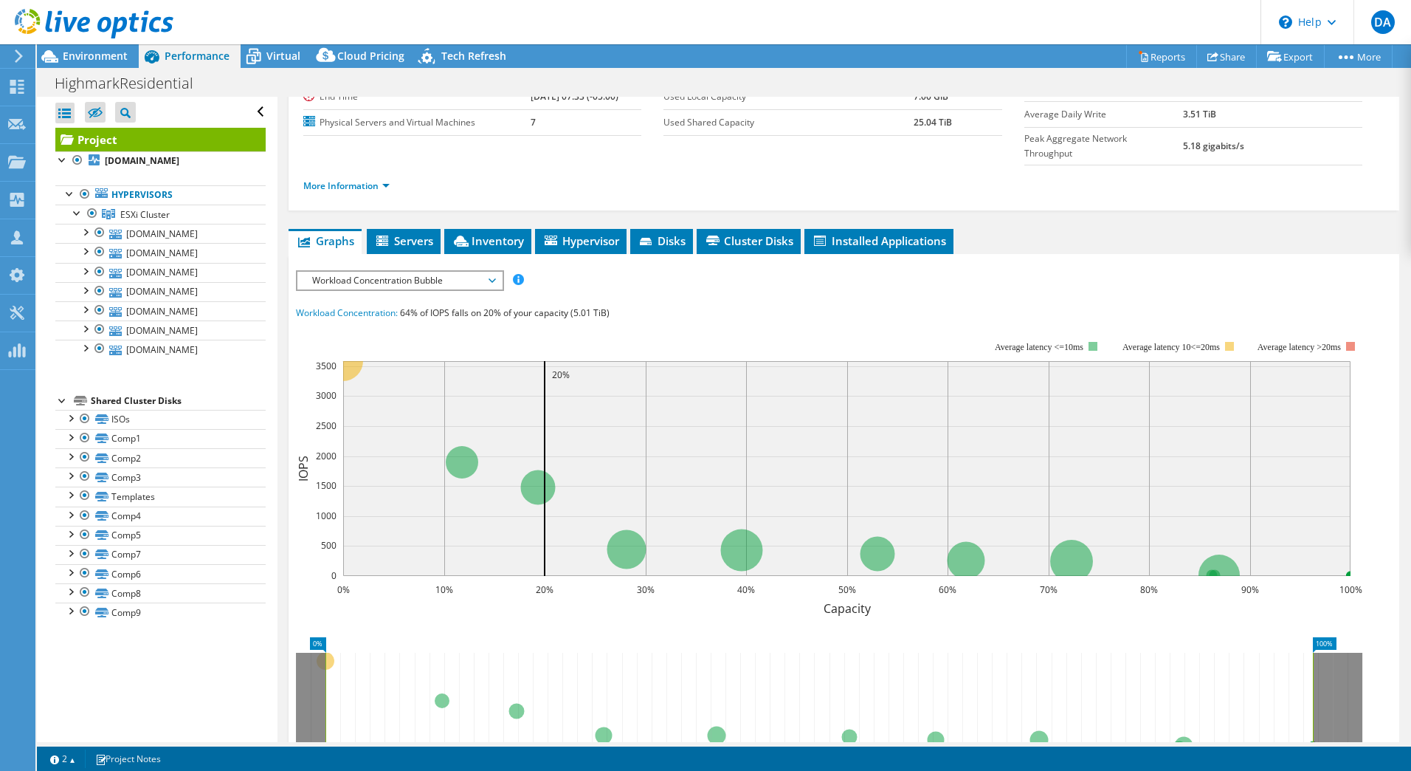
click at [490, 272] on span "Workload Concentration Bubble" at bounding box center [400, 281] width 190 height 18
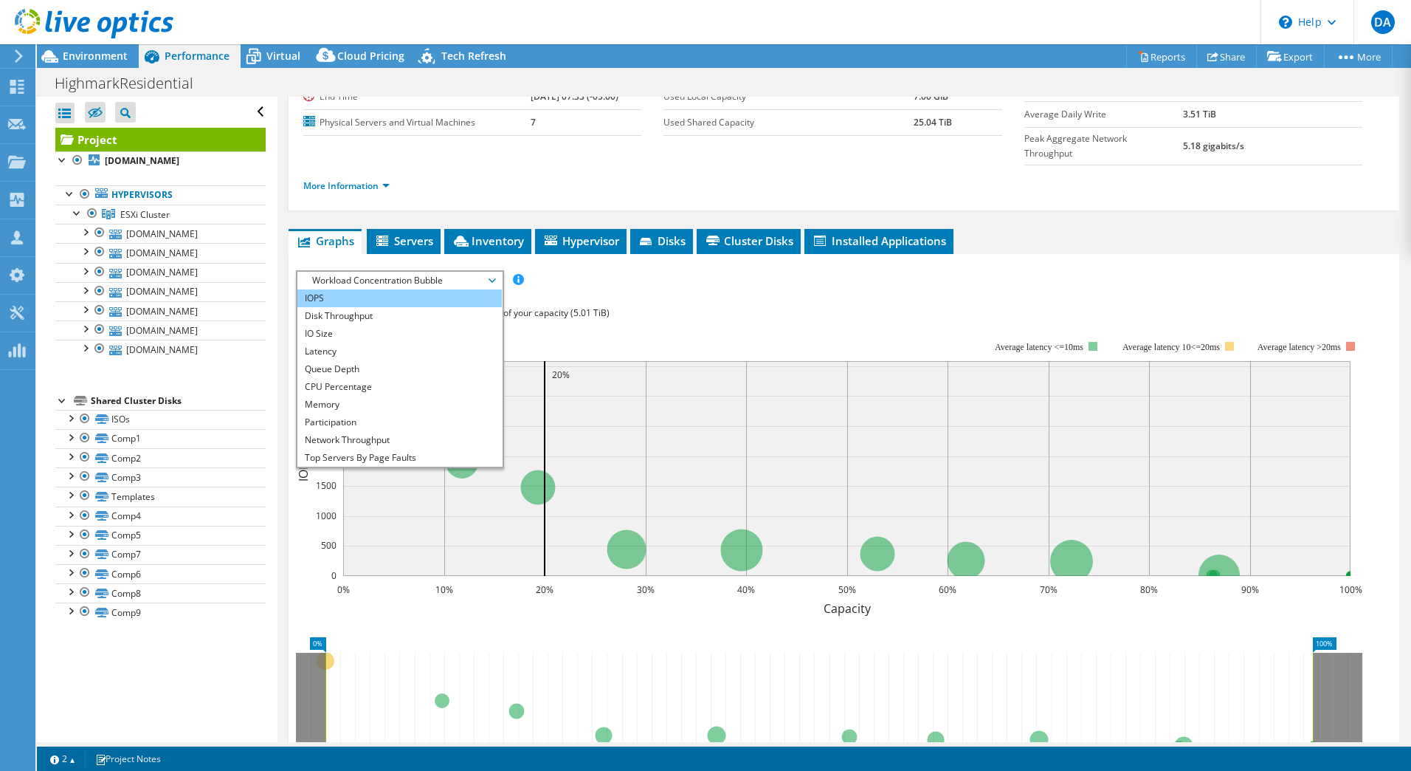
click at [468, 289] on li "IOPS" at bounding box center [400, 298] width 204 height 18
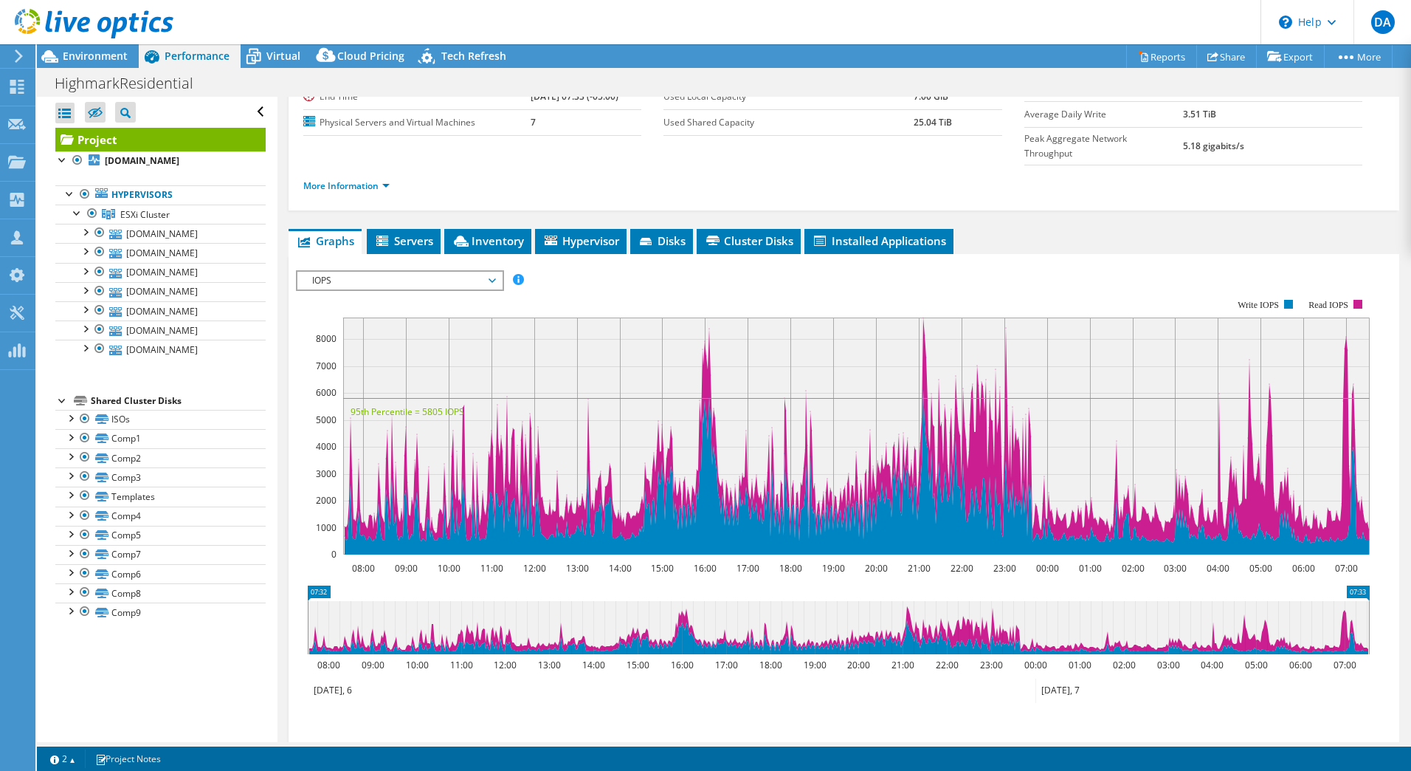
click at [918, 317] on rect at bounding box center [856, 435] width 1027 height 237
click at [921, 317] on rect at bounding box center [856, 435] width 1027 height 237
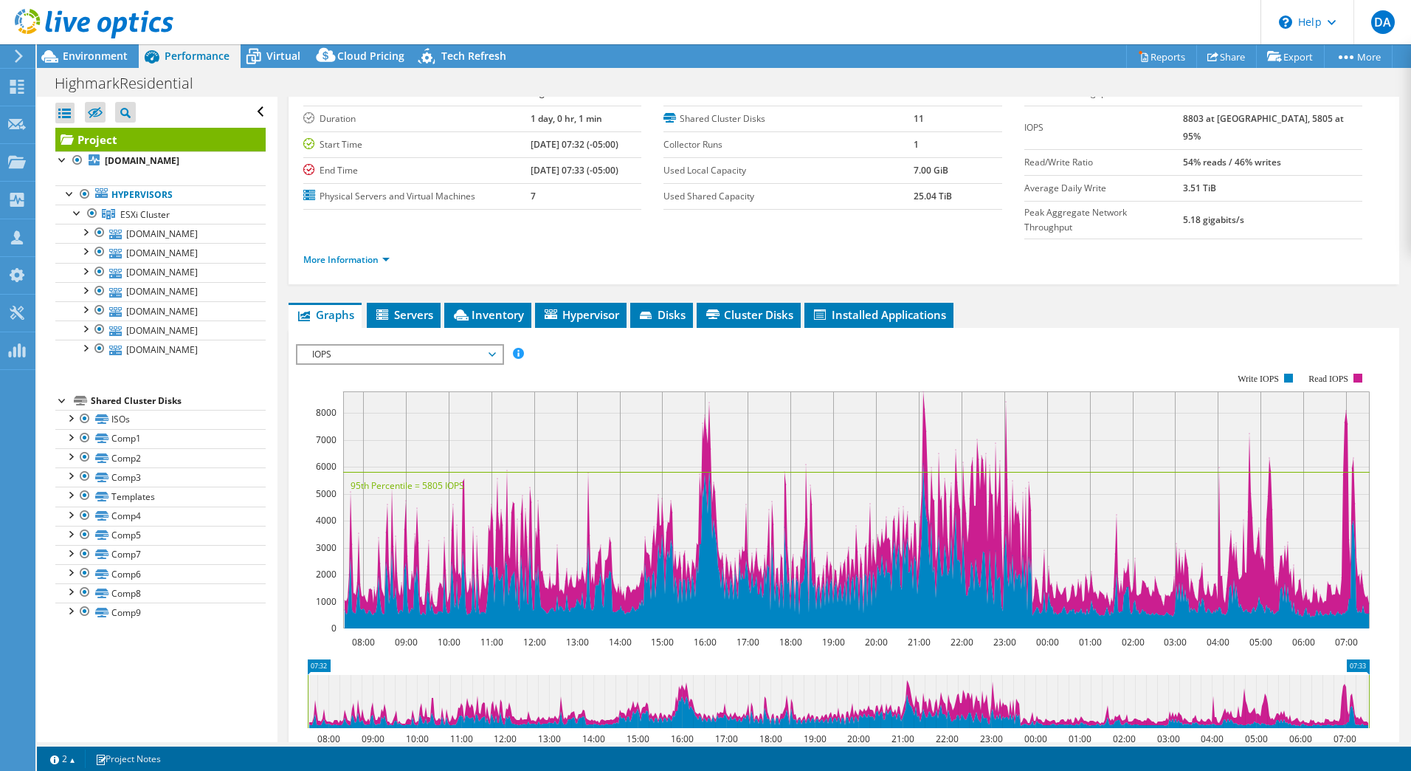
click at [479, 345] on span "IOPS" at bounding box center [400, 354] width 190 height 18
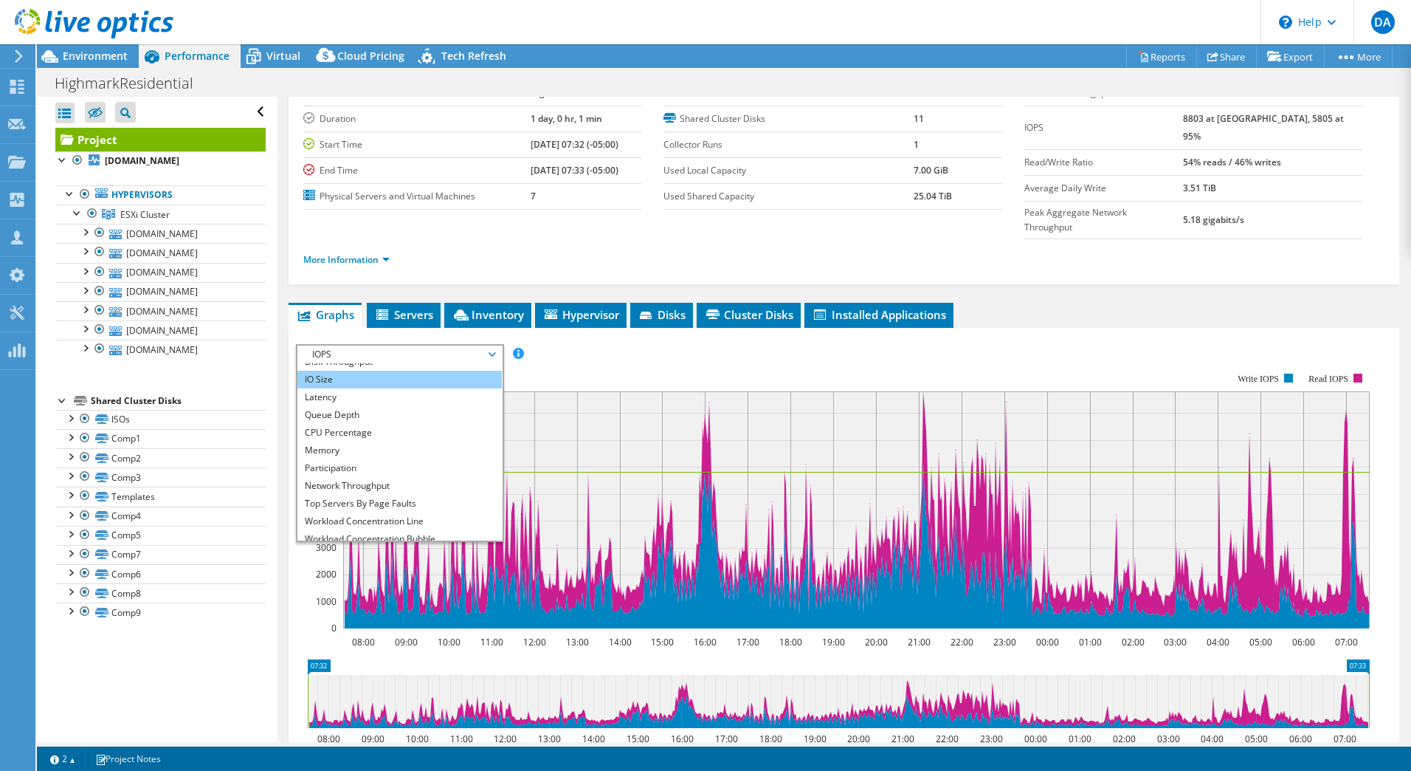
scroll to position [53, 0]
click at [591, 344] on div "IOPS Disk Throughput IO Size Latency Queue Depth CPU Percentage Memory Page Fau…" at bounding box center [844, 354] width 1096 height 20
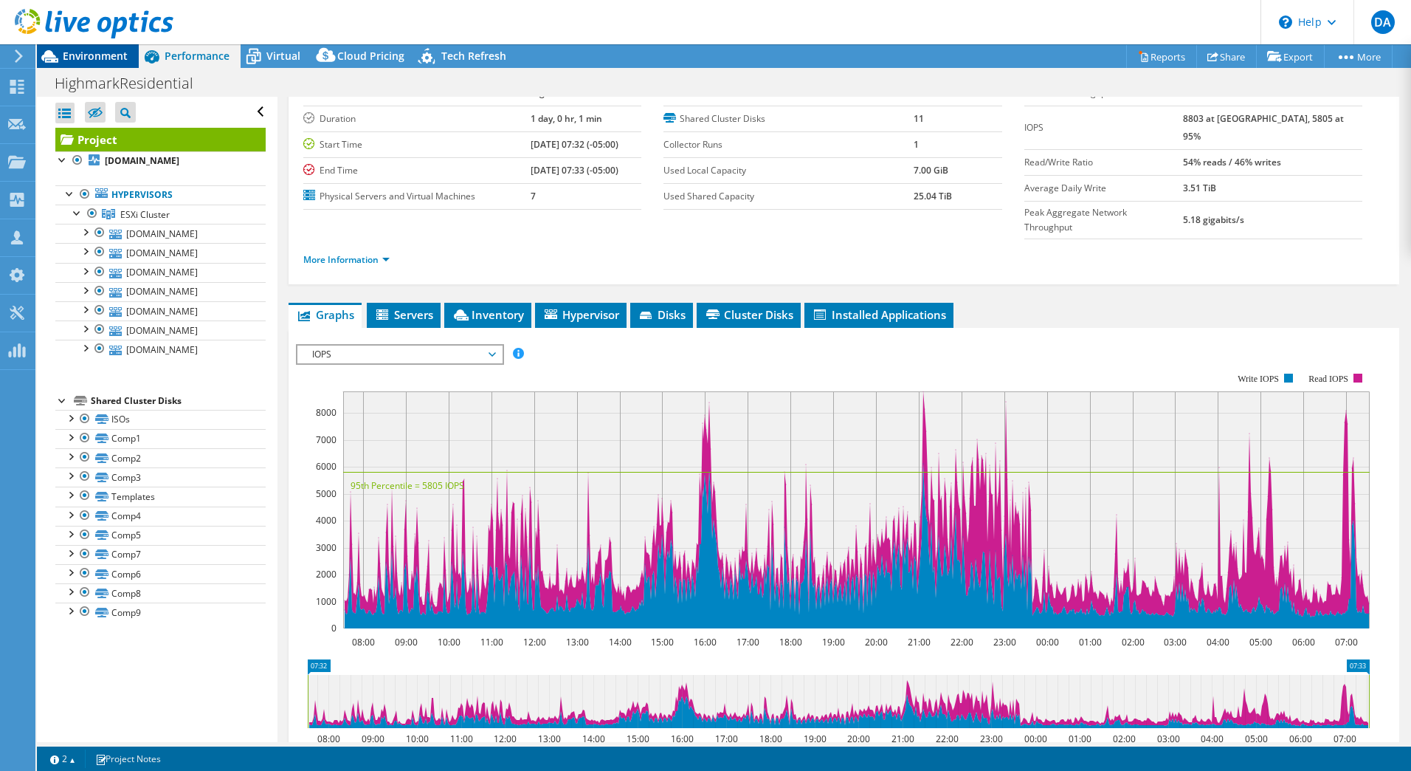
click at [72, 61] on span "Environment" at bounding box center [95, 56] width 65 height 14
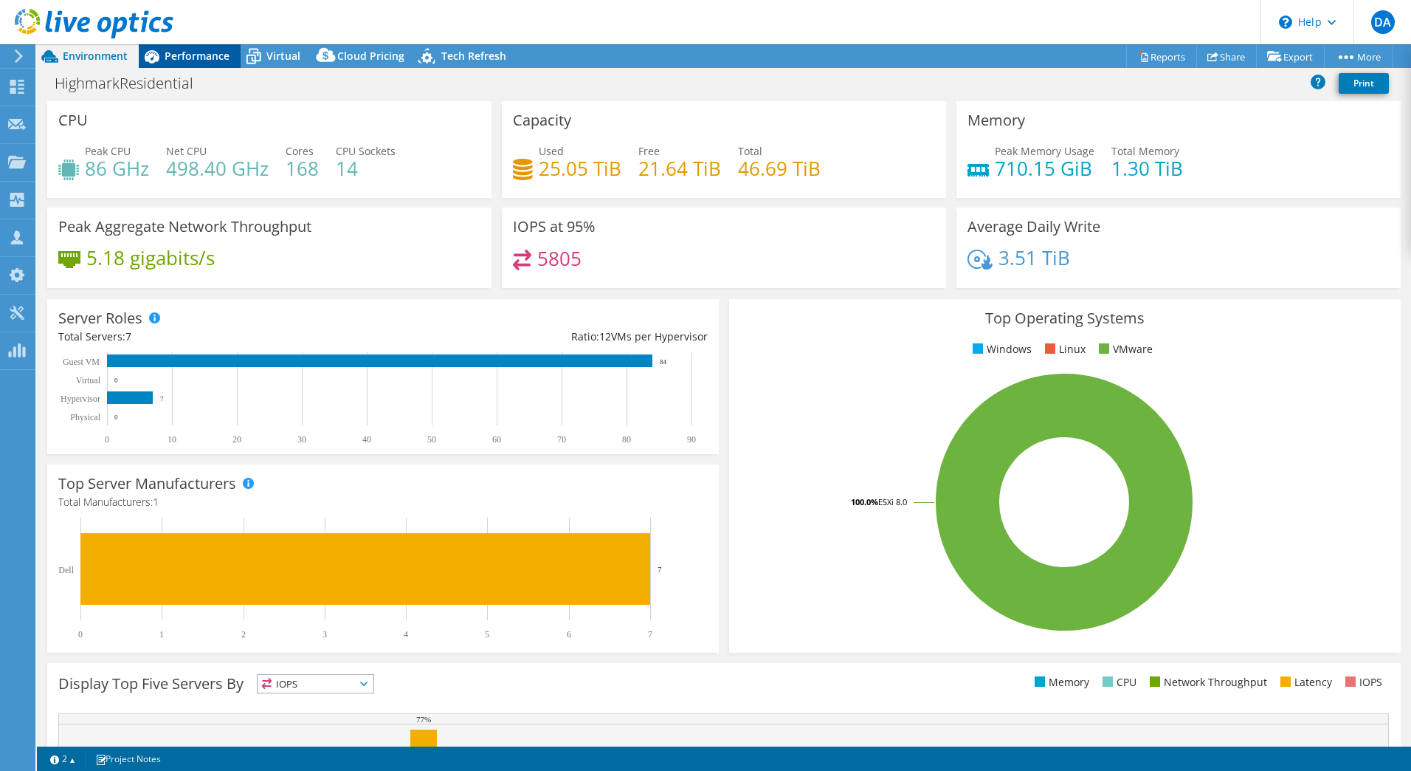
click at [175, 56] on span "Performance" at bounding box center [197, 56] width 65 height 14
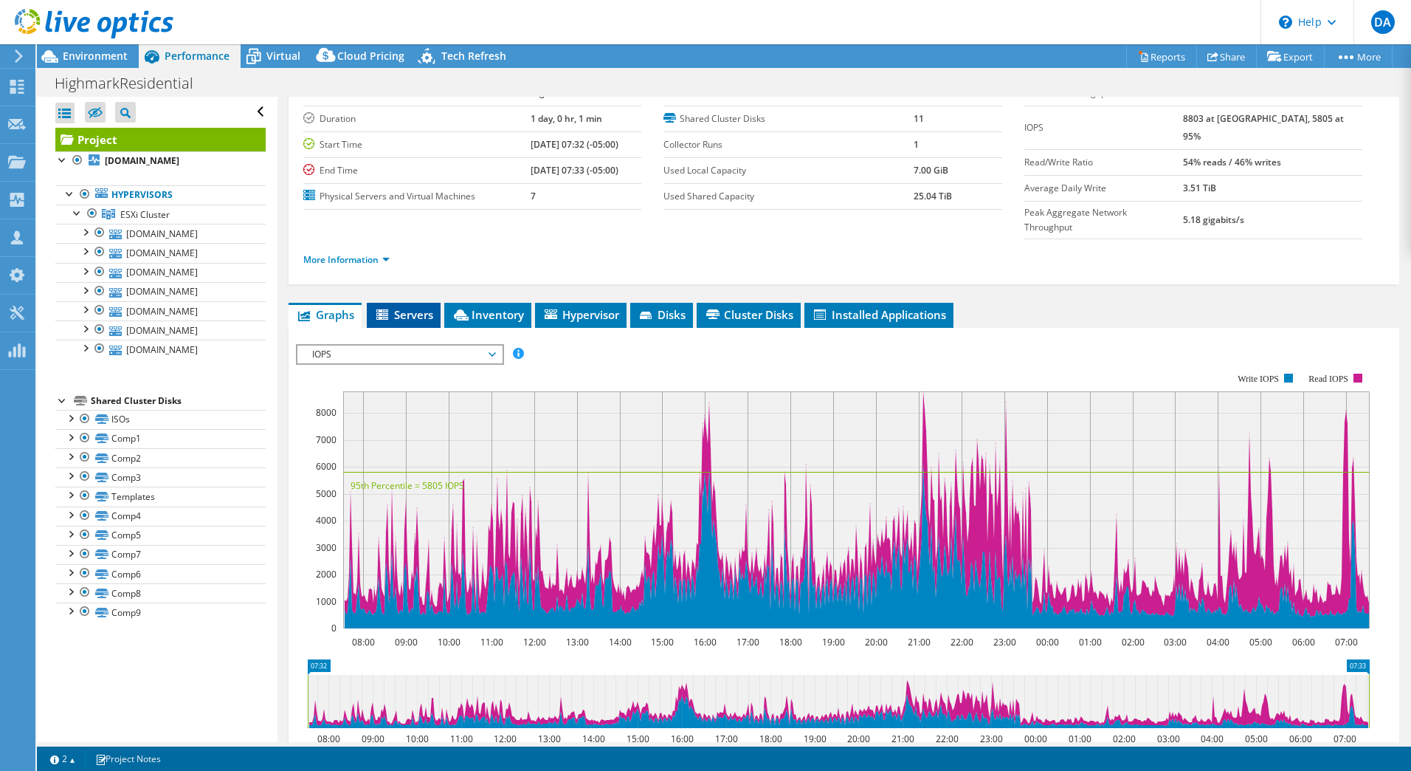
click at [424, 307] on span "Servers" at bounding box center [403, 314] width 59 height 15
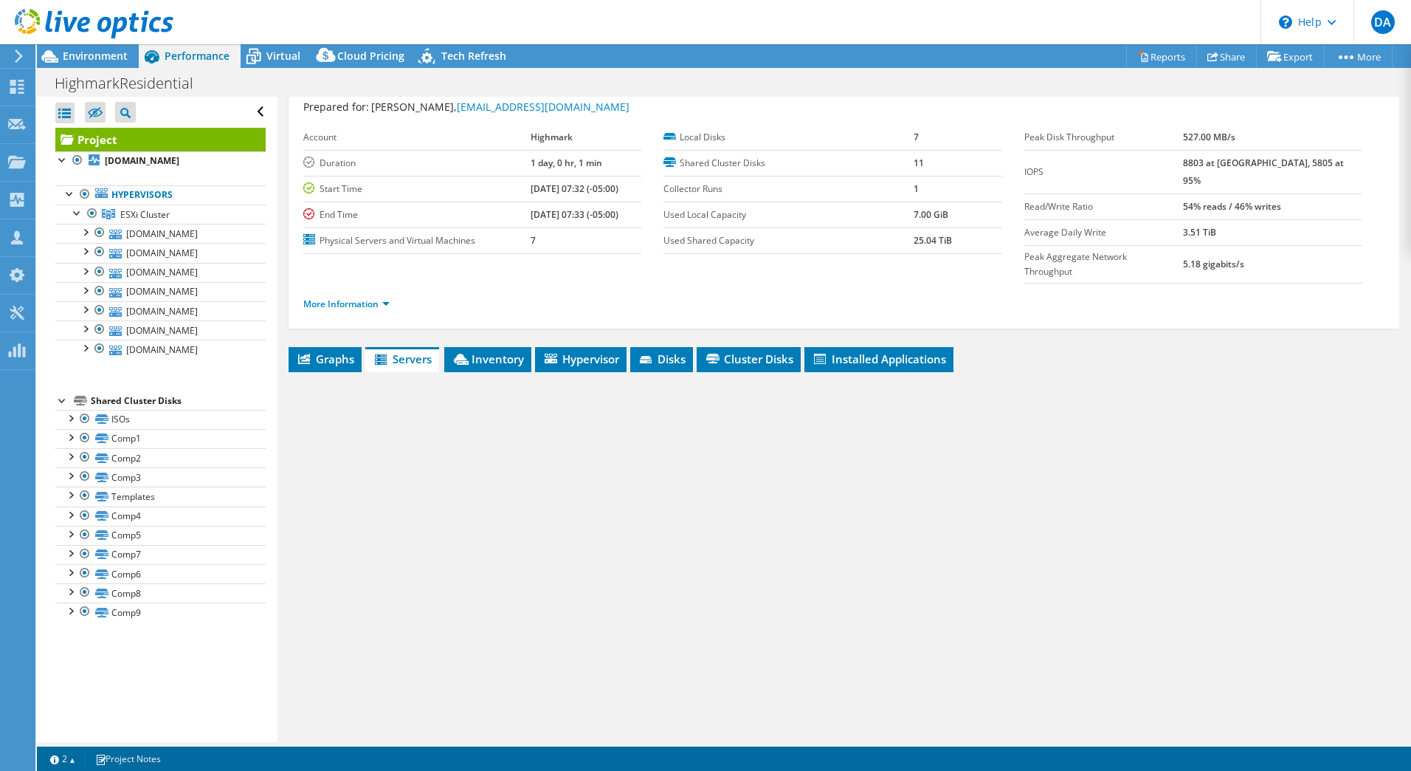
scroll to position [13, 0]
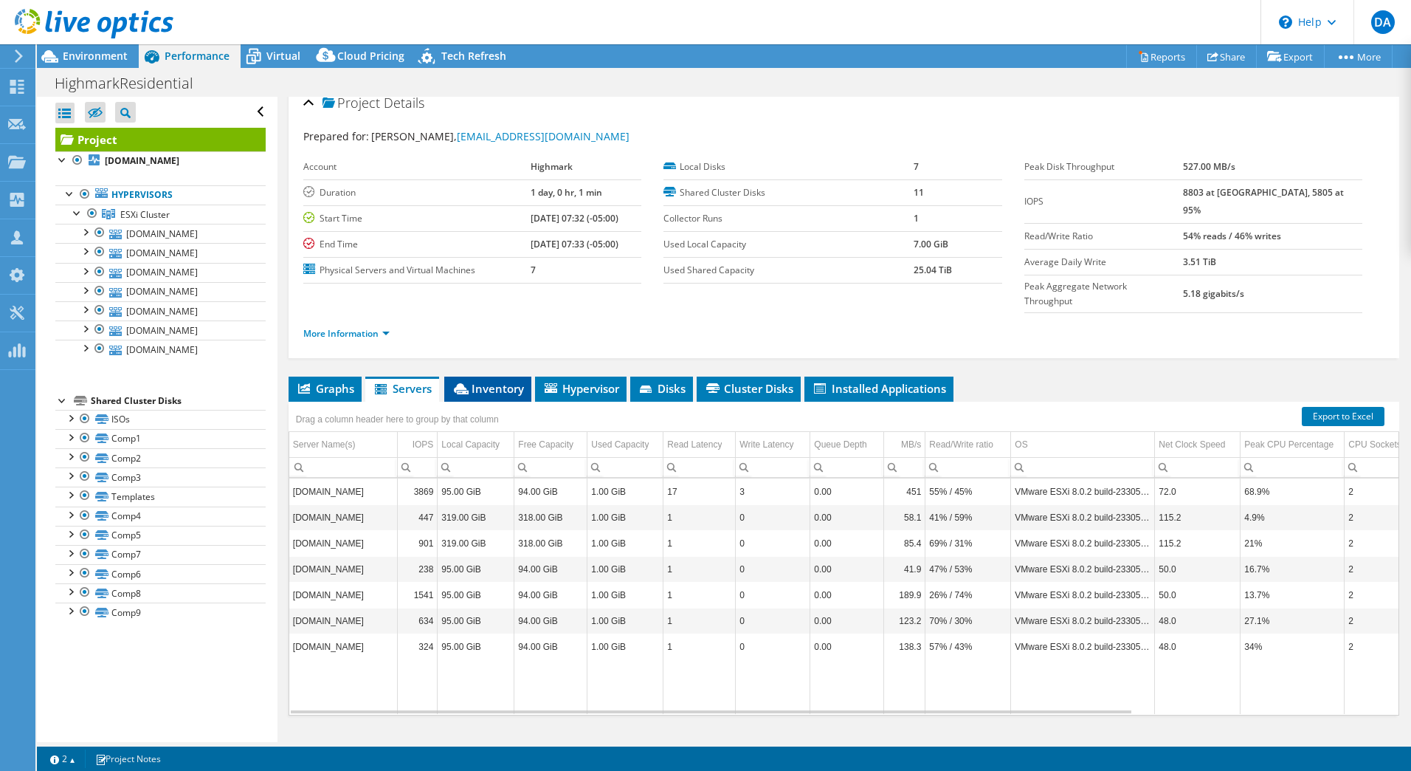
click at [514, 381] on span "Inventory" at bounding box center [488, 388] width 72 height 15
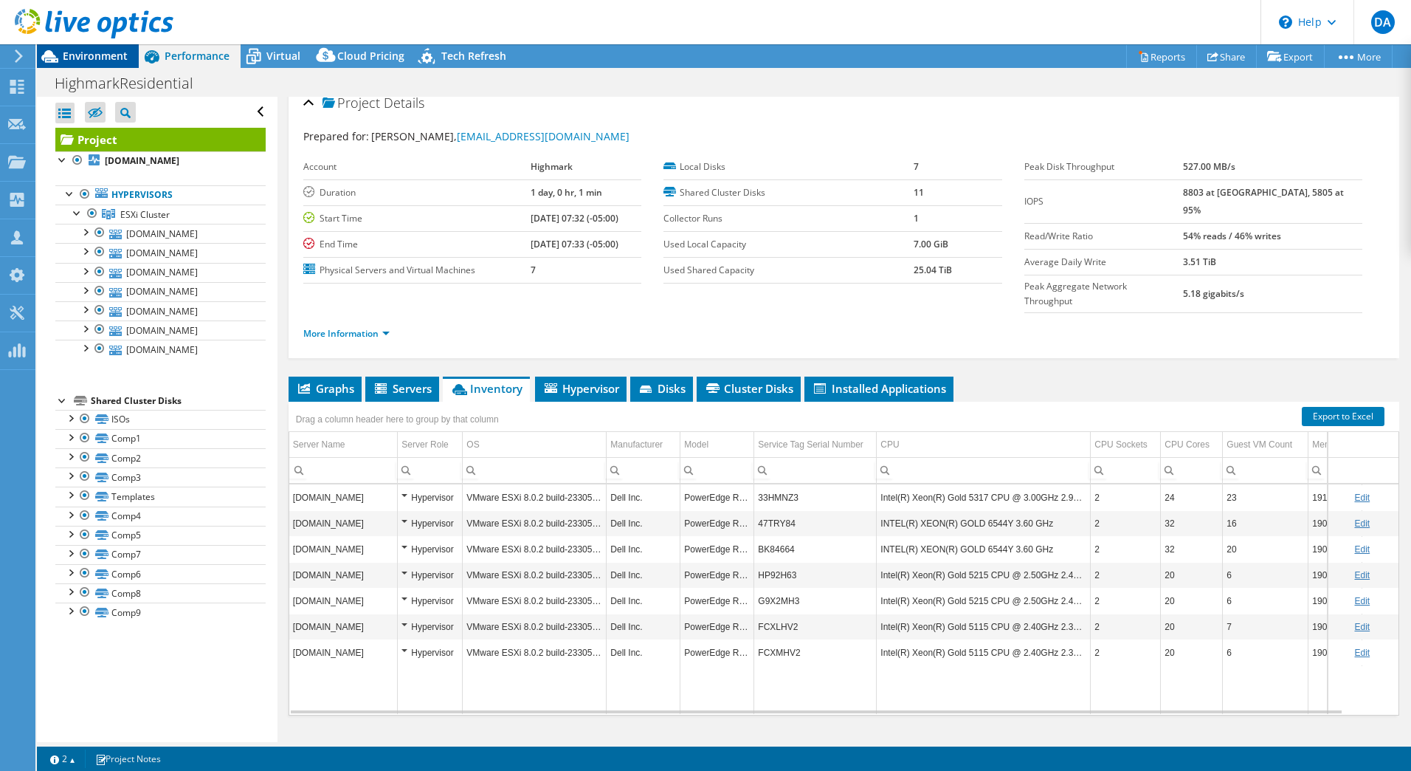
click at [94, 50] on span "Environment" at bounding box center [95, 56] width 65 height 14
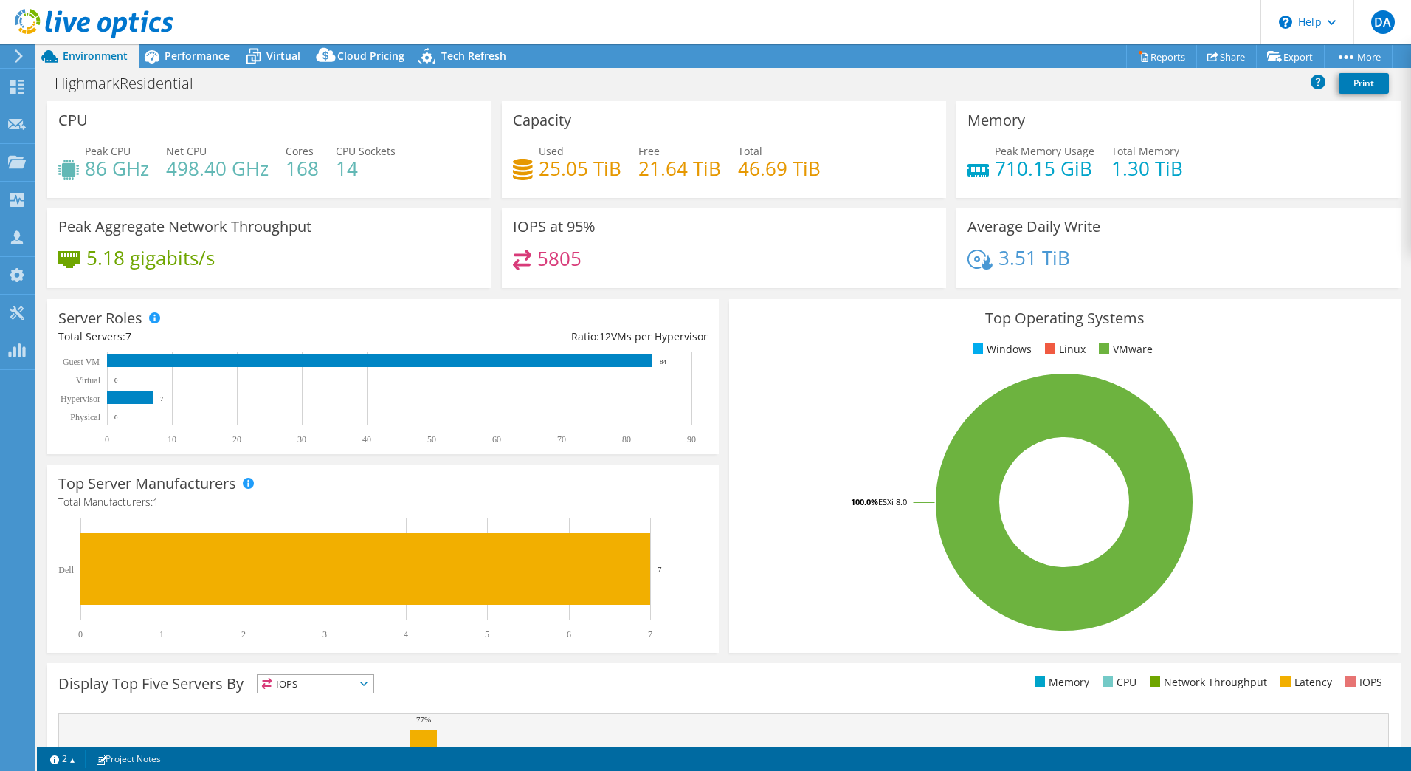
drag, startPoint x: 155, startPoint y: 1017, endPoint x: 185, endPoint y: 1115, distance: 101.8
click at [811, 467] on rect at bounding box center [1064, 502] width 649 height 258
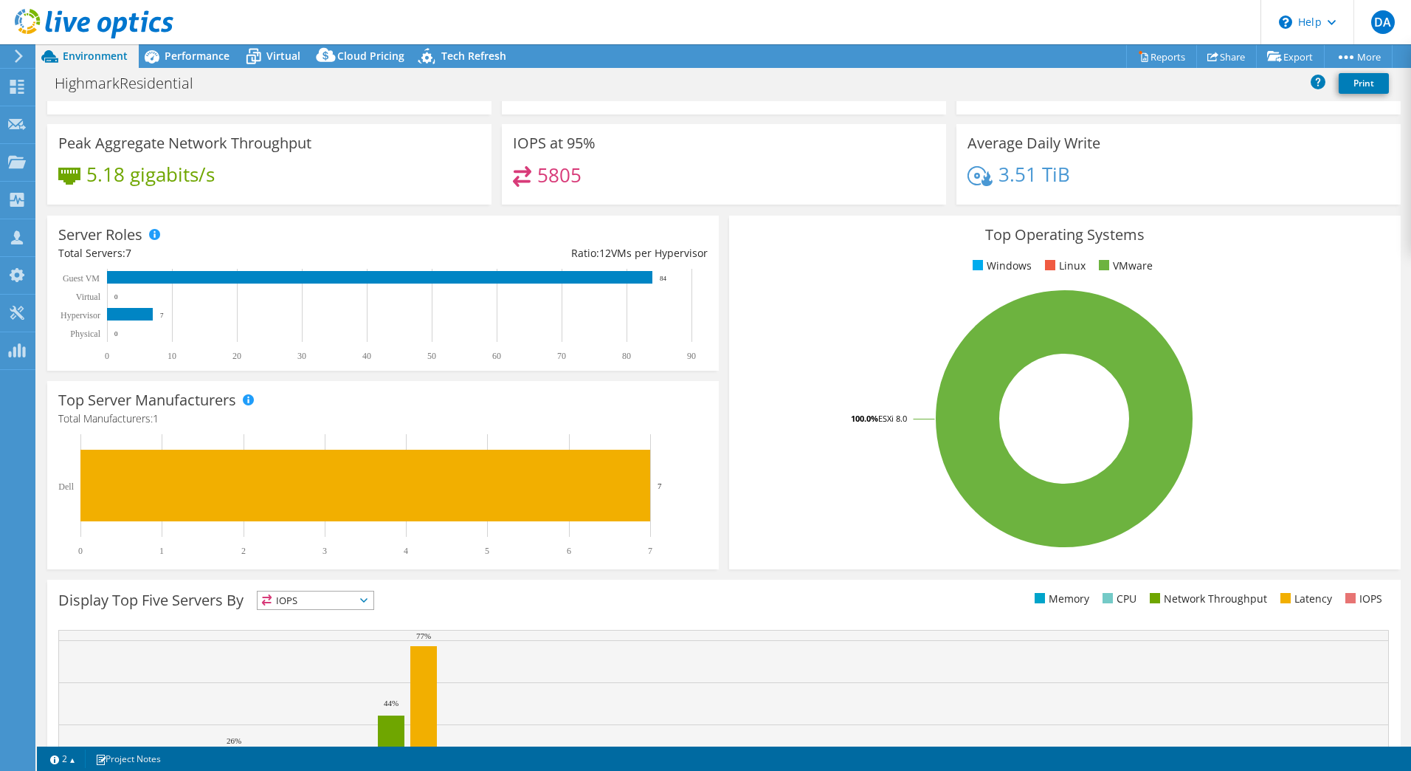
scroll to position [0, 0]
